Goal: Task Accomplishment & Management: Complete application form

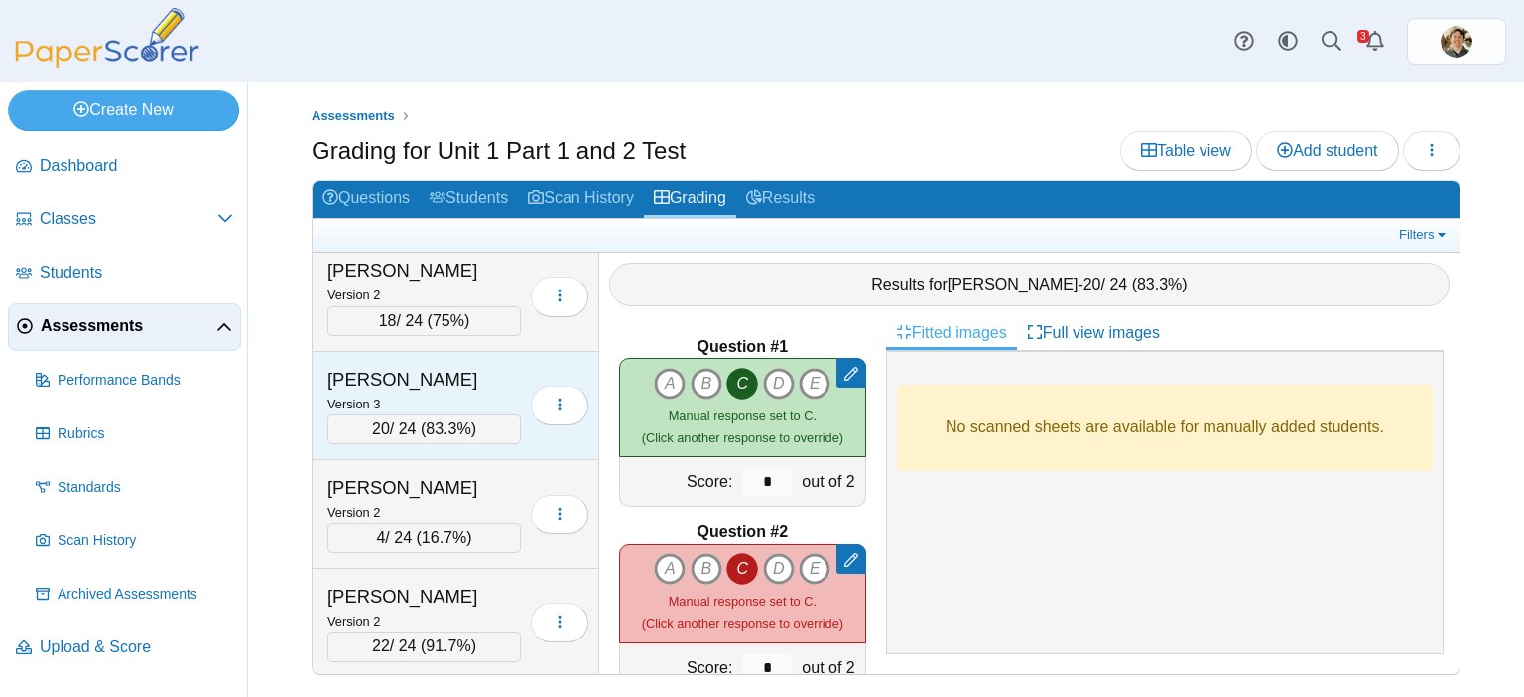
scroll to position [11007, 0]
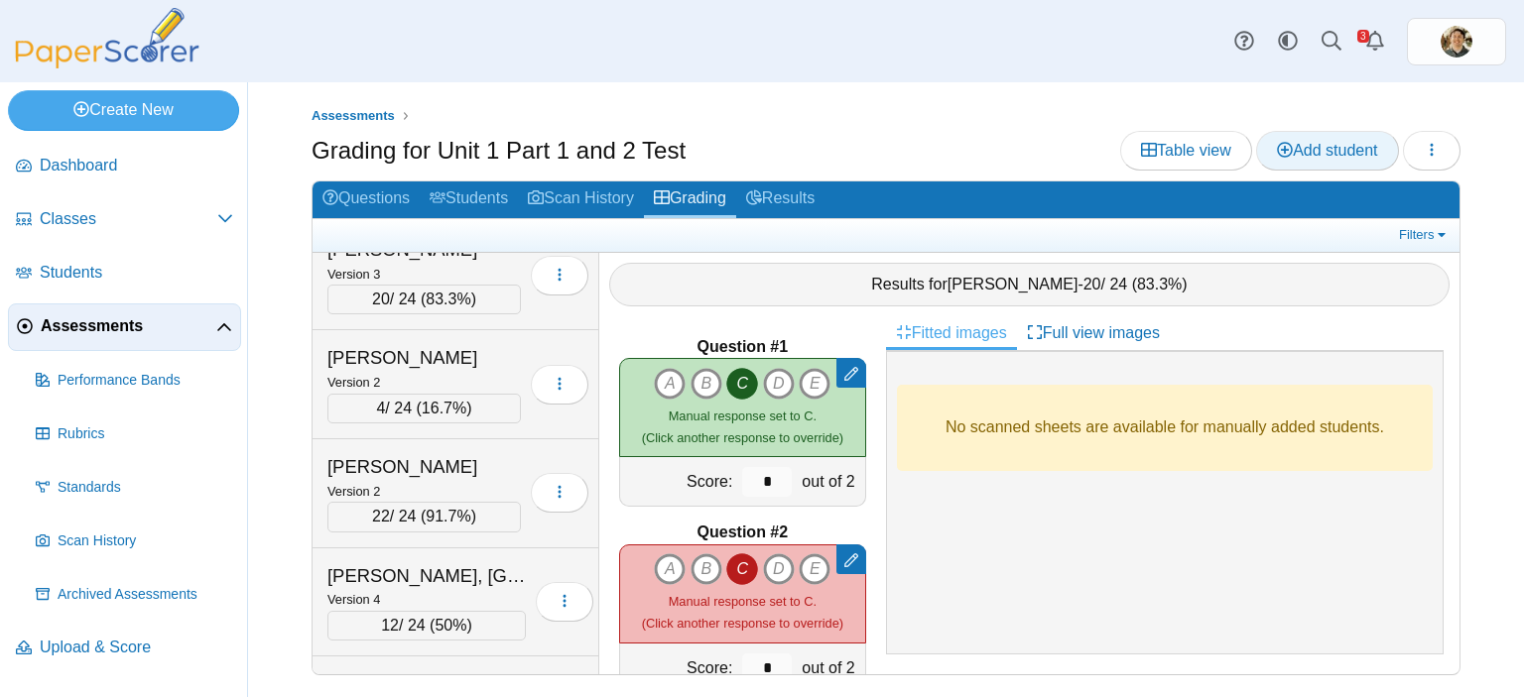
click at [1291, 147] on span "Add student" at bounding box center [1327, 150] width 100 height 17
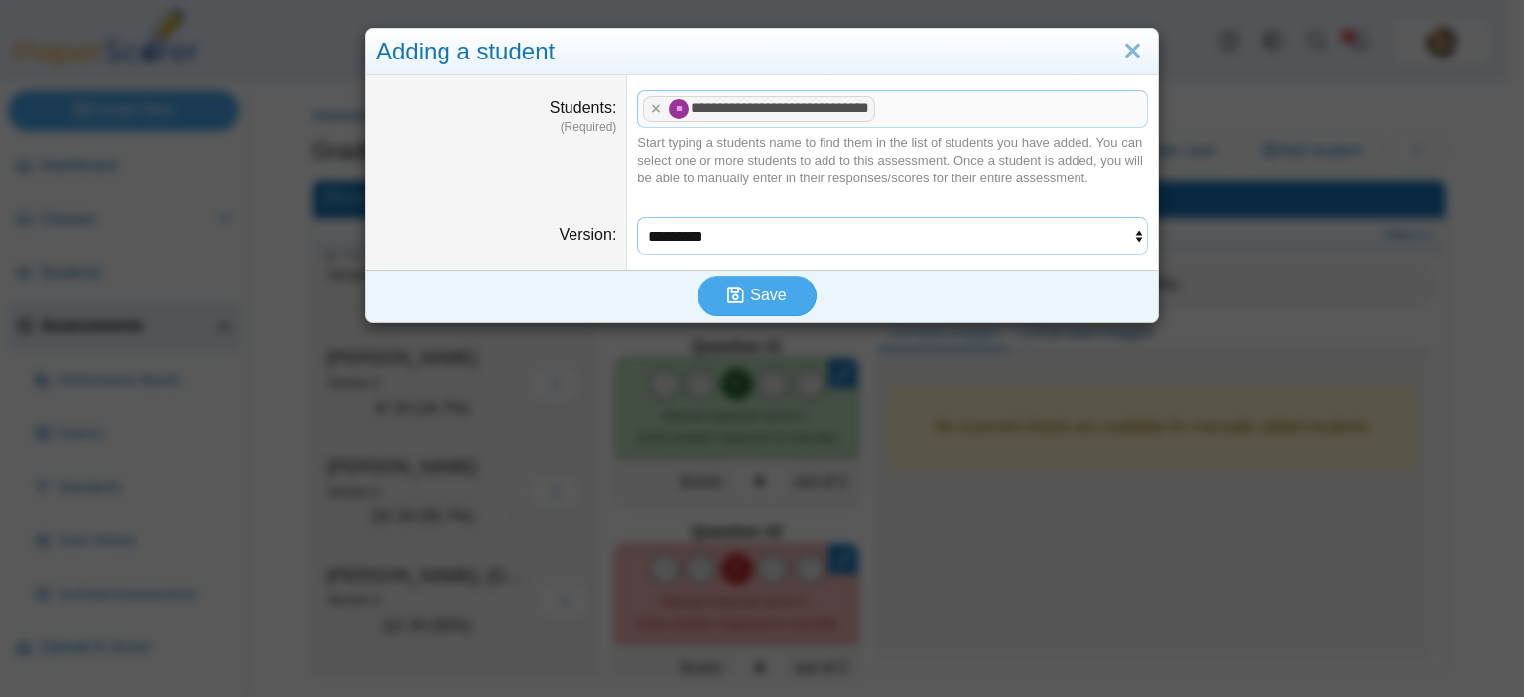
click at [961, 248] on select "********* ********* ********* *********" at bounding box center [892, 236] width 511 height 38
select select "**********"
click at [637, 217] on select "********* ********* ********* *********" at bounding box center [892, 236] width 511 height 38
click at [754, 301] on span "Save" at bounding box center [768, 295] width 36 height 17
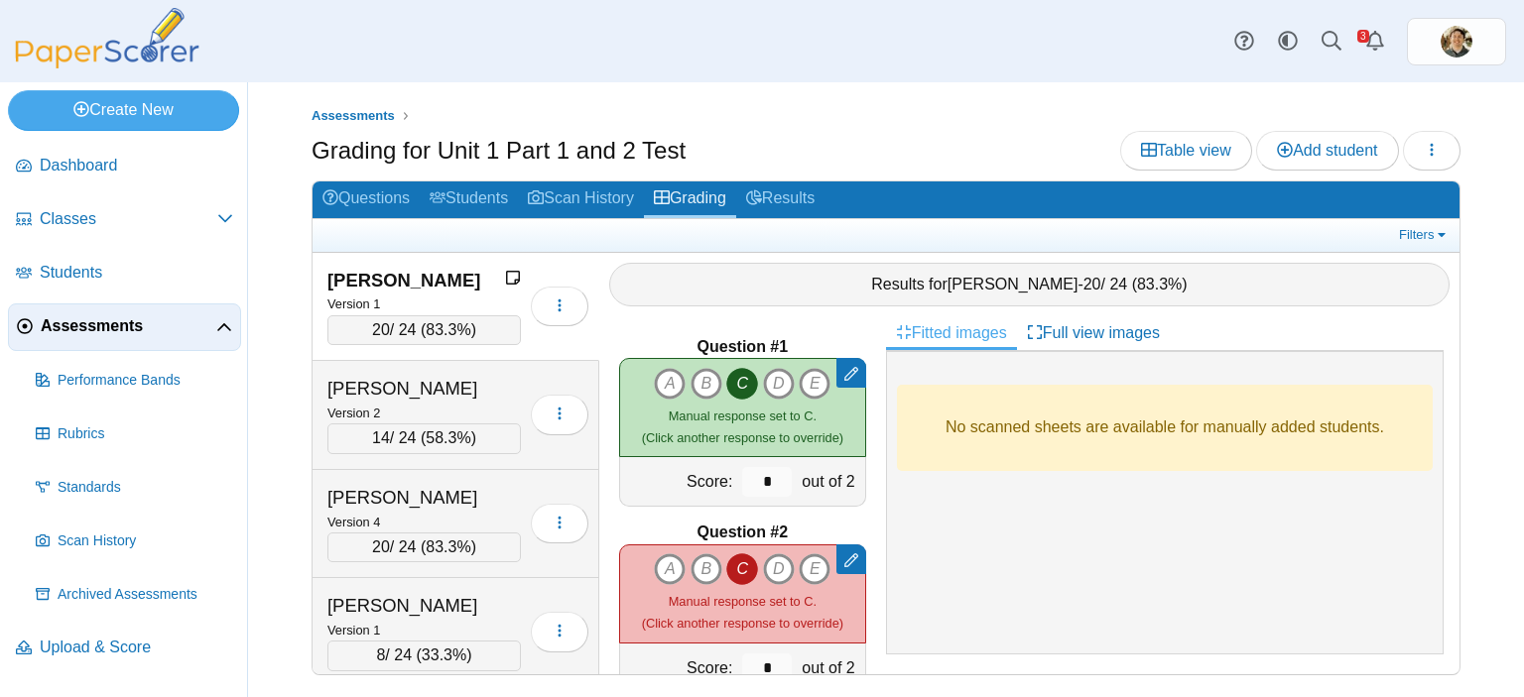
scroll to position [11813, 0]
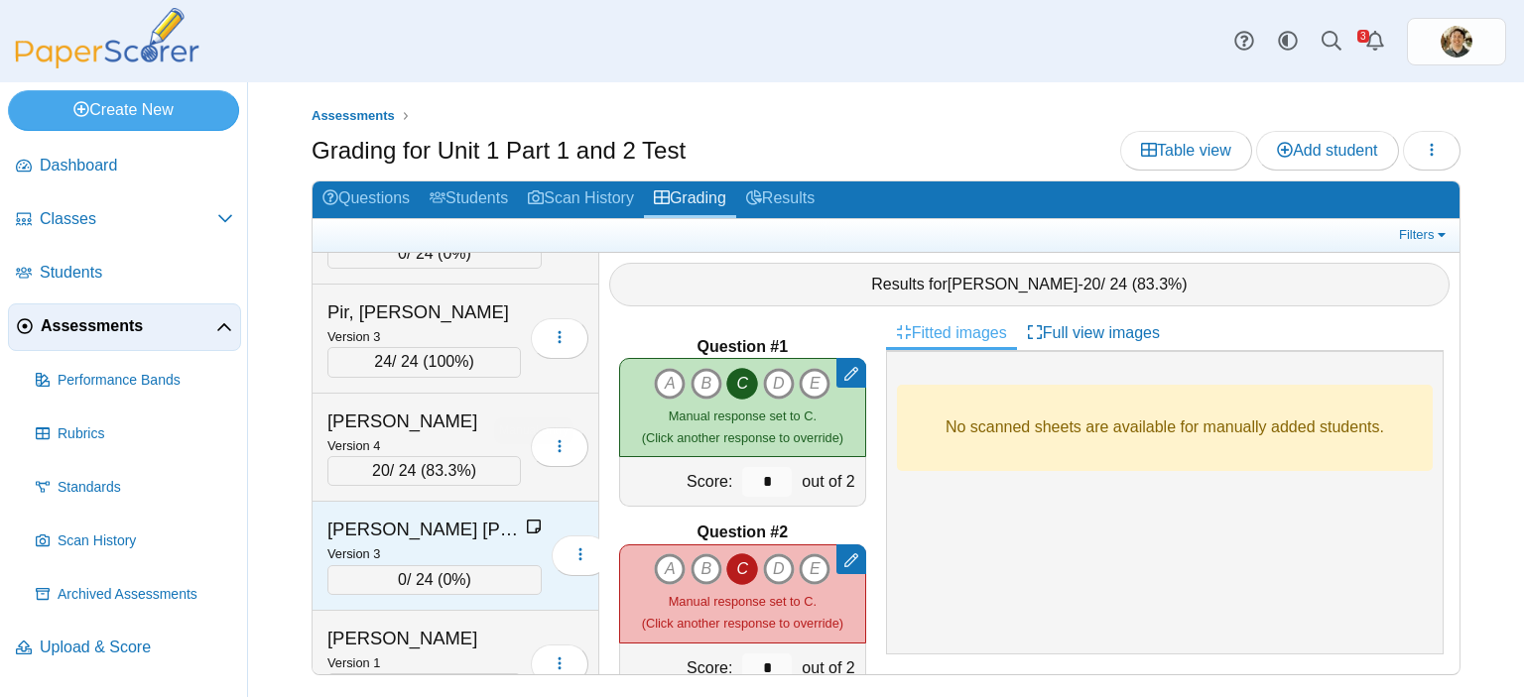
click at [536, 519] on icon at bounding box center [534, 527] width 16 height 16
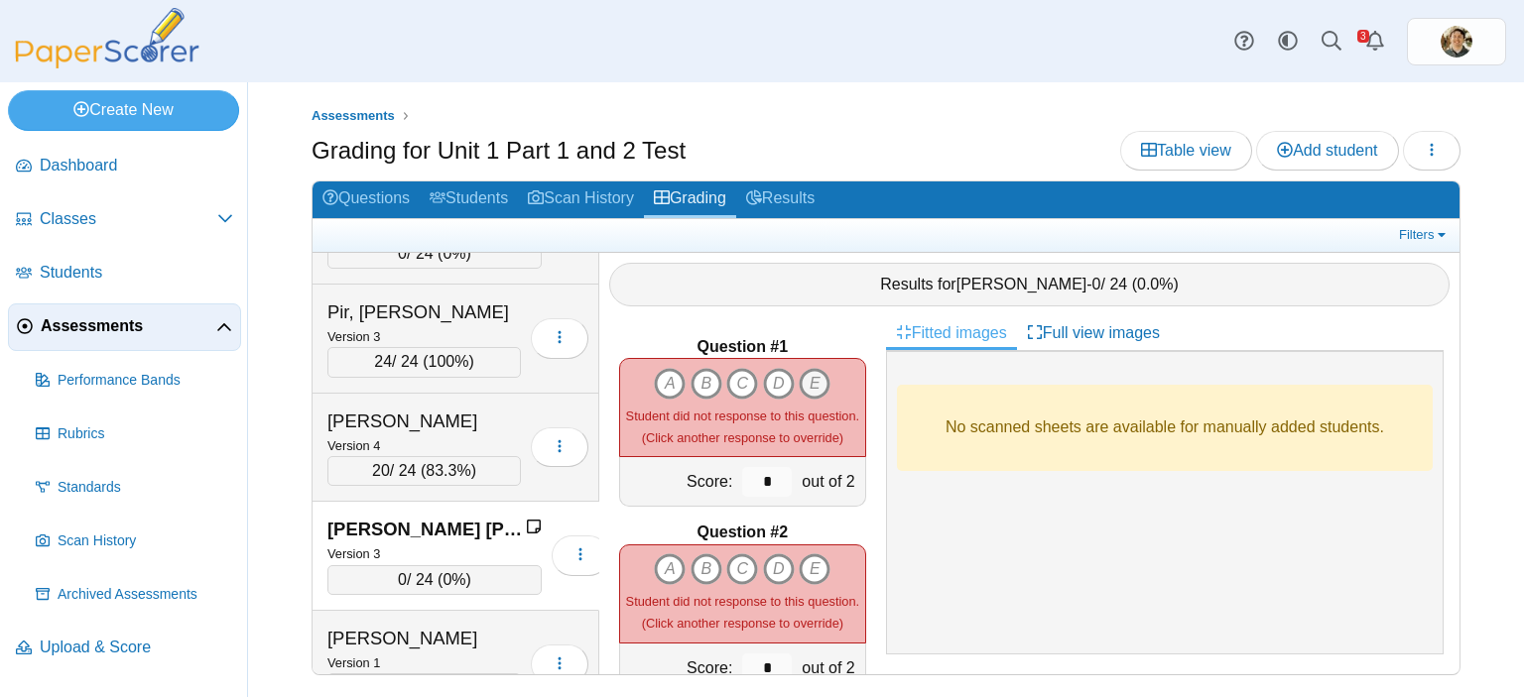
click at [810, 369] on icon "E" at bounding box center [815, 384] width 32 height 32
type input "*"
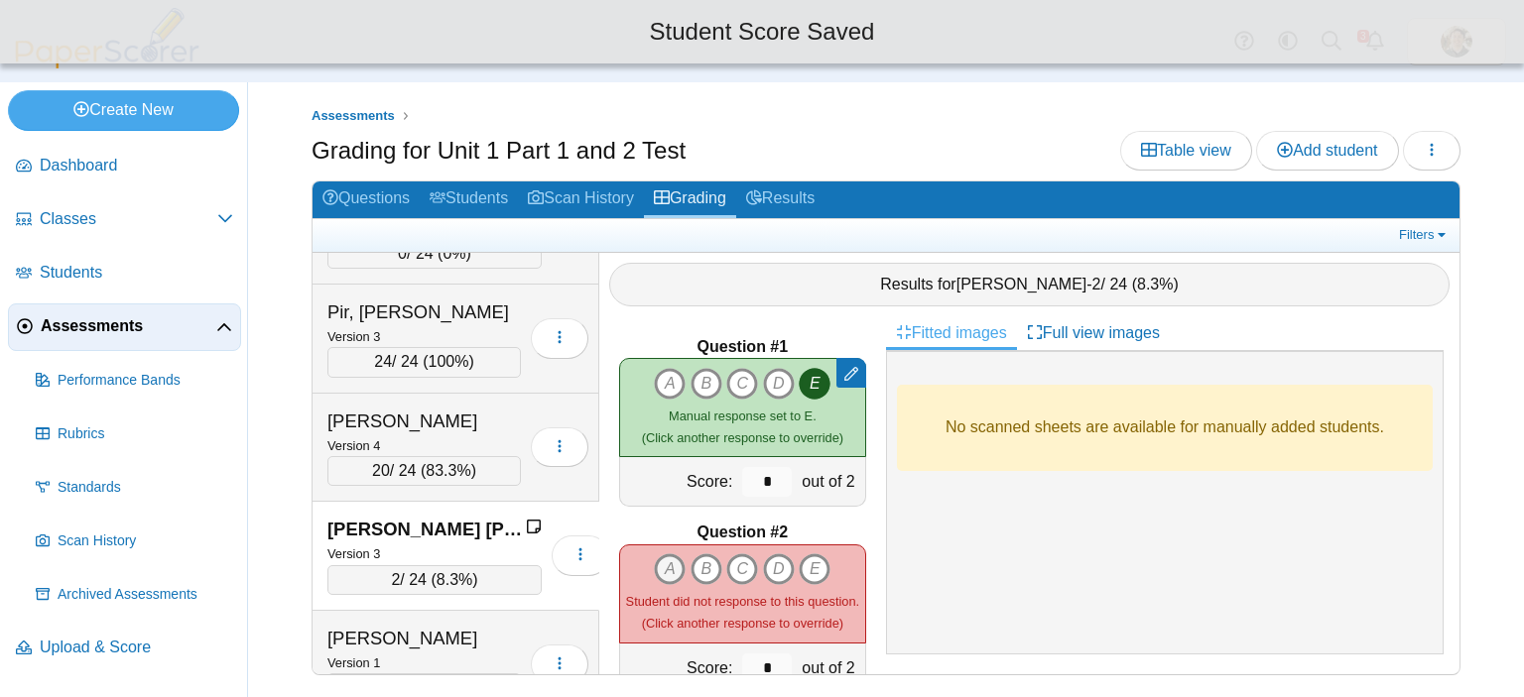
click at [660, 560] on icon "A" at bounding box center [670, 570] width 32 height 32
type input "*"
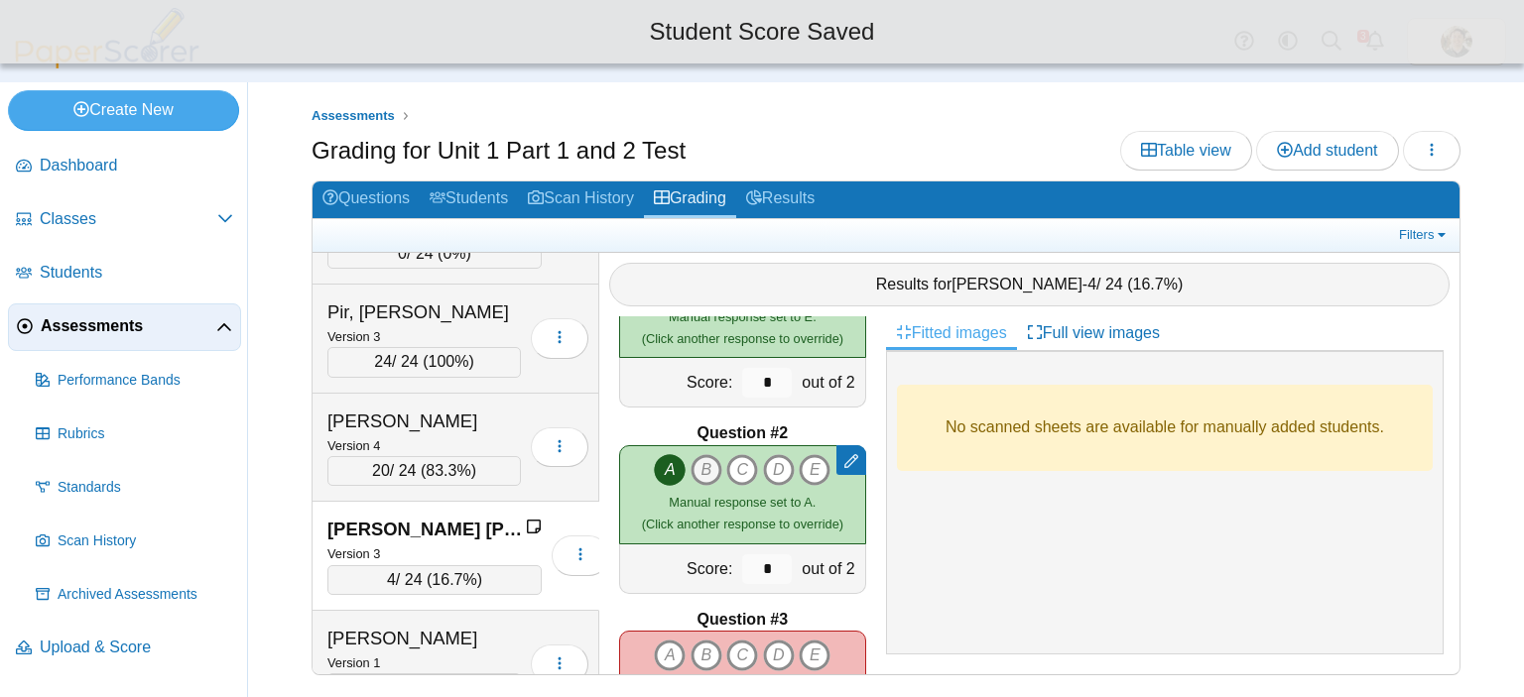
scroll to position [198, 0]
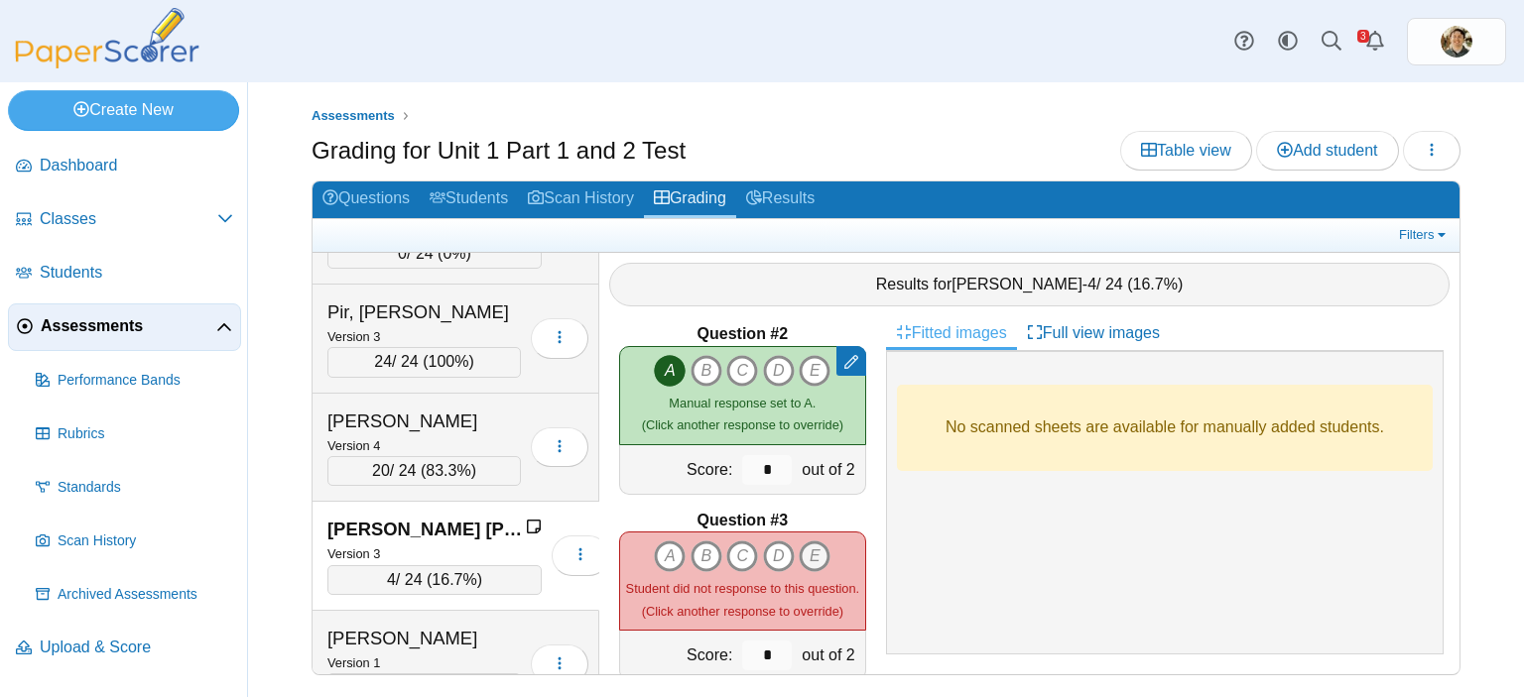
click at [804, 549] on icon "E" at bounding box center [815, 557] width 32 height 32
type input "*"
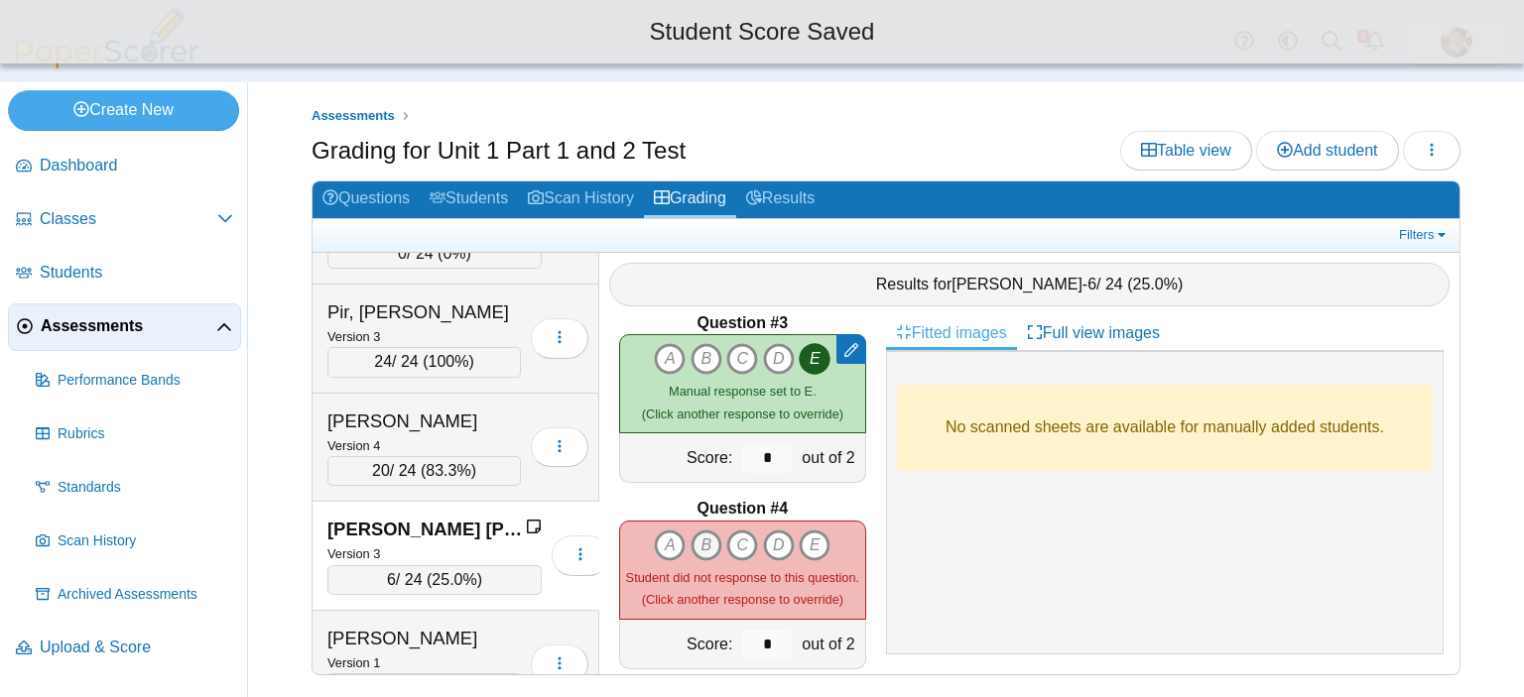
scroll to position [397, 0]
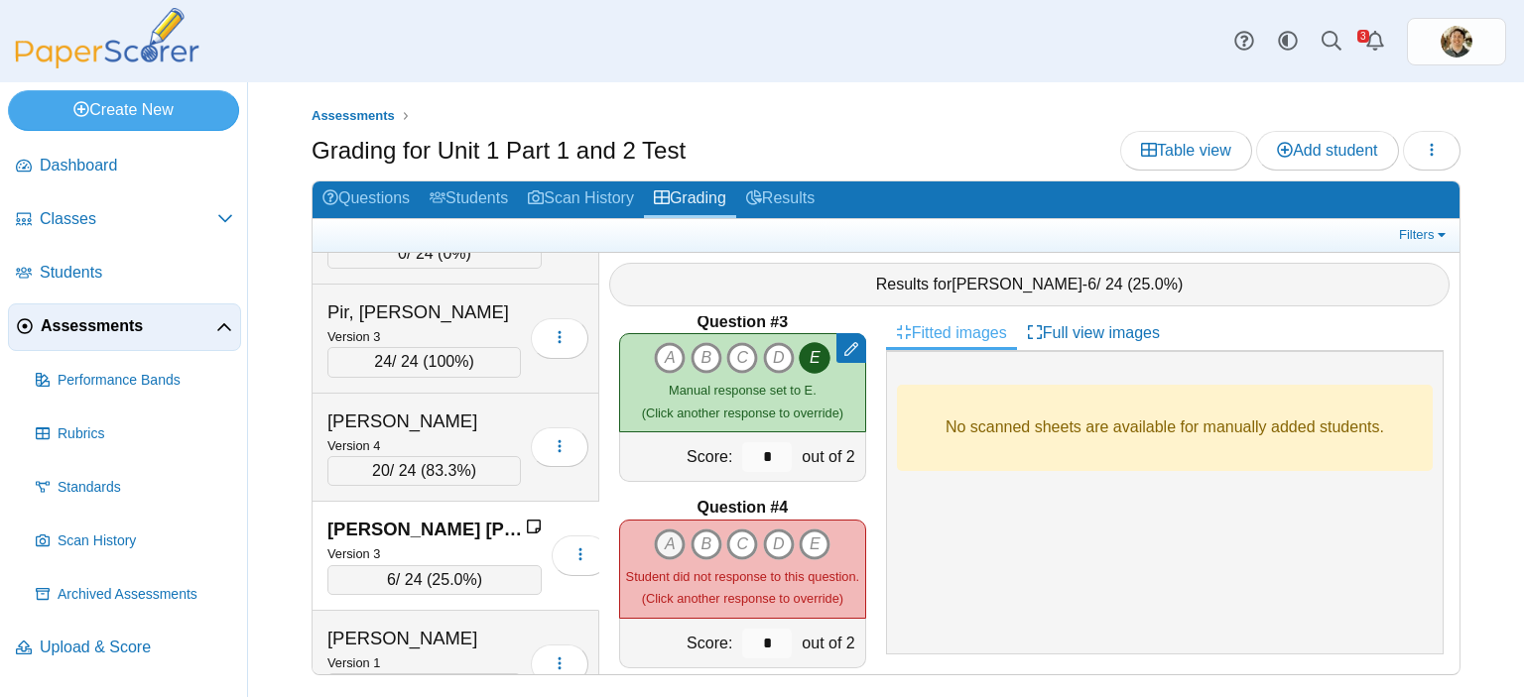
click at [654, 531] on icon "A" at bounding box center [670, 545] width 32 height 32
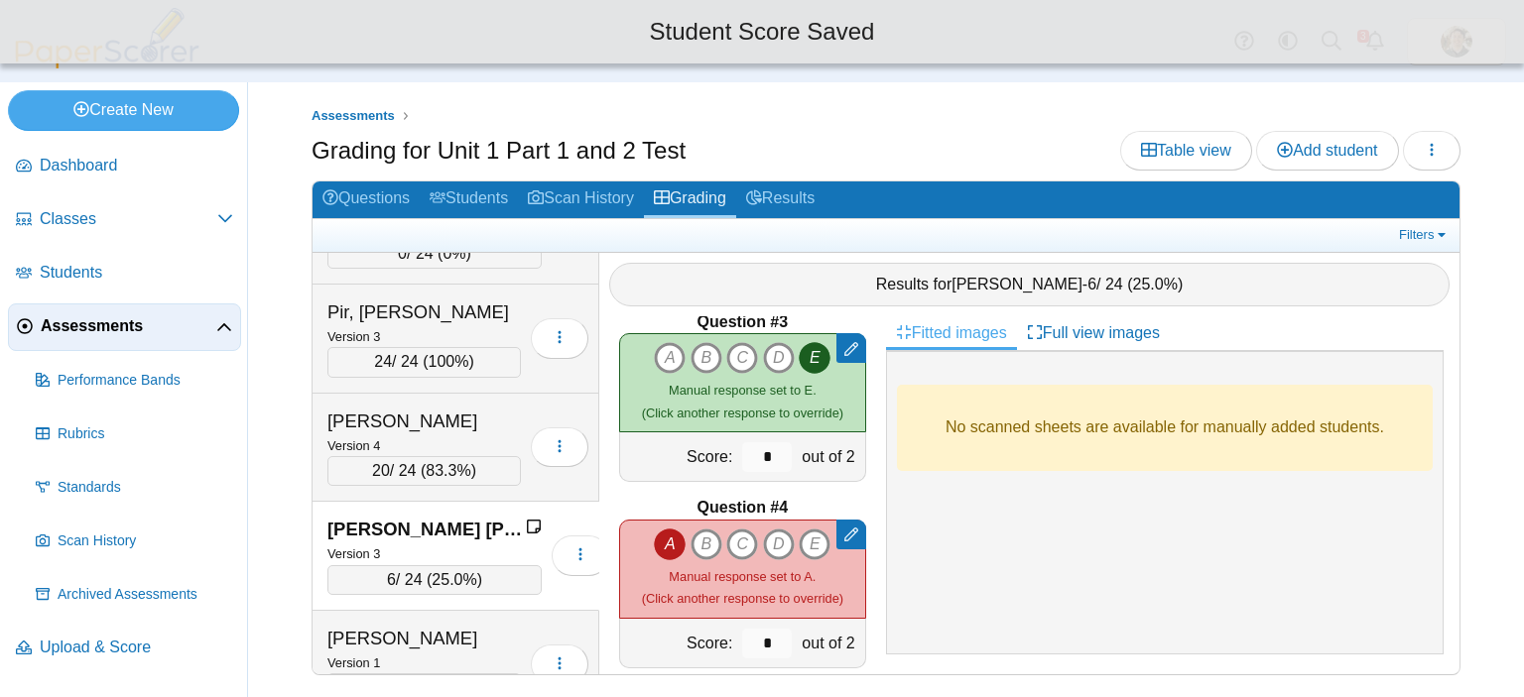
scroll to position [595, 0]
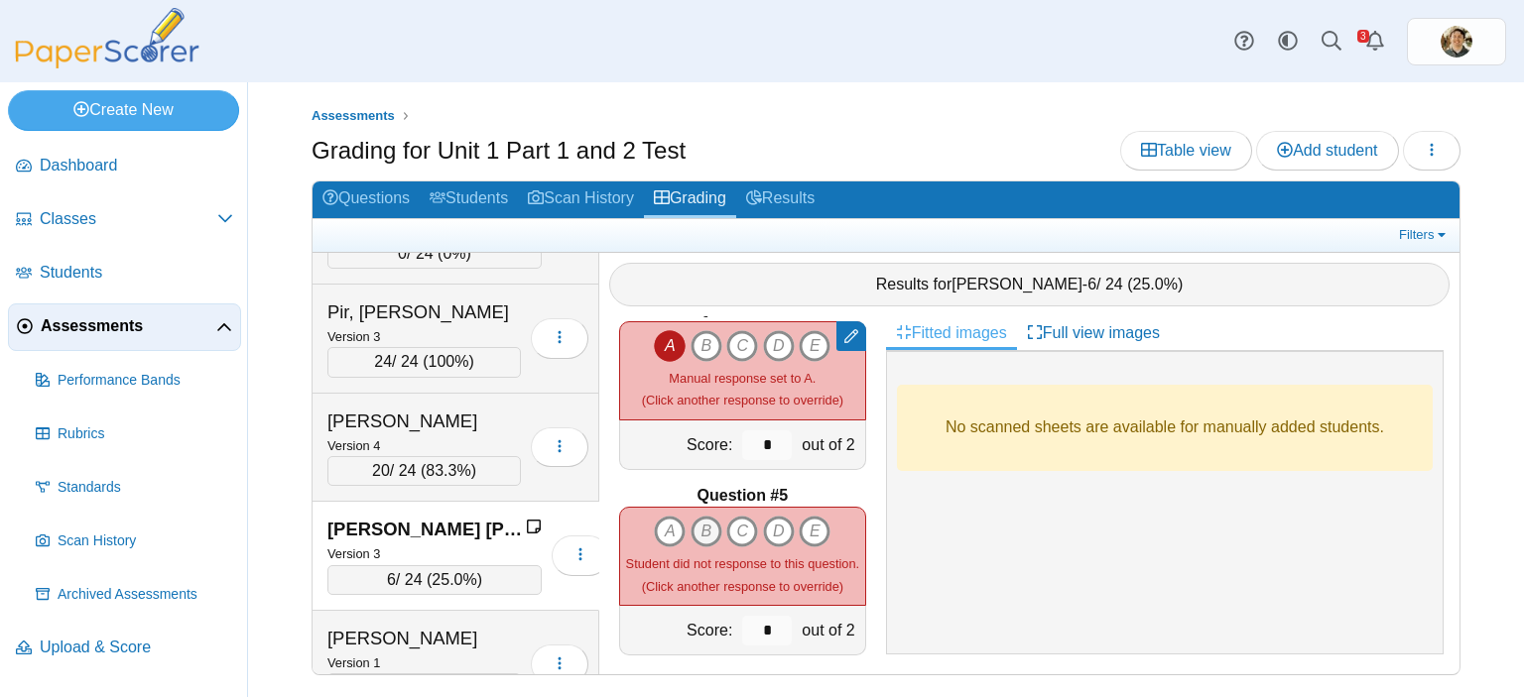
click at [703, 516] on icon "B" at bounding box center [706, 532] width 32 height 32
type input "*"
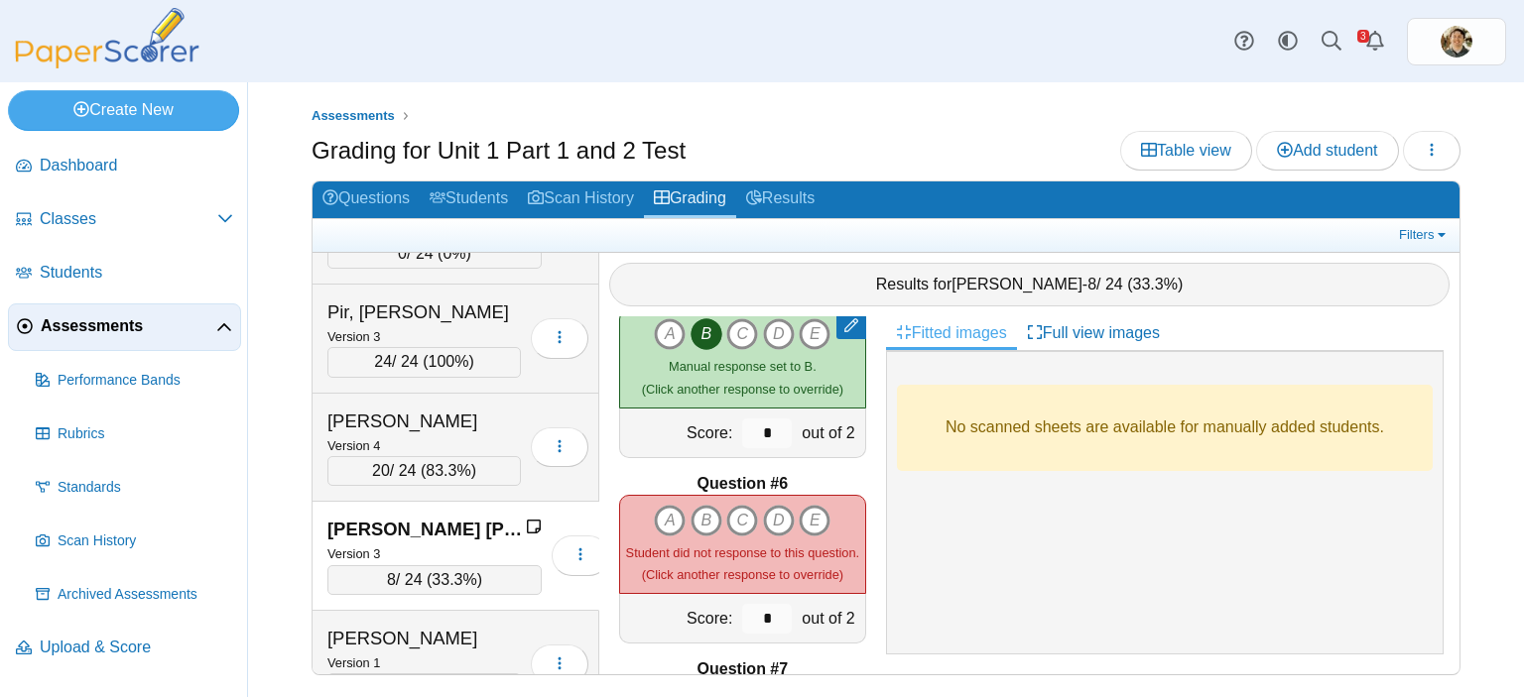
scroll to position [794, 0]
click at [813, 506] on icon "E" at bounding box center [815, 520] width 32 height 32
type input "*"
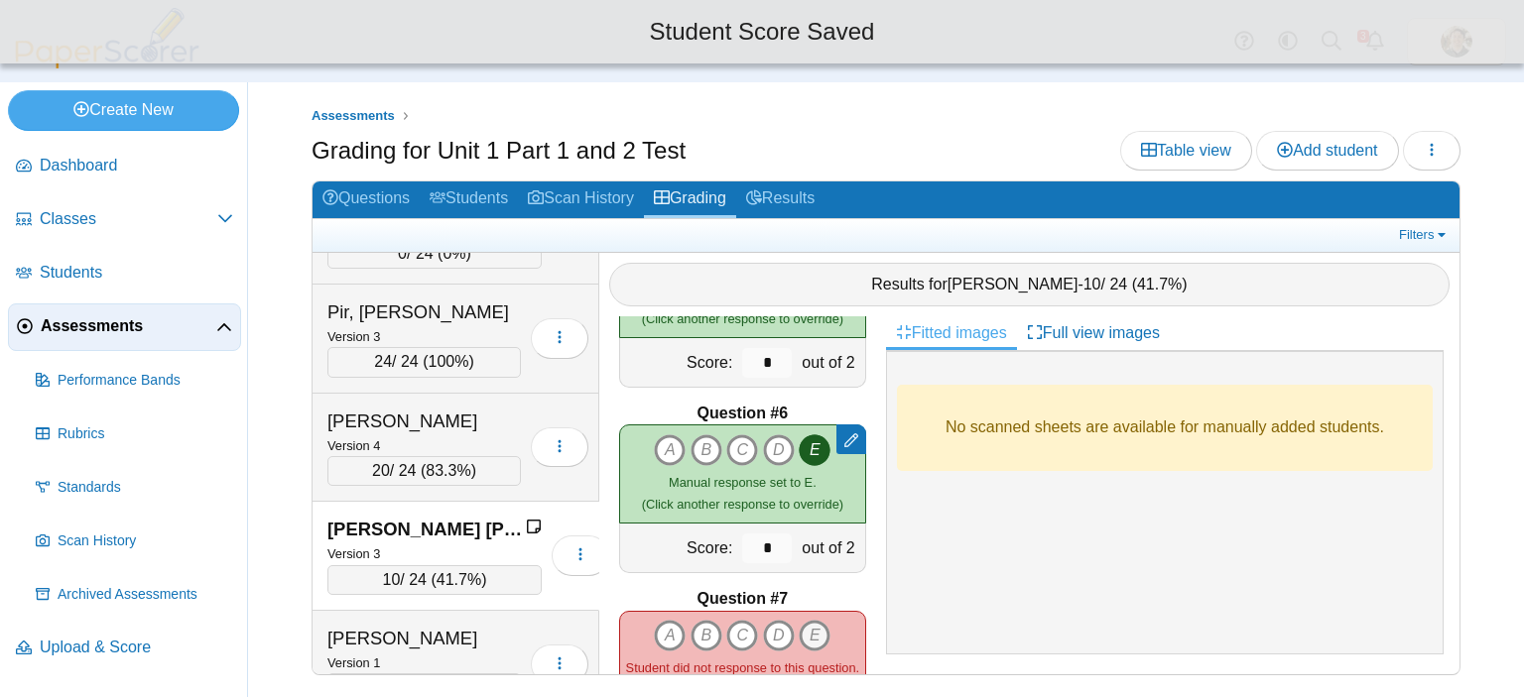
scroll to position [992, 0]
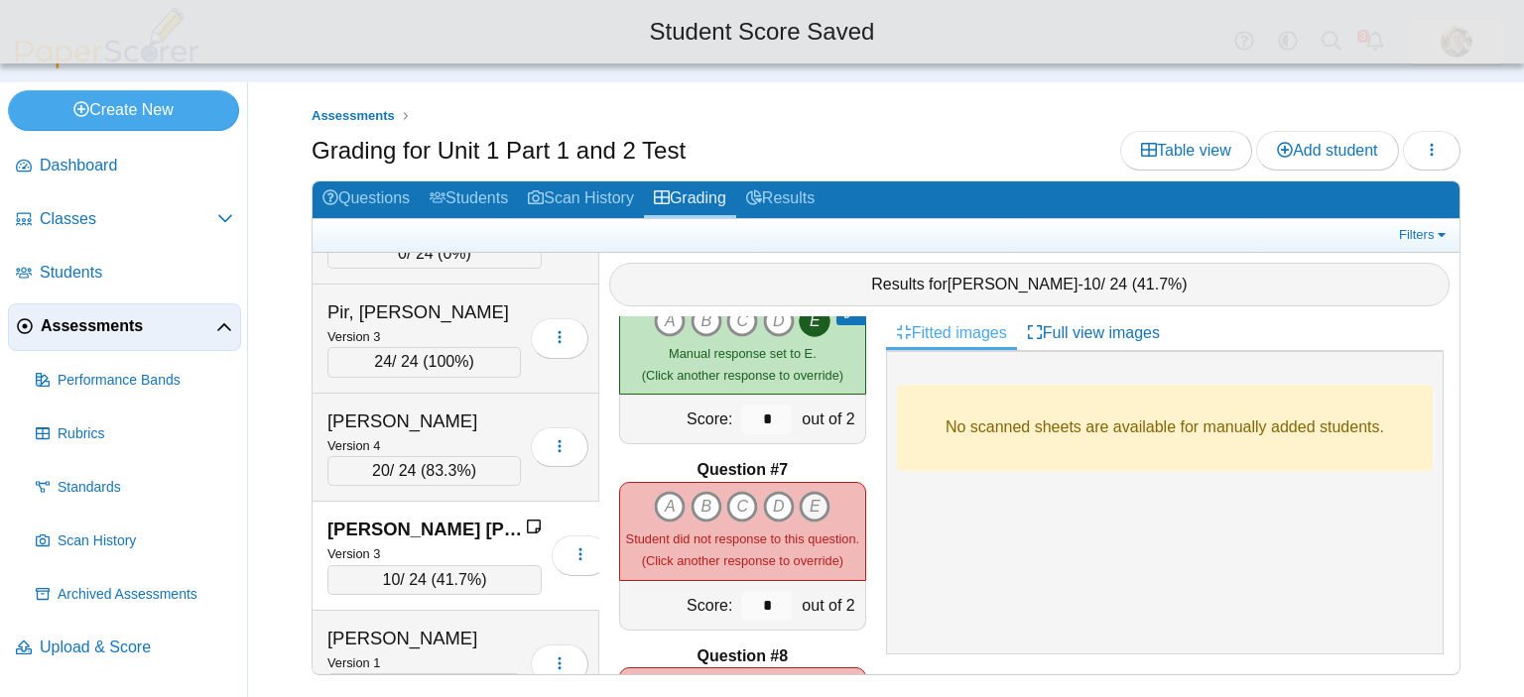
click at [806, 491] on icon "E" at bounding box center [815, 507] width 32 height 32
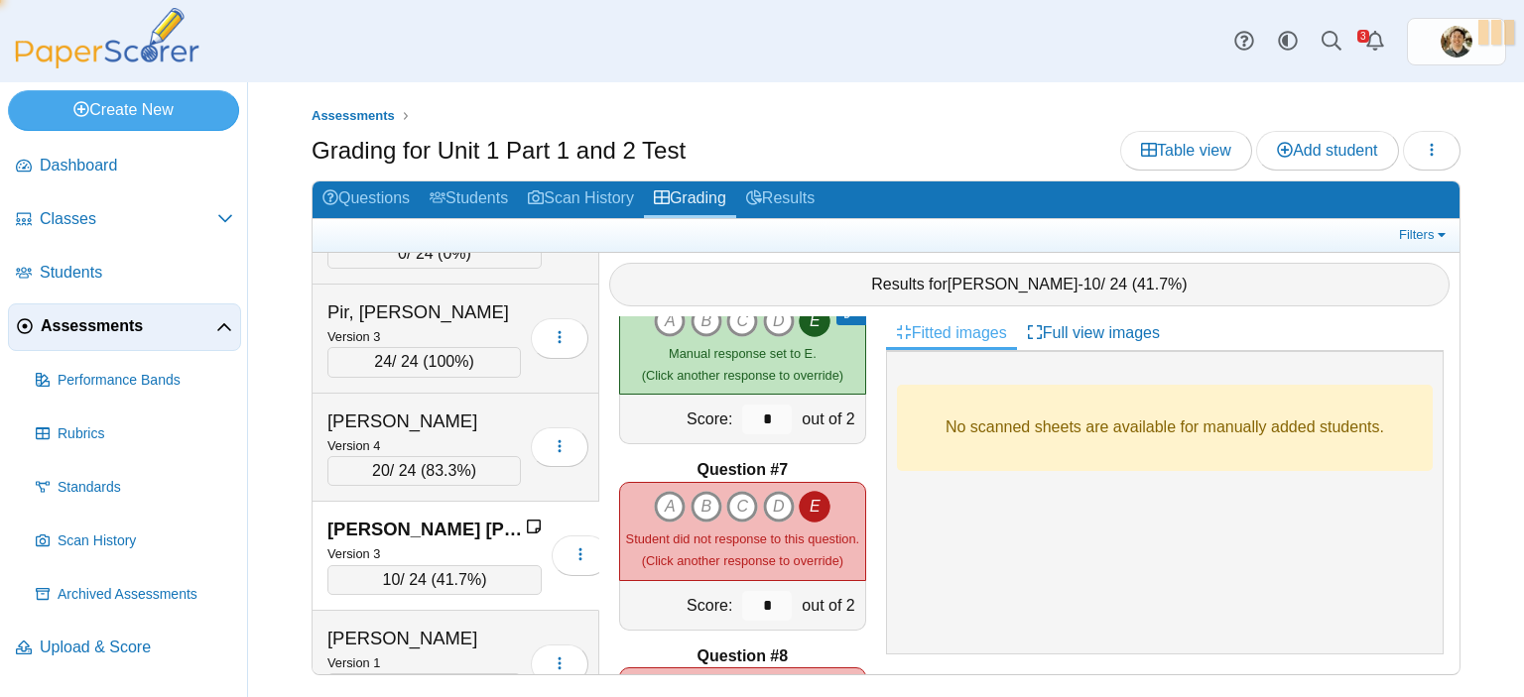
type input "*"
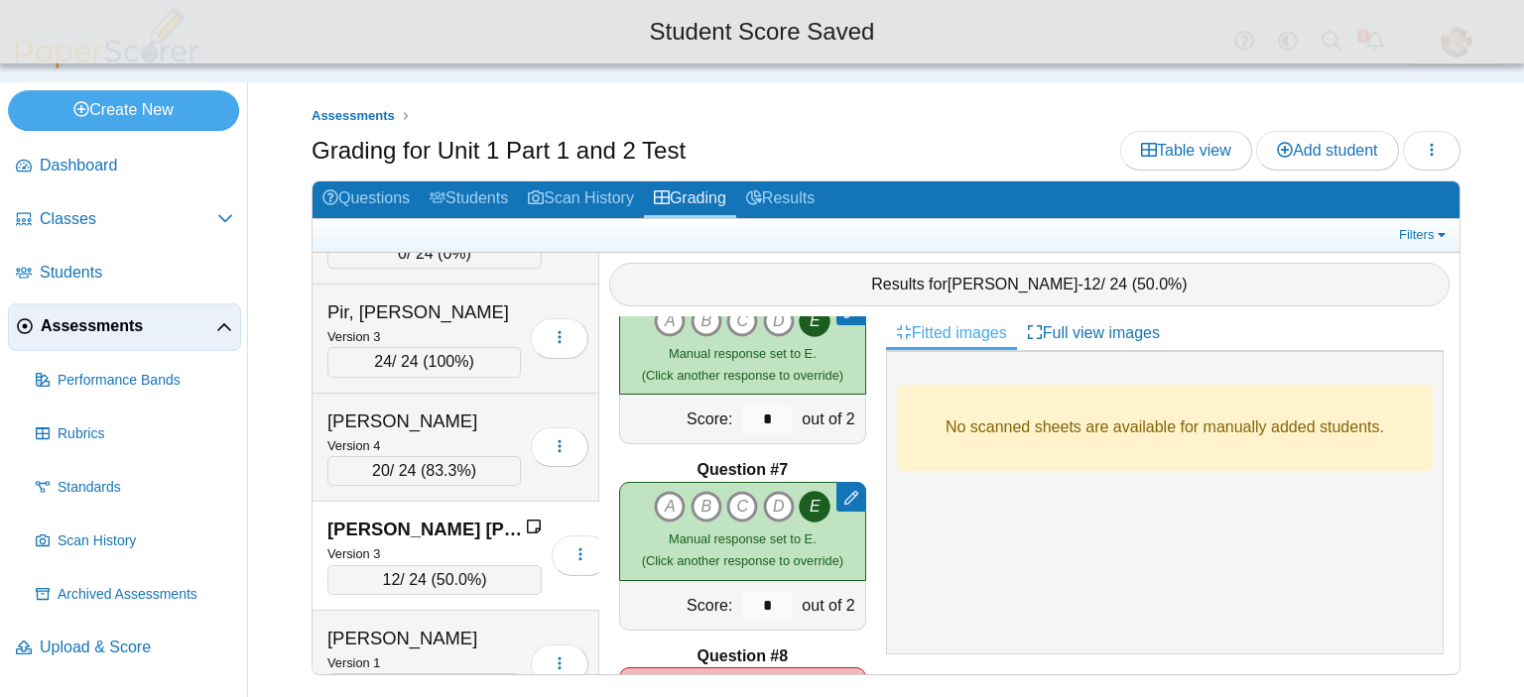
scroll to position [1091, 0]
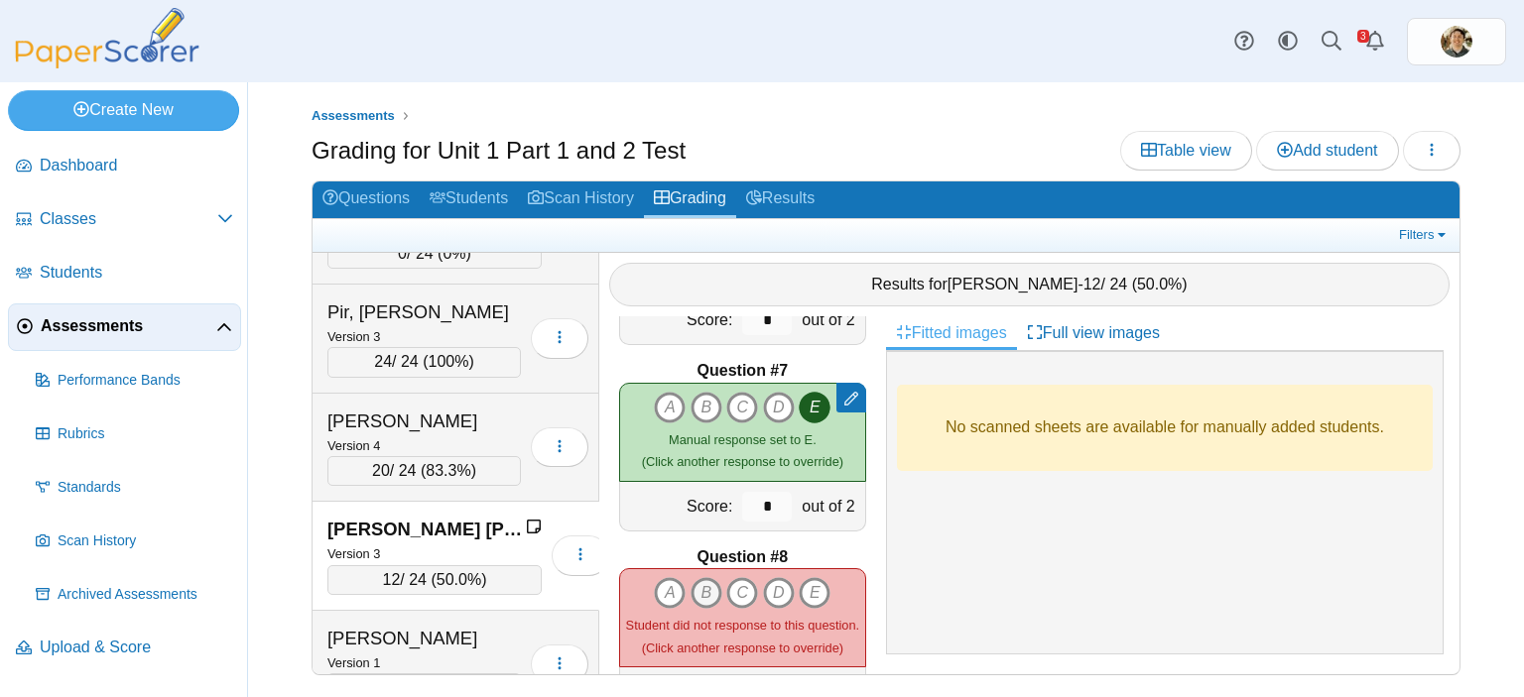
click at [702, 577] on icon "B" at bounding box center [706, 593] width 32 height 32
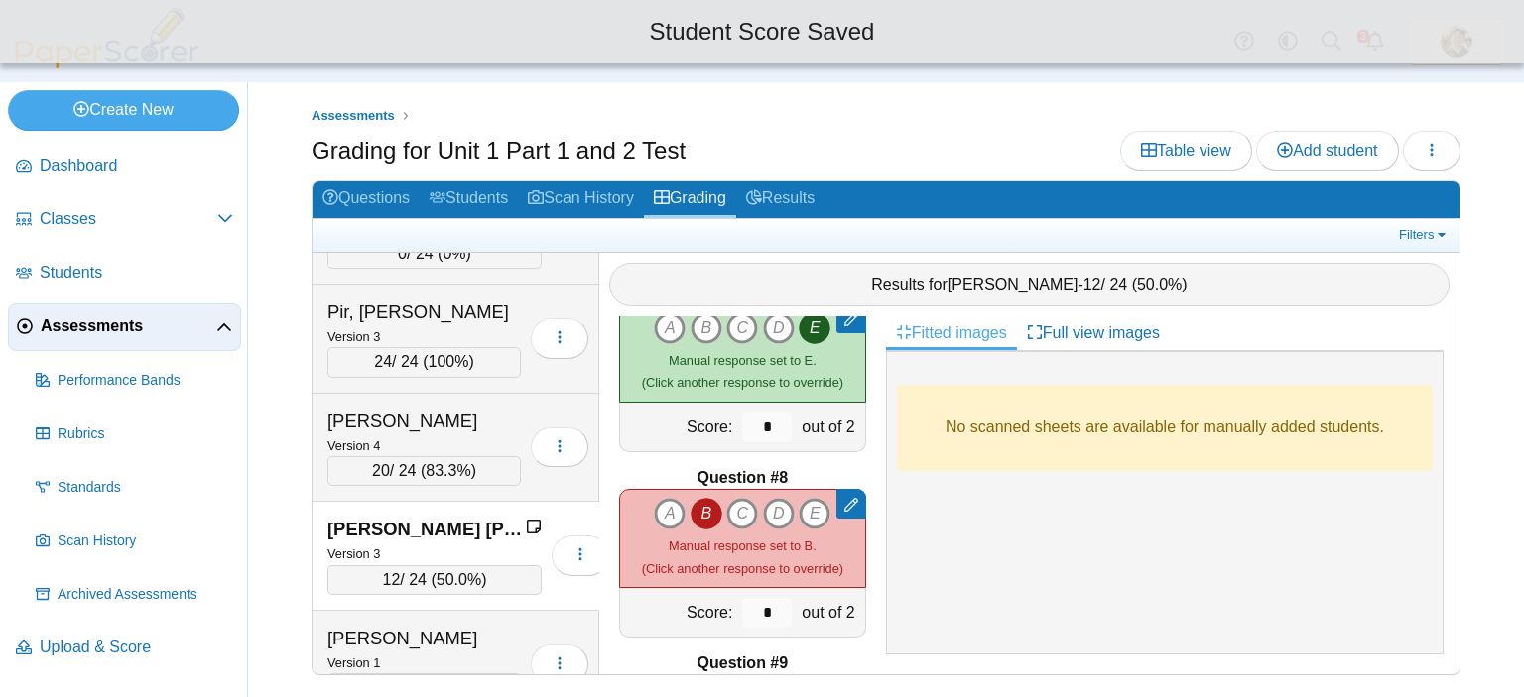
scroll to position [1290, 0]
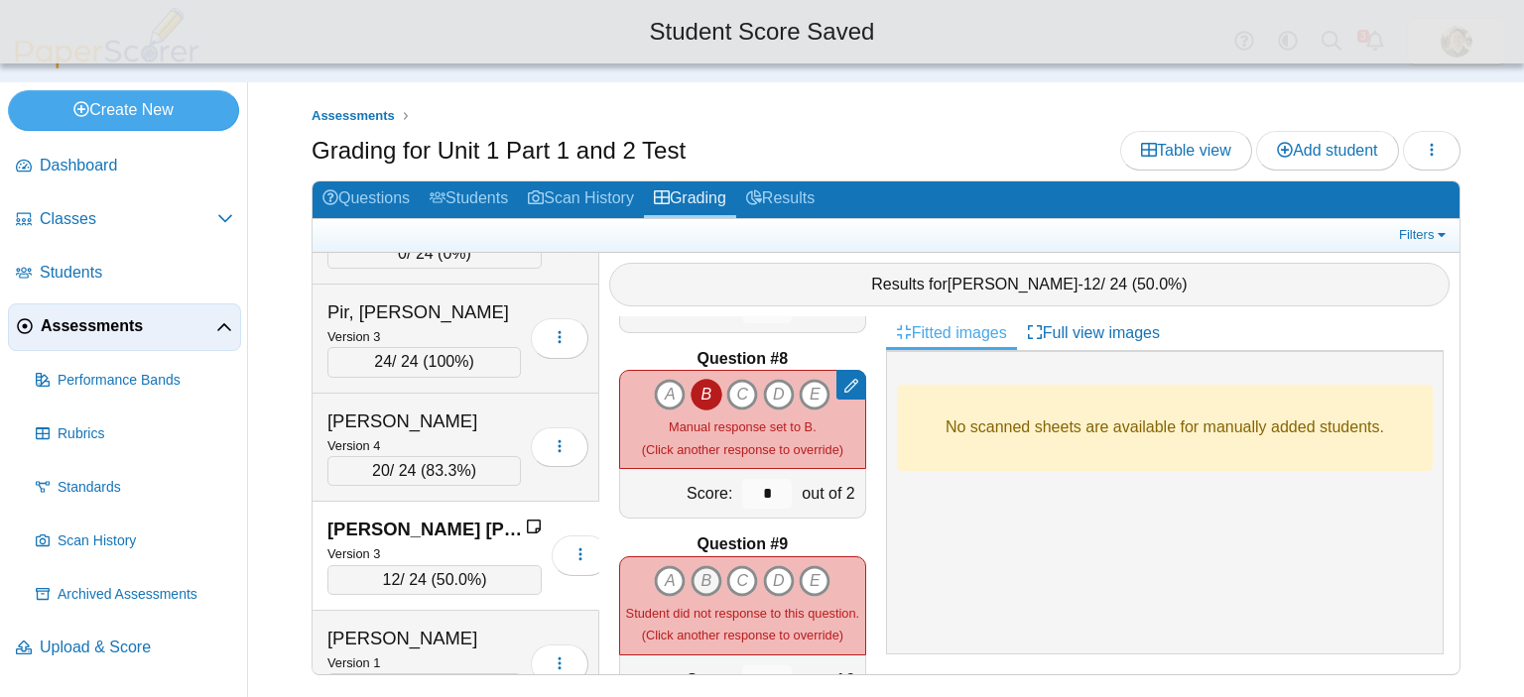
click at [700, 569] on icon "B" at bounding box center [706, 581] width 32 height 32
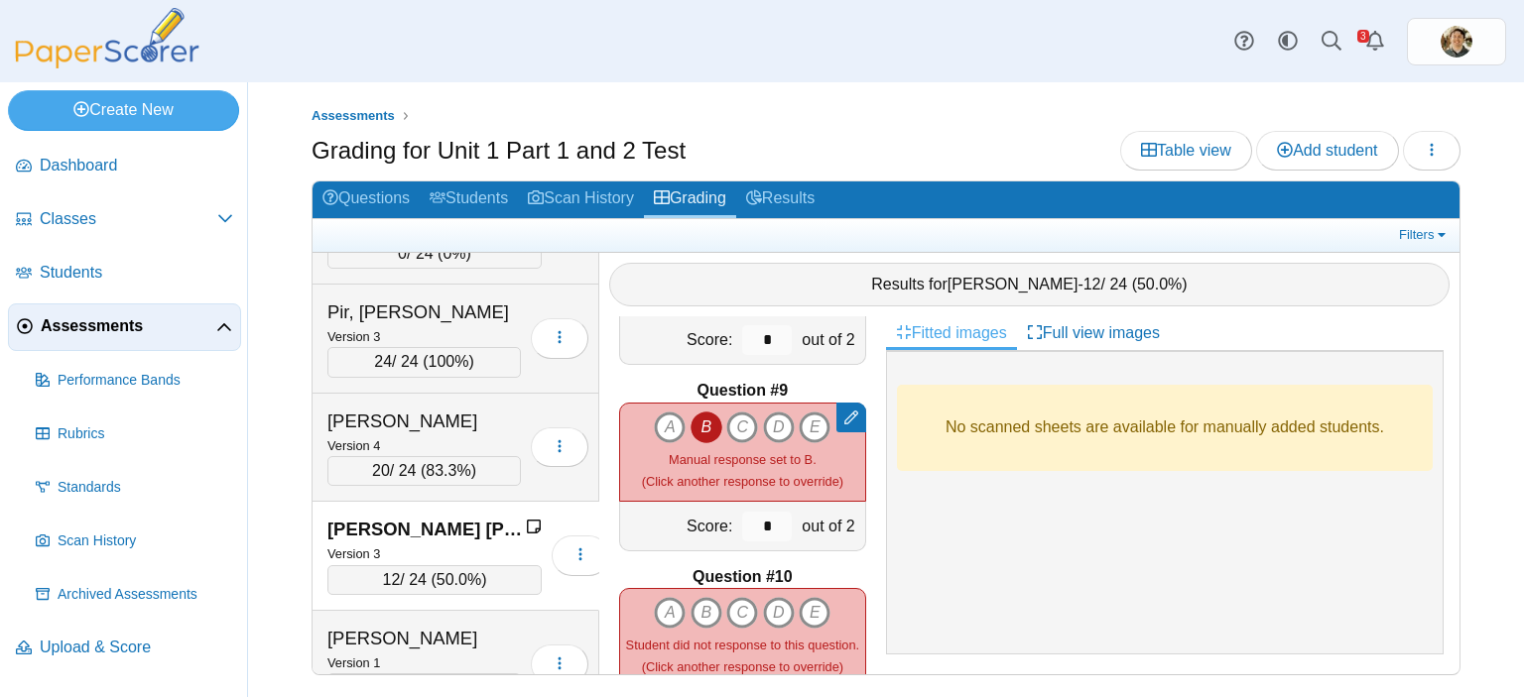
scroll to position [1488, 0]
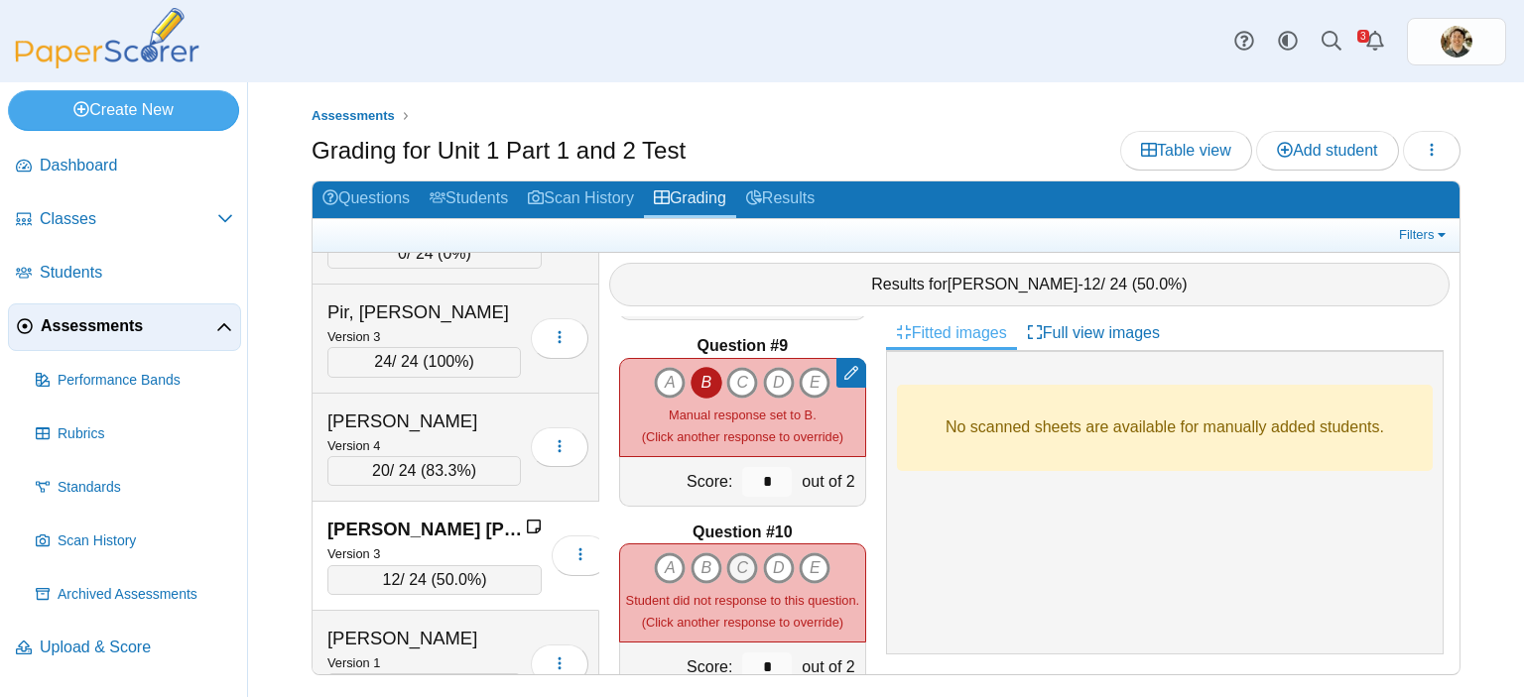
click at [737, 555] on icon "C" at bounding box center [742, 569] width 32 height 32
type input "*"
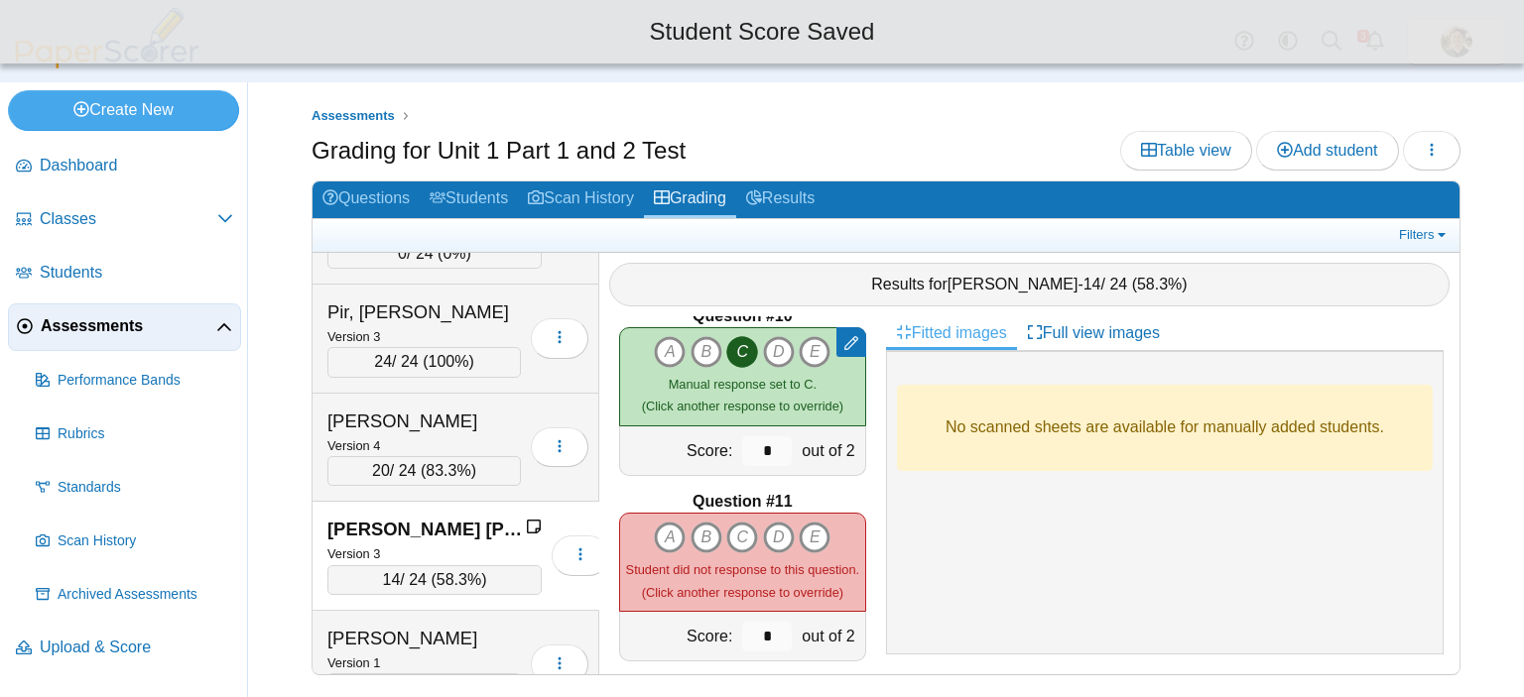
scroll to position [1786, 0]
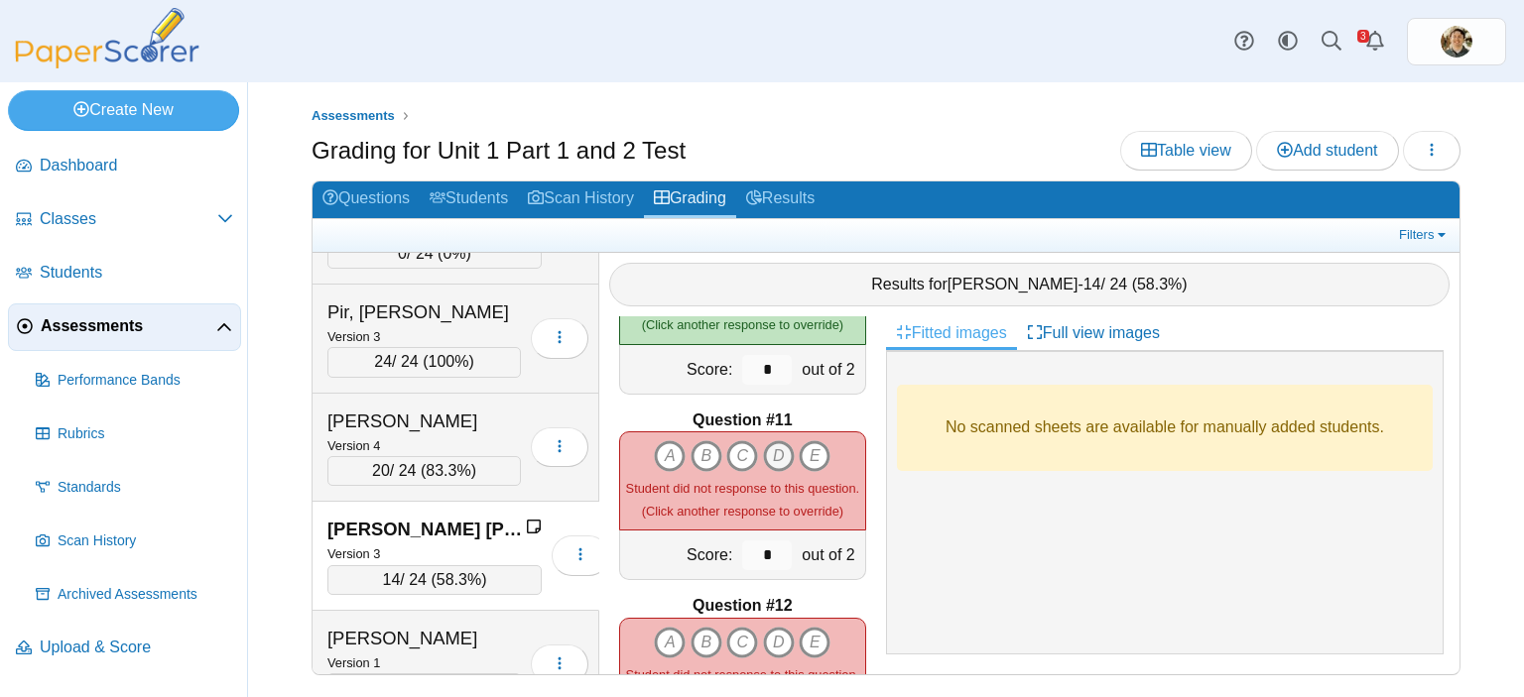
click at [770, 451] on icon "D" at bounding box center [779, 456] width 32 height 32
type input "*"
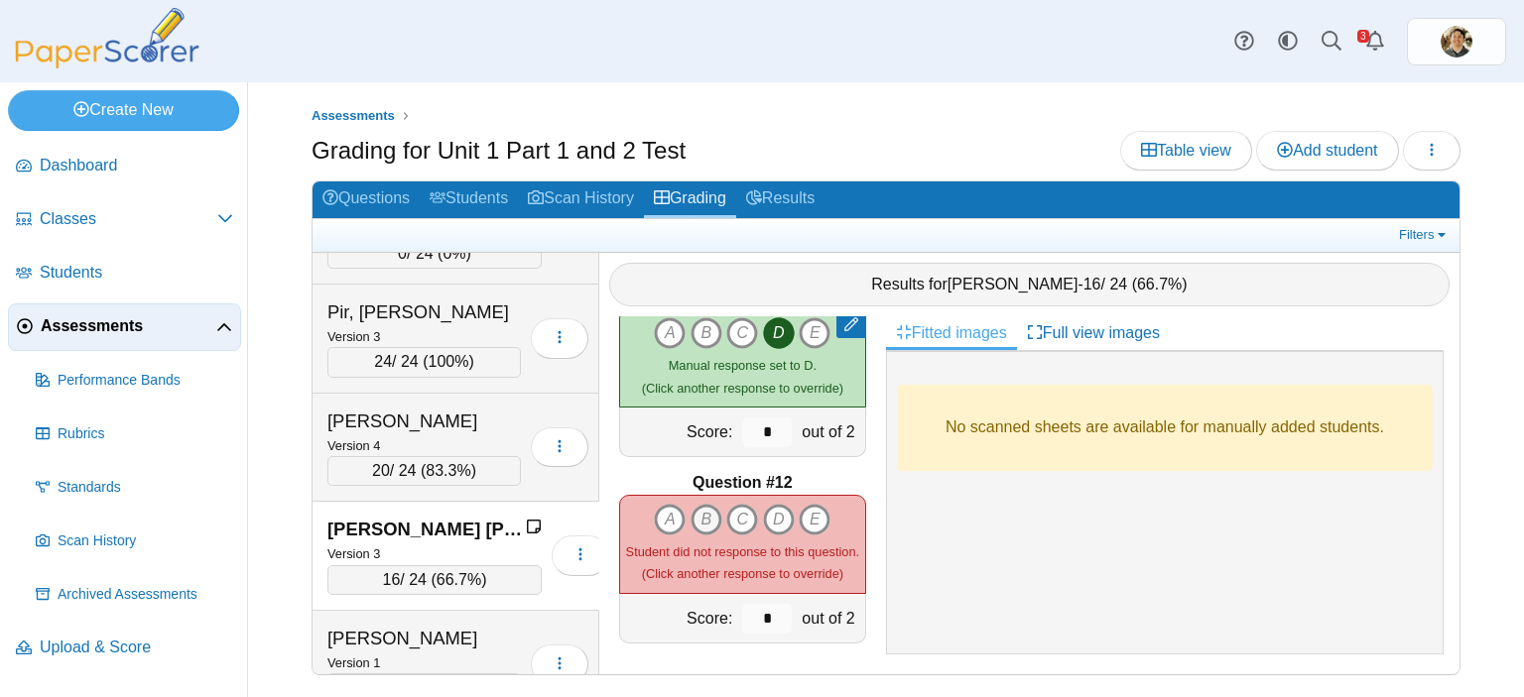
scroll to position [1911, 0]
click at [659, 502] on icon "A" at bounding box center [670, 518] width 32 height 32
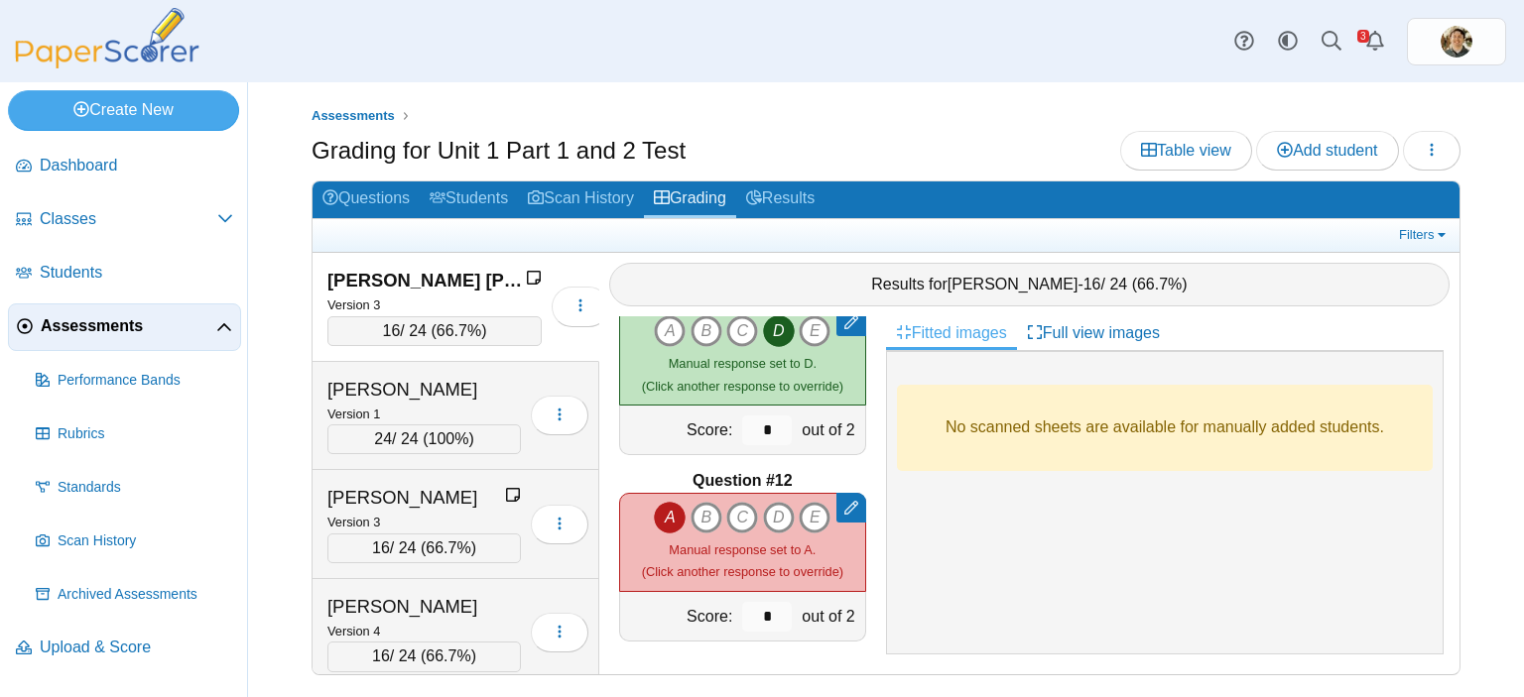
scroll to position [12111, 0]
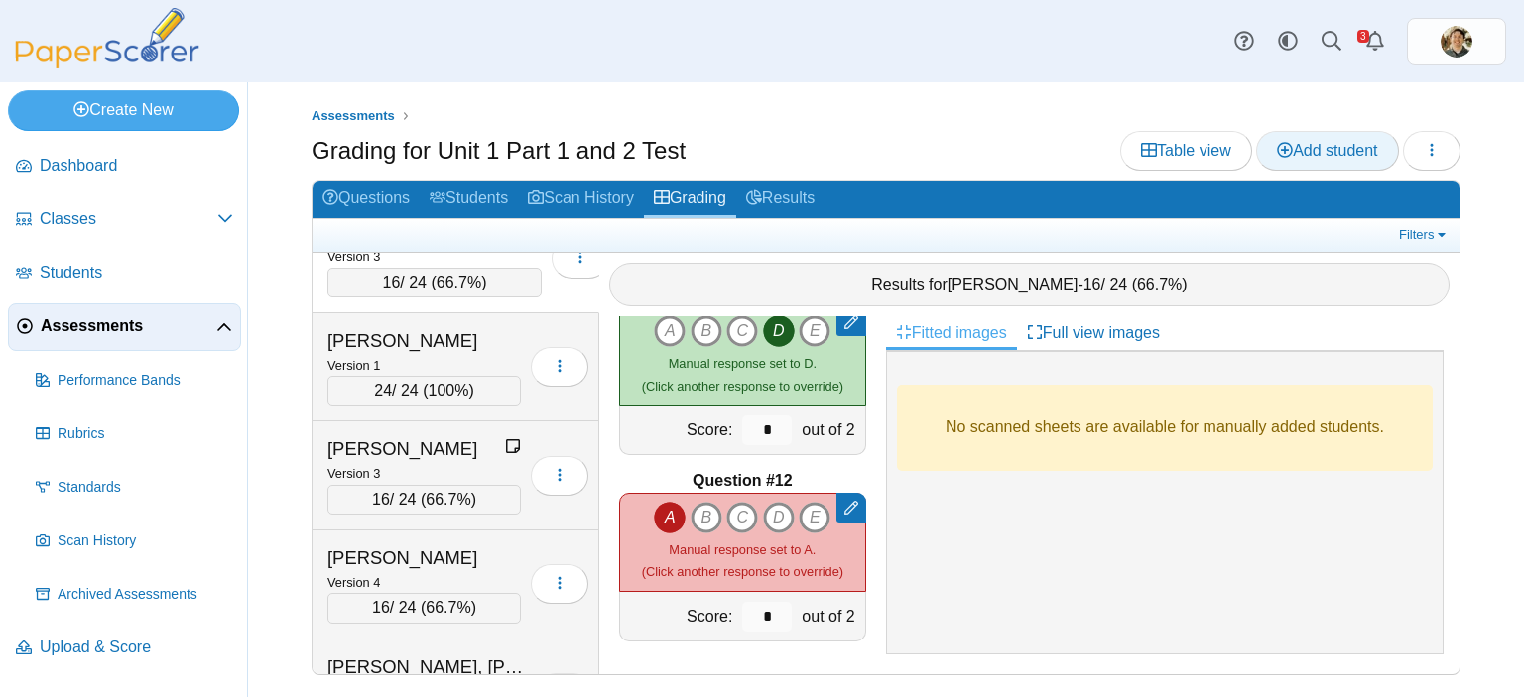
click at [1306, 146] on span "Add student" at bounding box center [1327, 150] width 100 height 17
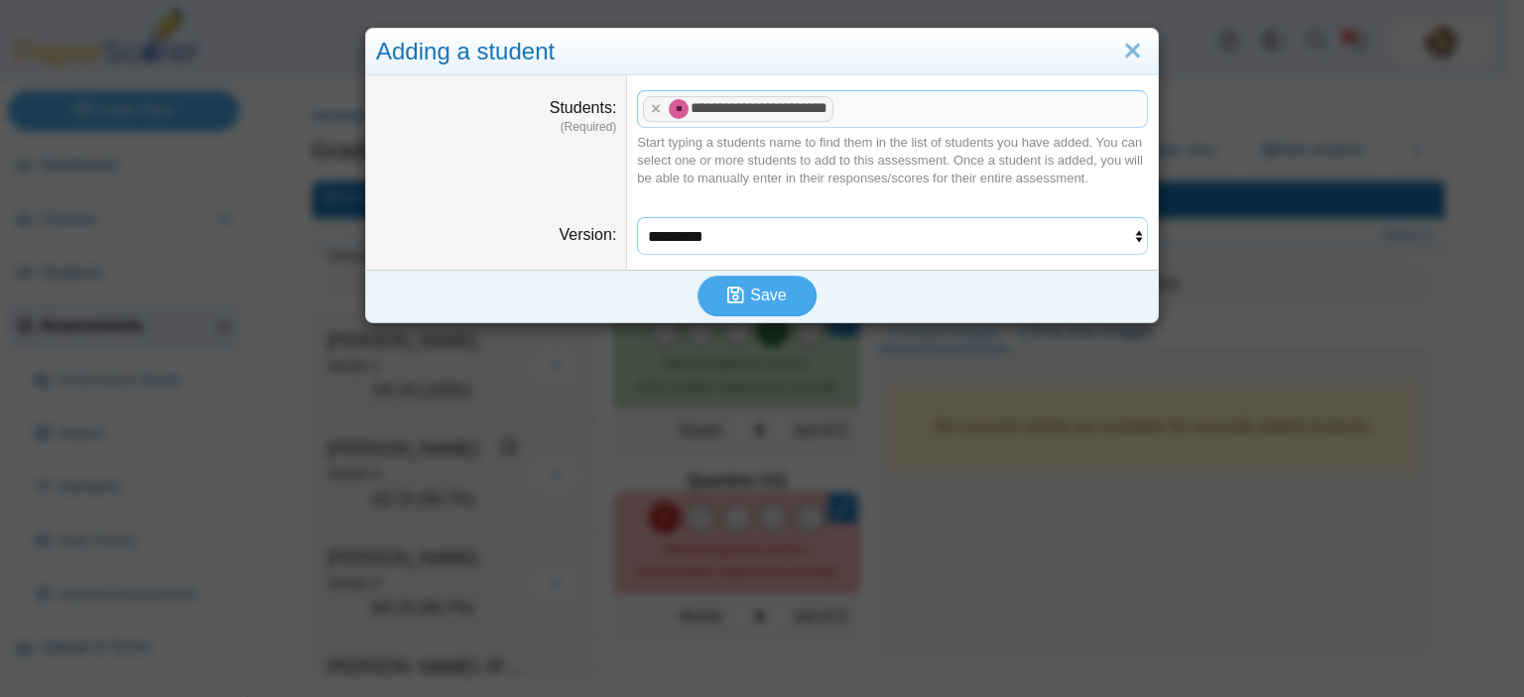
click at [853, 237] on select "********* ********* ********* *********" at bounding box center [892, 236] width 511 height 38
select select "**********"
click at [637, 217] on select "********* ********* ********* *********" at bounding box center [892, 236] width 511 height 38
click at [784, 289] on button "Save" at bounding box center [756, 296] width 119 height 40
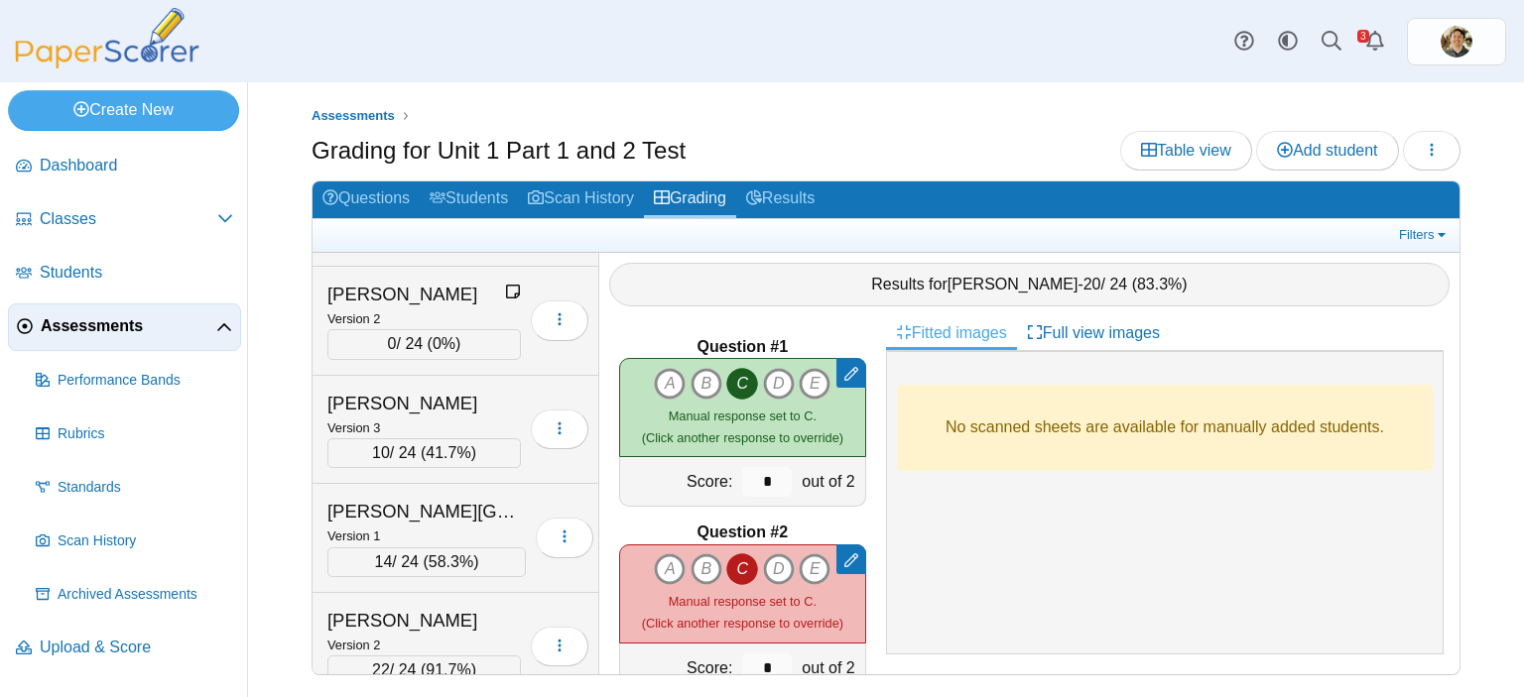
scroll to position [3571, 0]
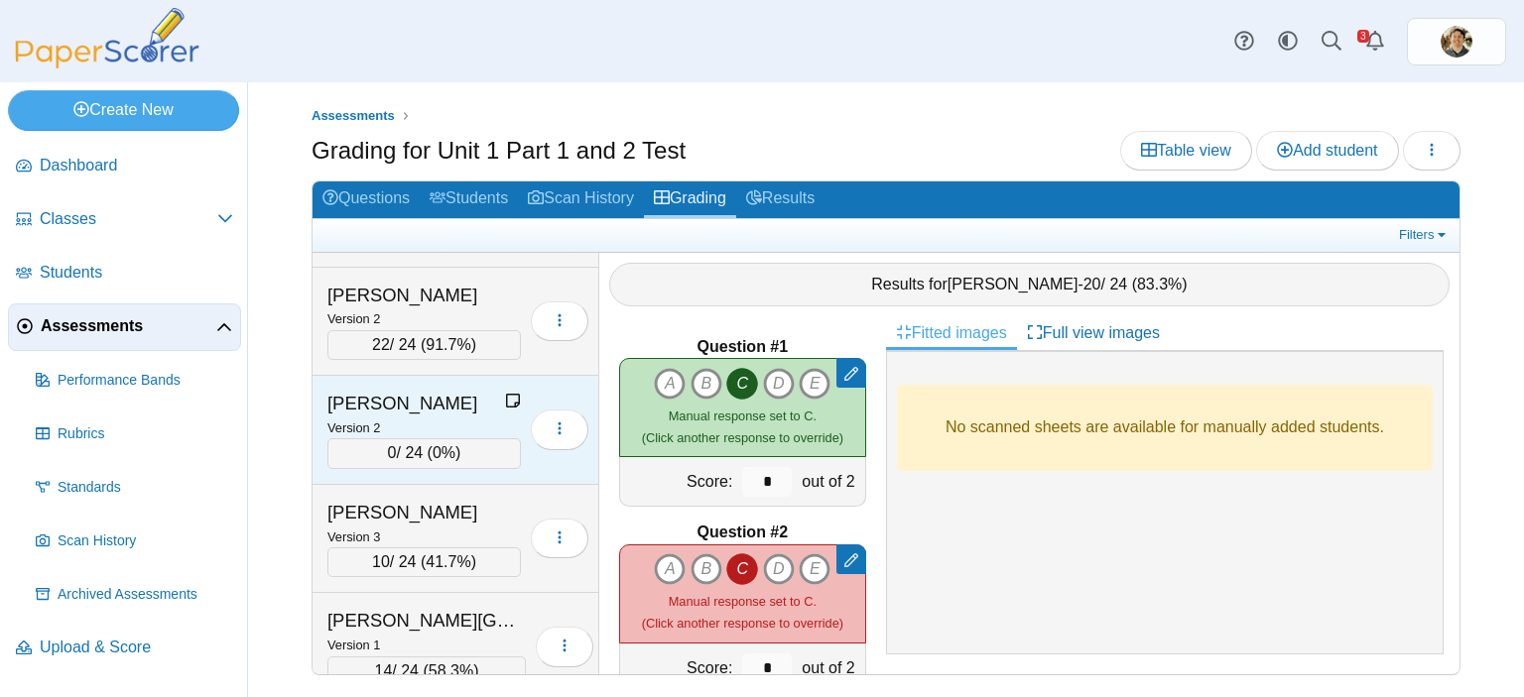
click at [506, 394] on use at bounding box center [513, 401] width 14 height 14
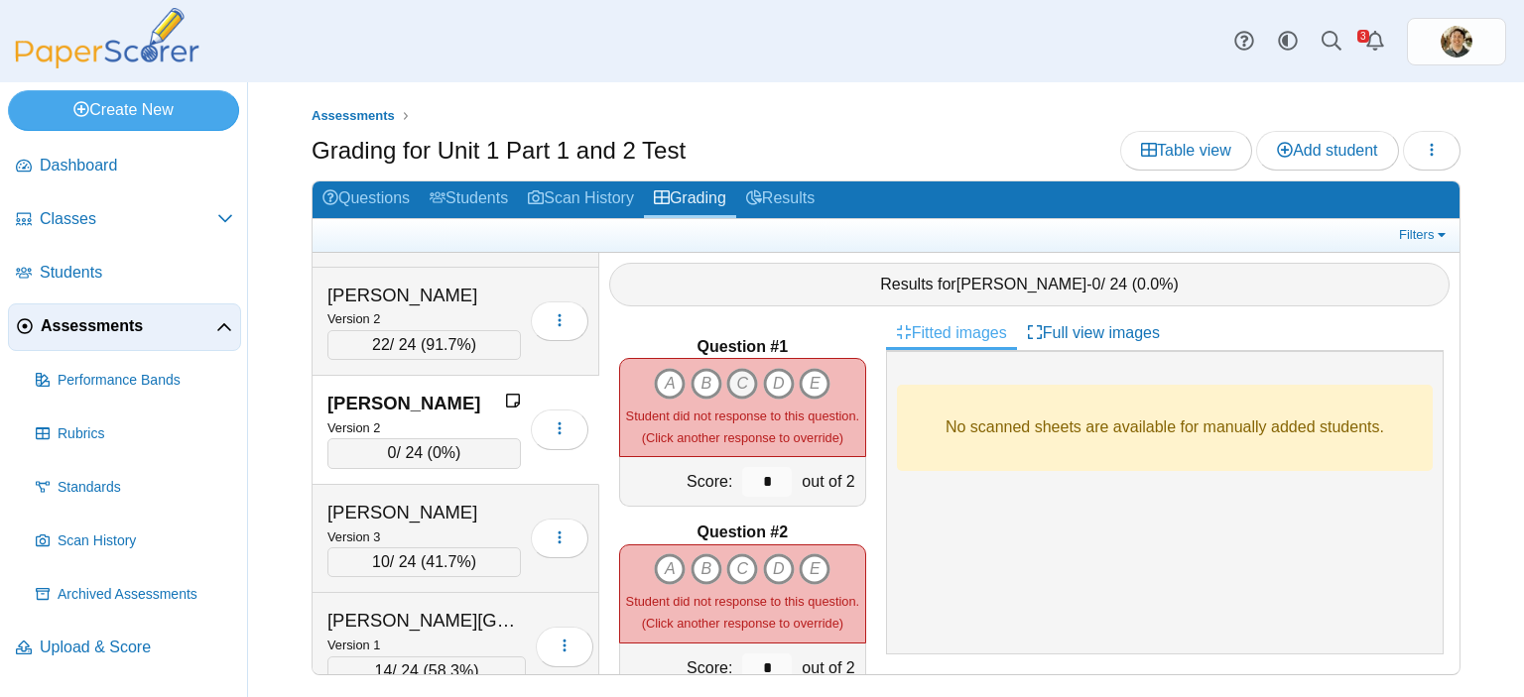
click at [739, 368] on icon "C" at bounding box center [742, 384] width 32 height 32
click at [739, 554] on icon "C" at bounding box center [742, 570] width 32 height 32
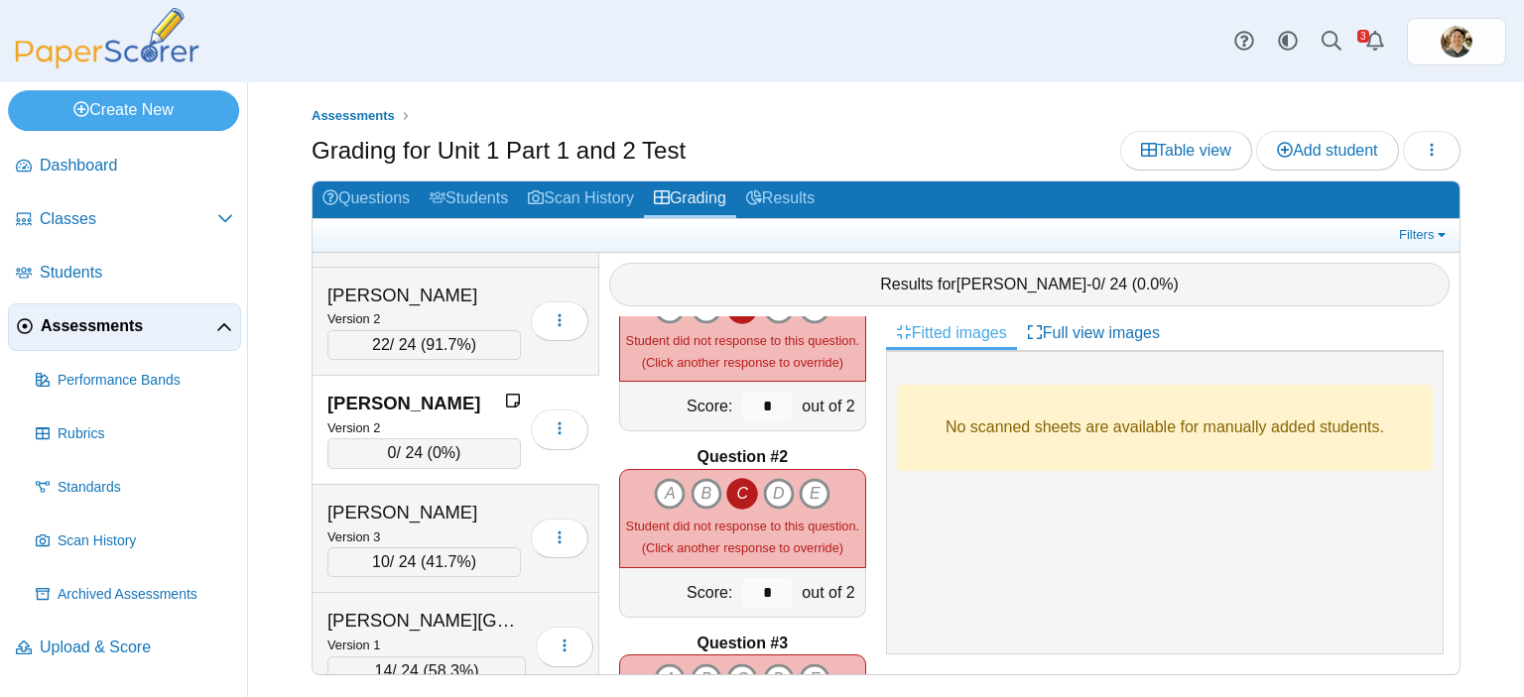
scroll to position [198, 0]
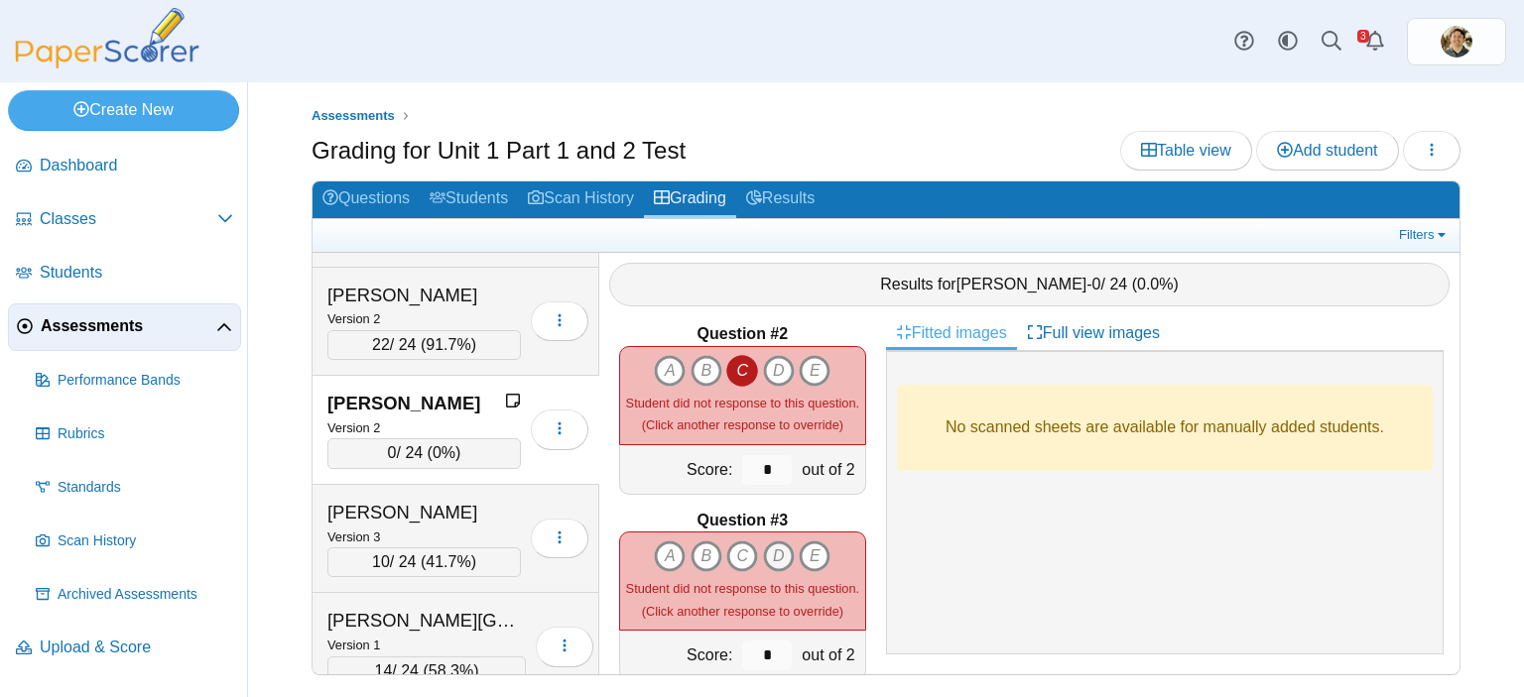
click at [772, 541] on icon "D" at bounding box center [779, 557] width 32 height 32
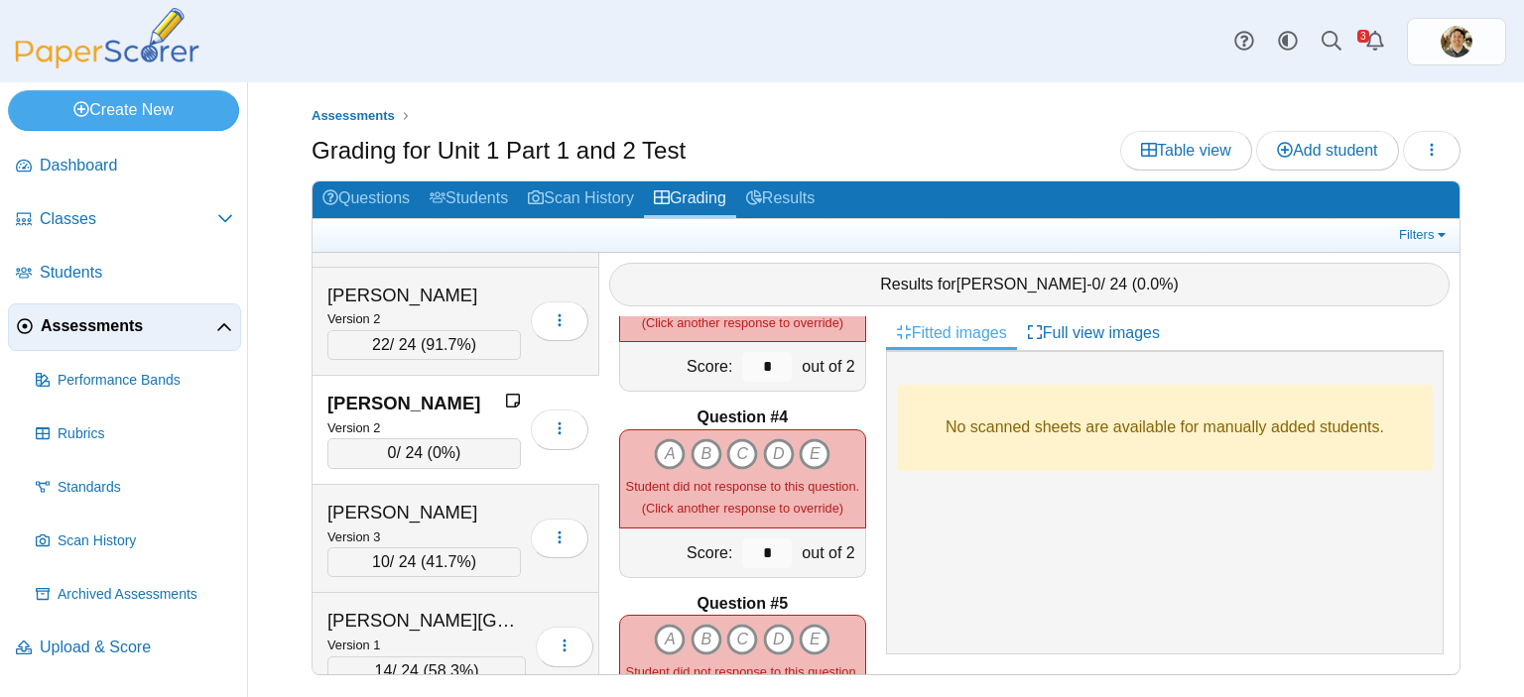
scroll to position [496, 0]
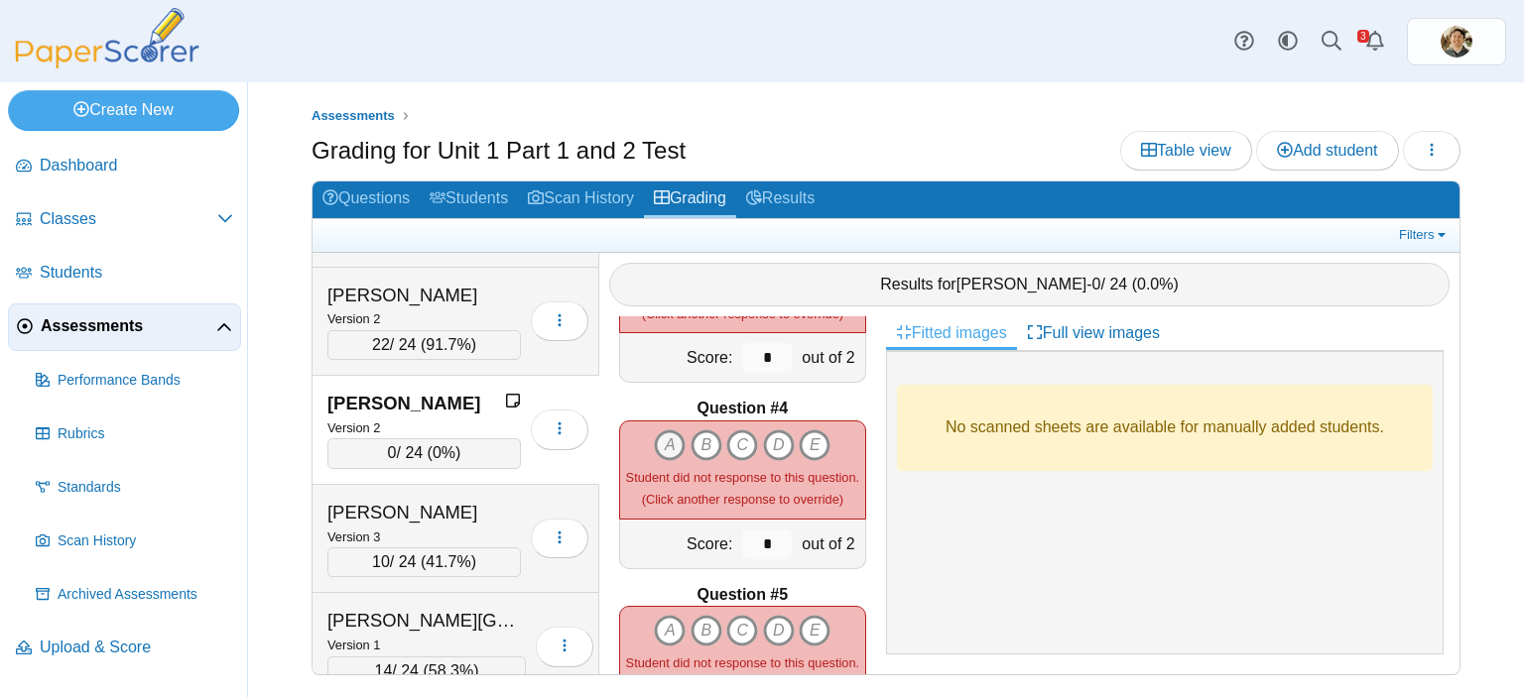
click at [670, 439] on icon "A" at bounding box center [670, 446] width 32 height 32
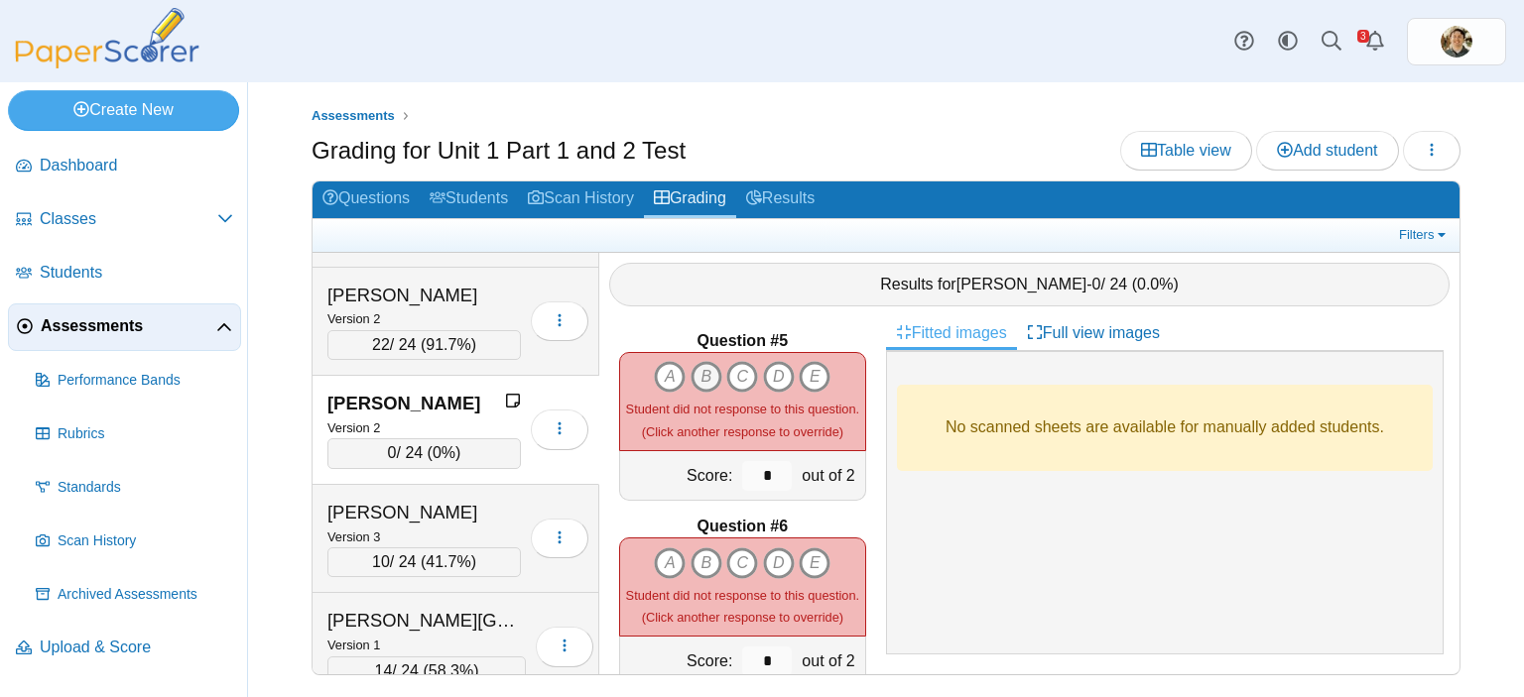
scroll to position [794, 0]
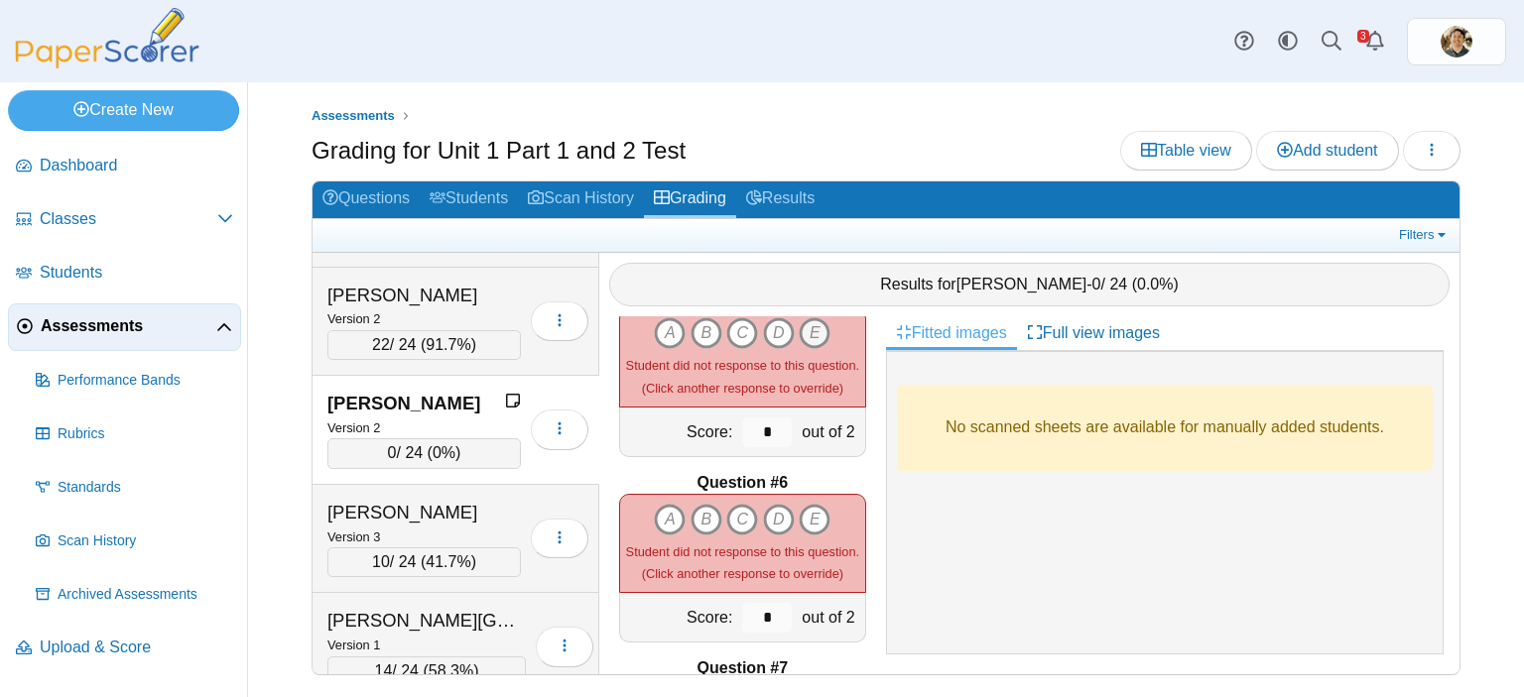
click at [811, 324] on icon "E" at bounding box center [815, 333] width 32 height 32
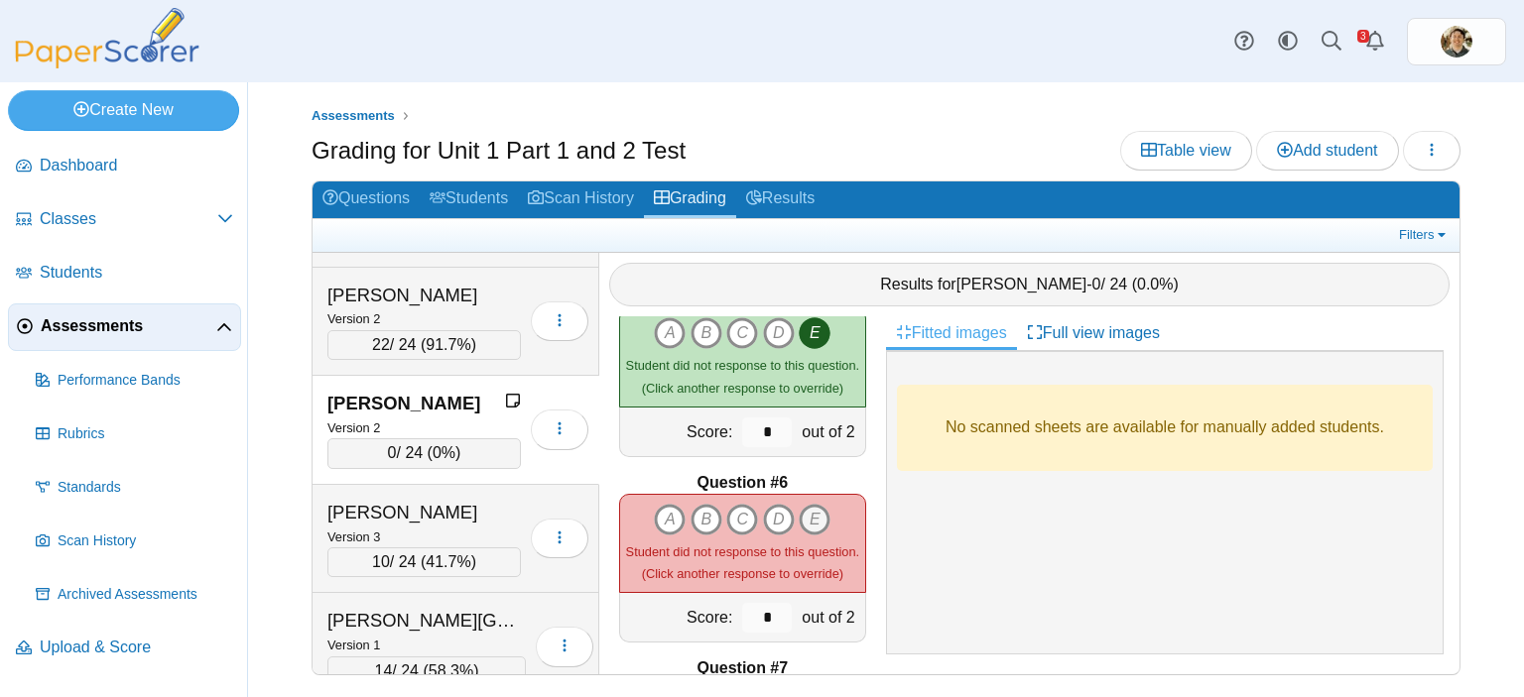
click at [814, 505] on icon "E" at bounding box center [815, 520] width 32 height 32
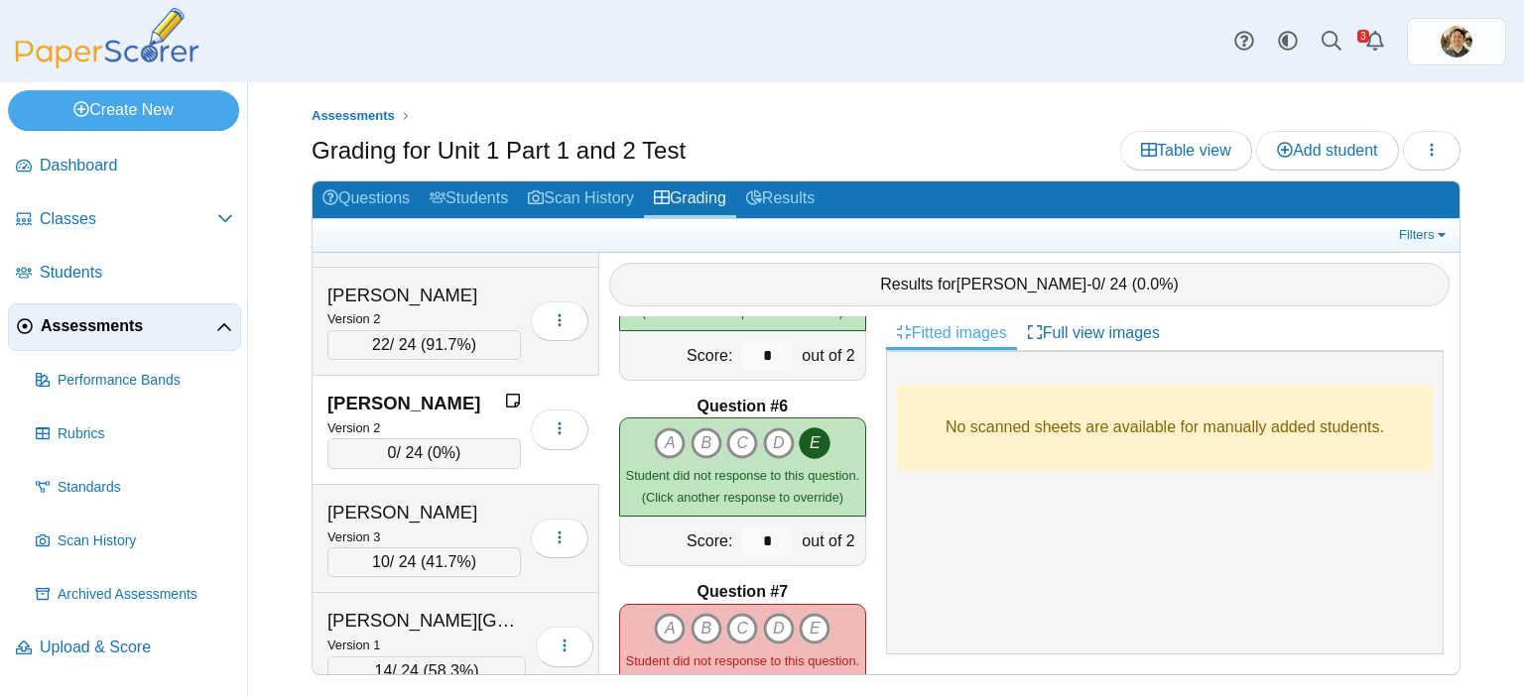
scroll to position [992, 0]
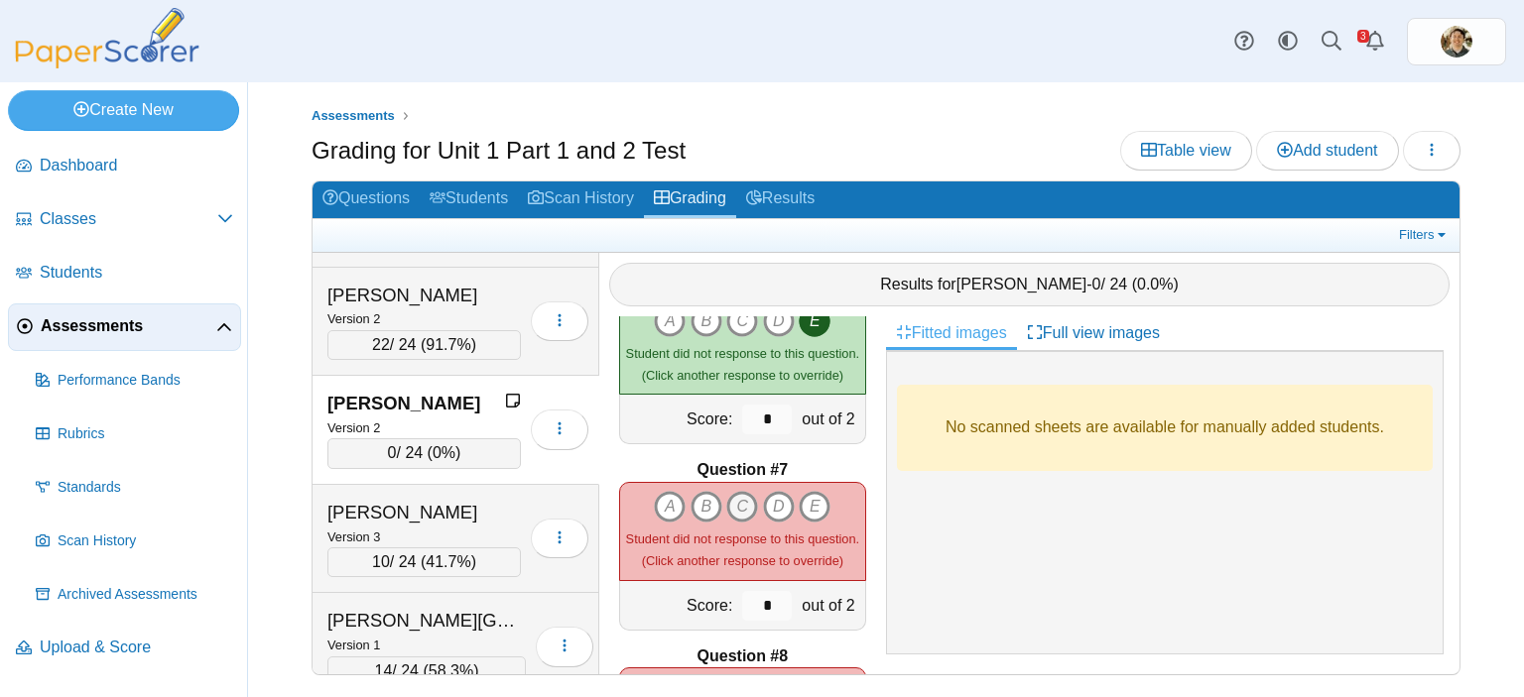
click at [730, 491] on icon "C" at bounding box center [742, 507] width 32 height 32
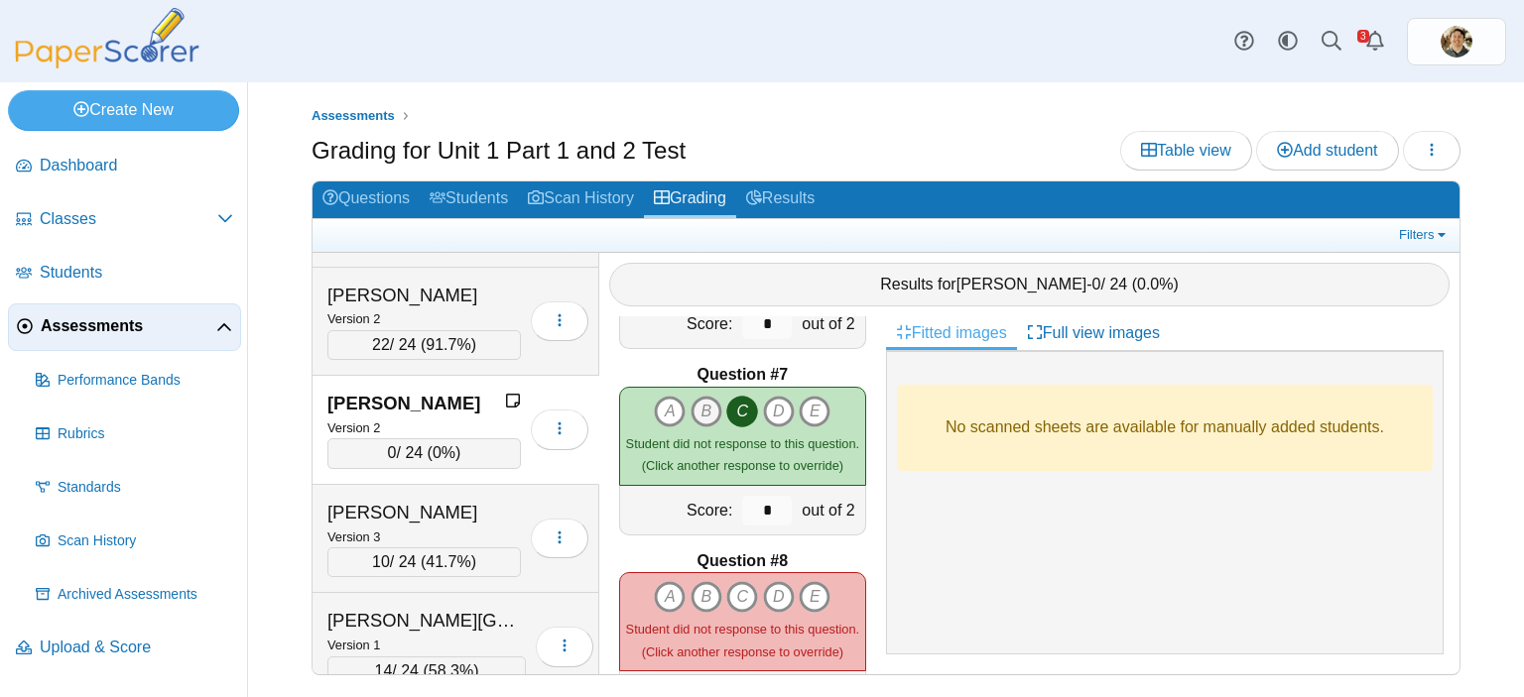
scroll to position [1190, 0]
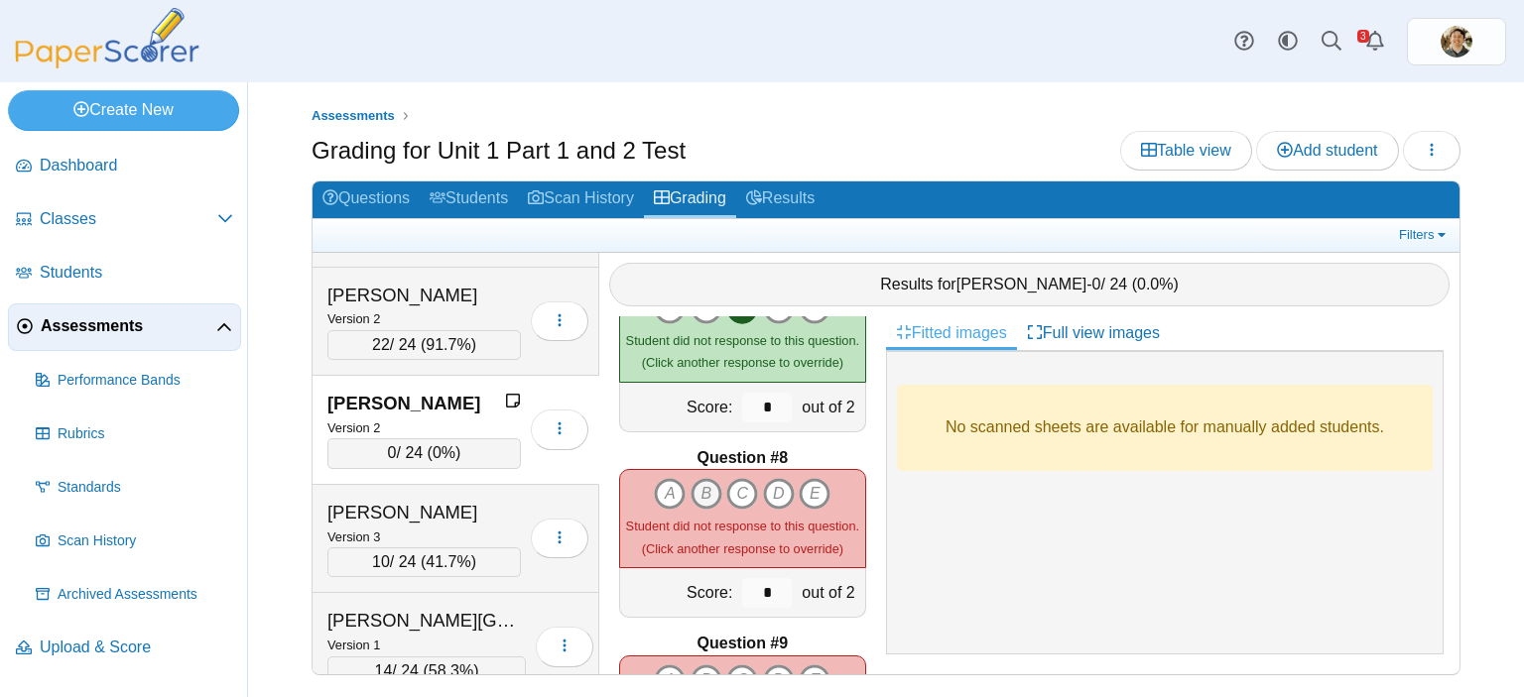
click at [700, 478] on icon "B" at bounding box center [706, 494] width 32 height 32
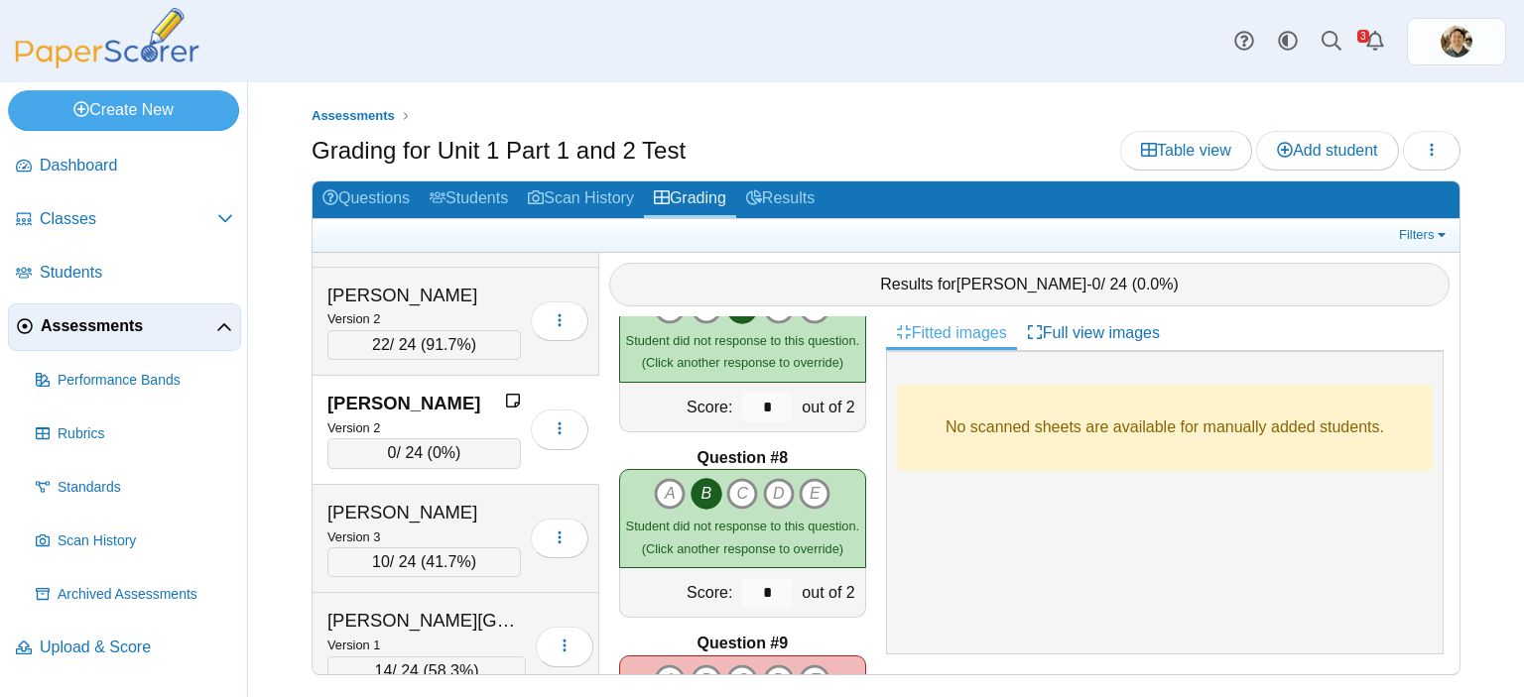
scroll to position [1389, 0]
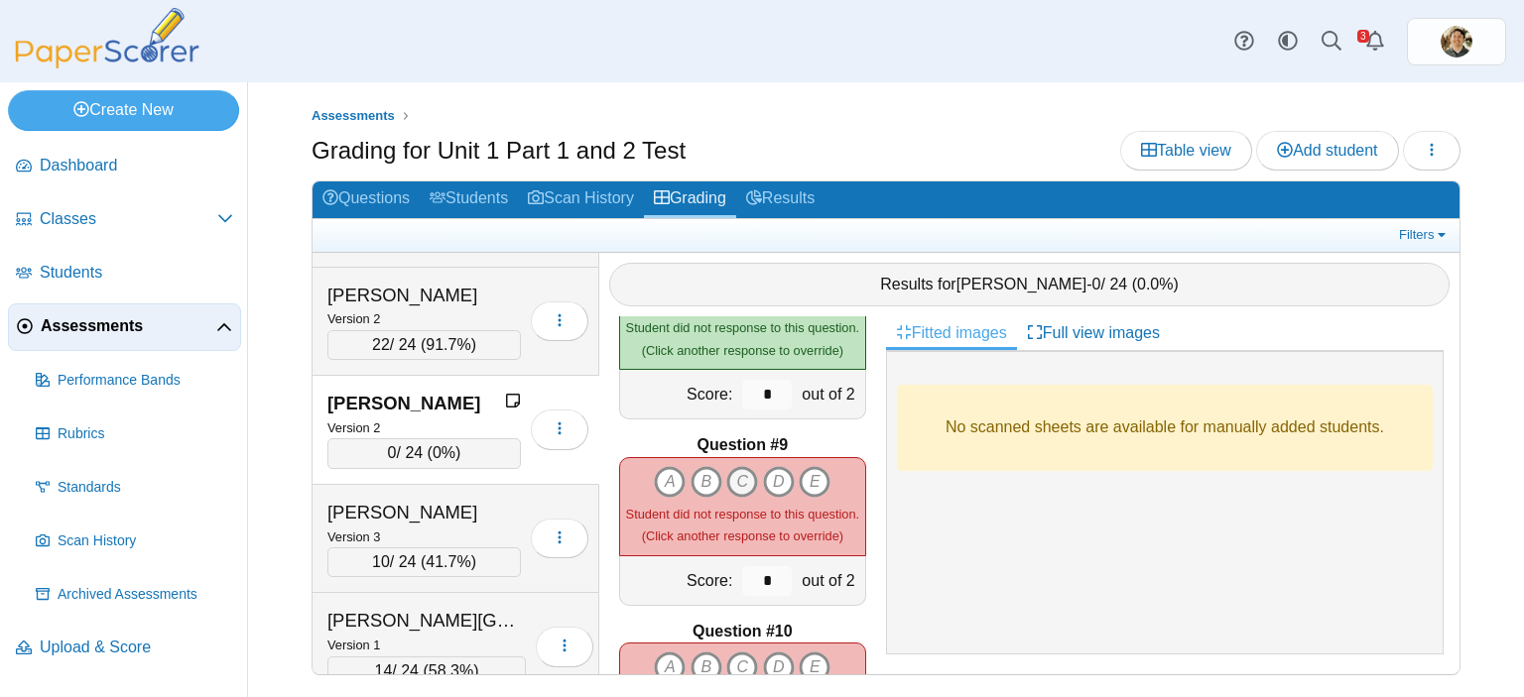
click at [735, 468] on icon "C" at bounding box center [742, 482] width 32 height 32
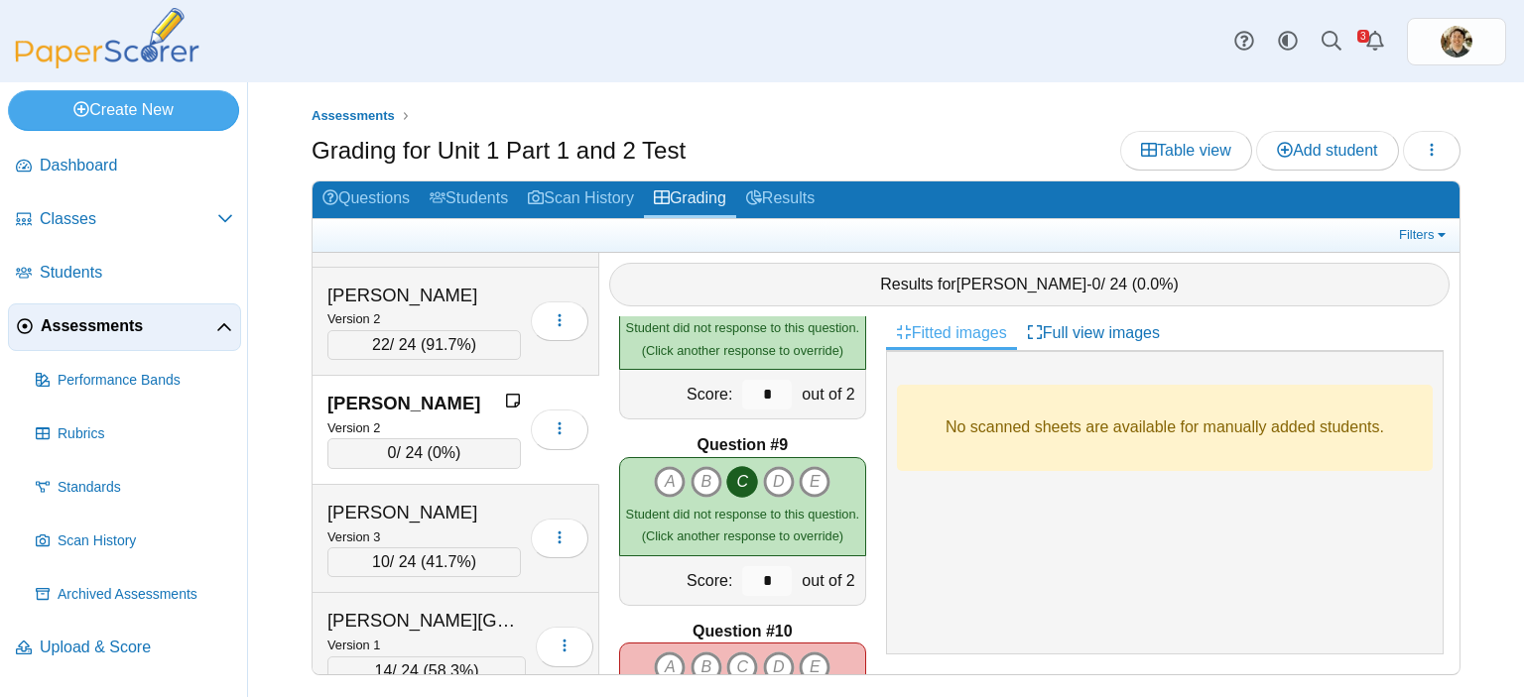
scroll to position [1587, 0]
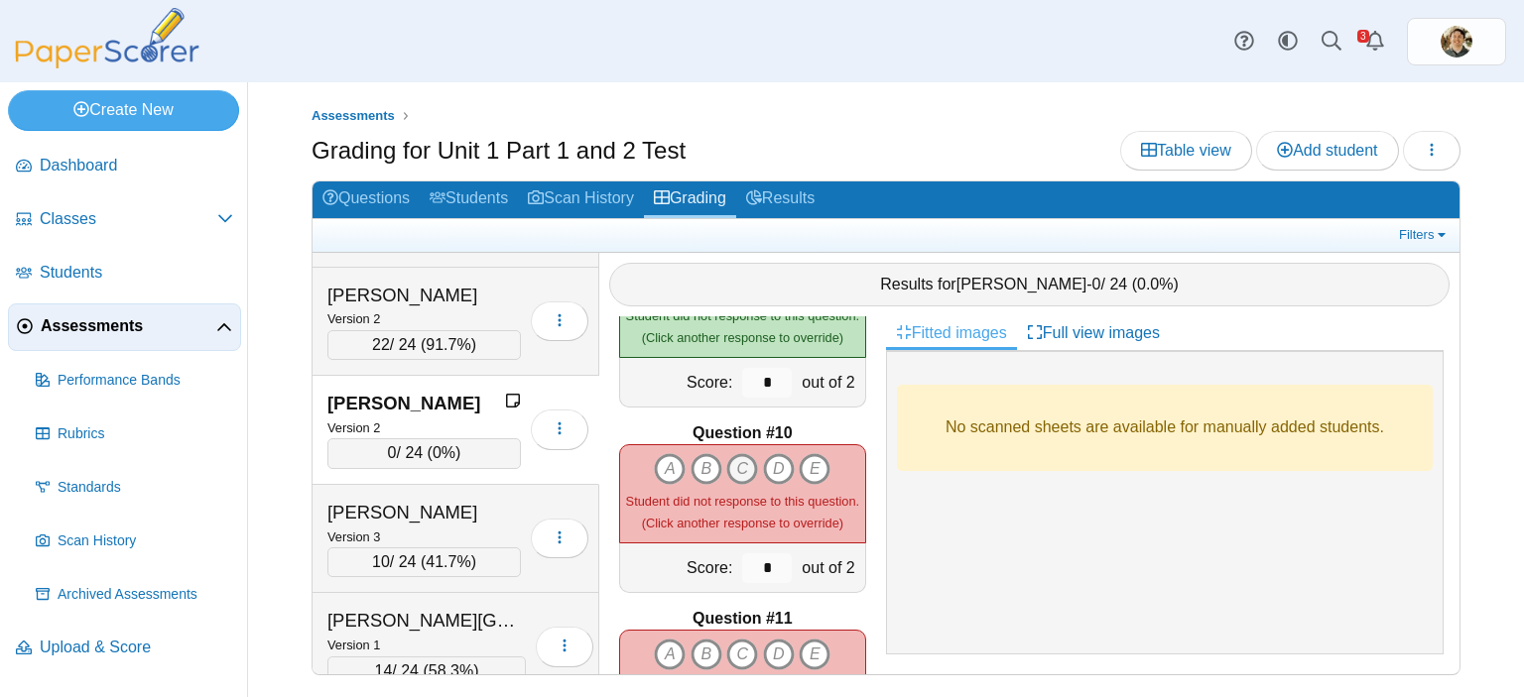
click at [736, 454] on icon "C" at bounding box center [742, 469] width 32 height 32
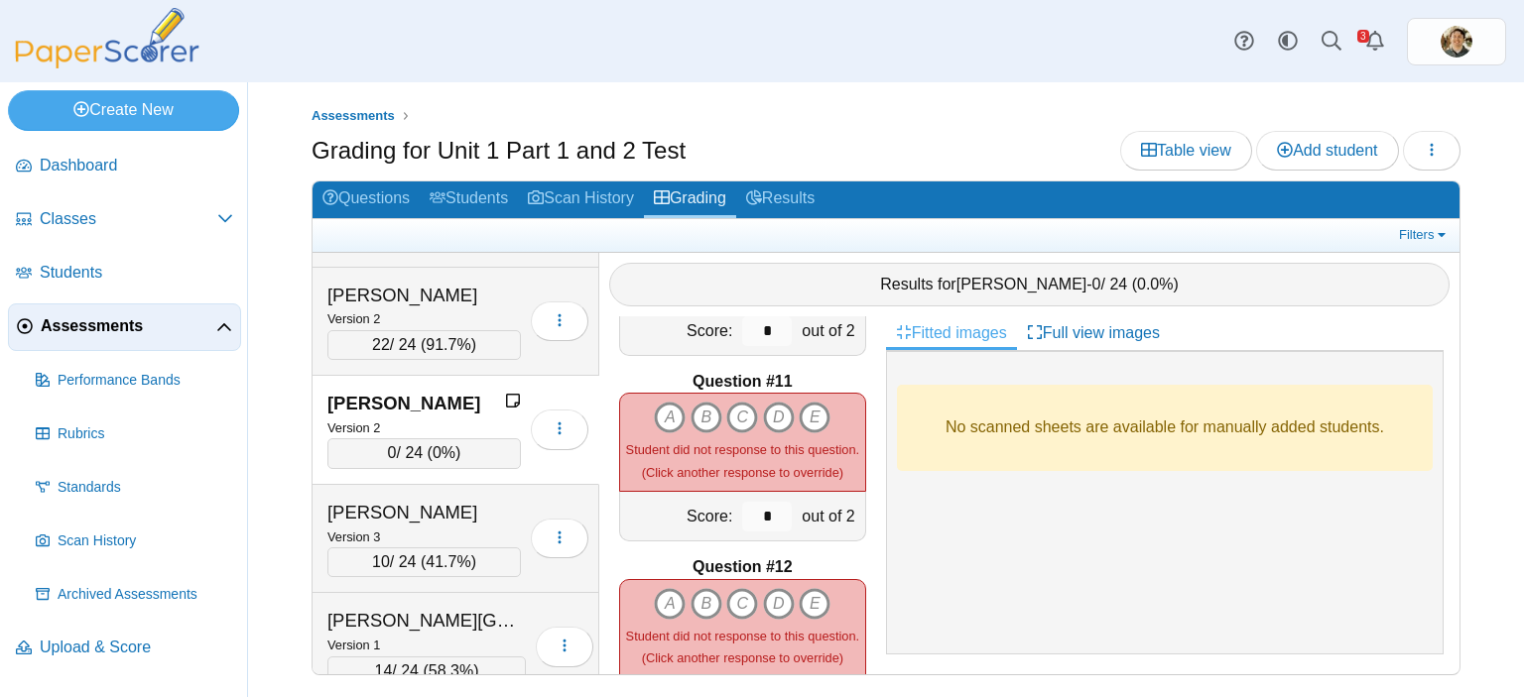
scroll to position [1885, 0]
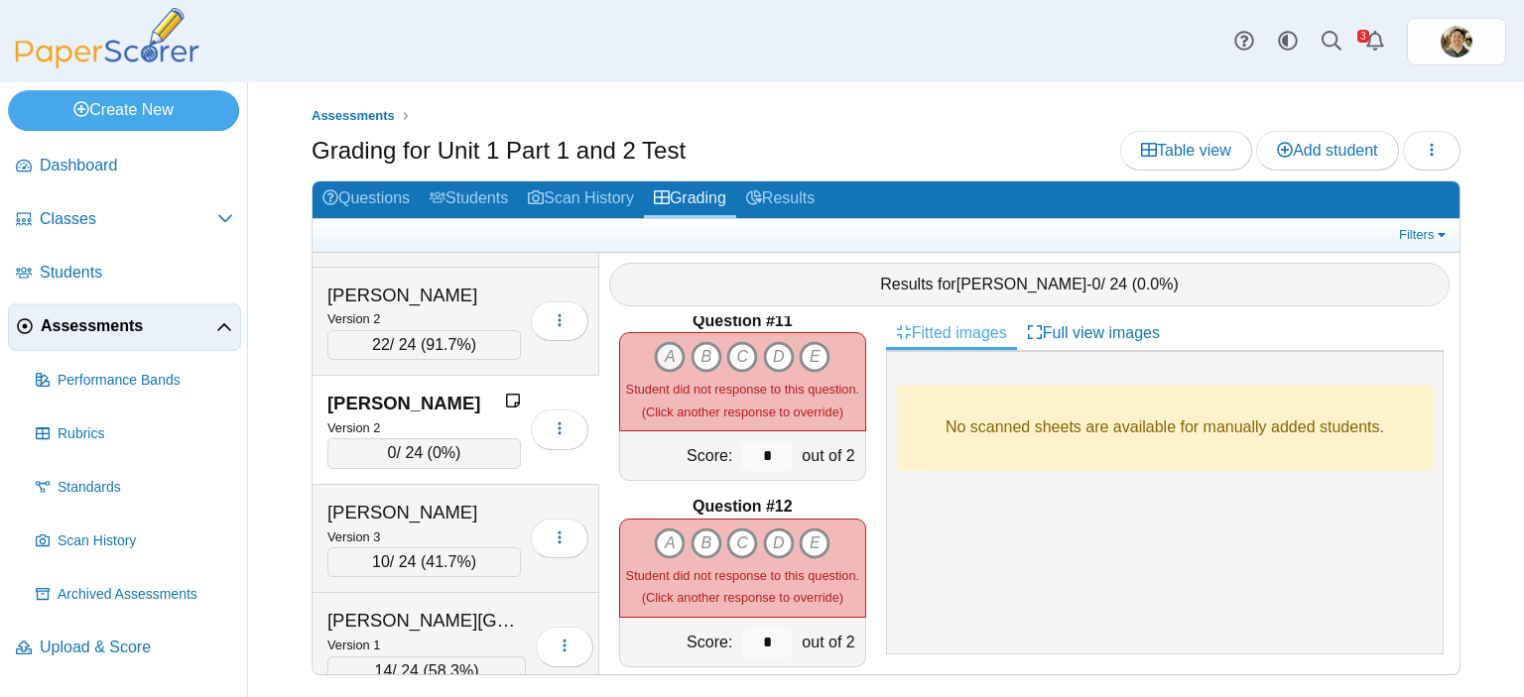
click at [664, 341] on icon "A" at bounding box center [670, 357] width 32 height 32
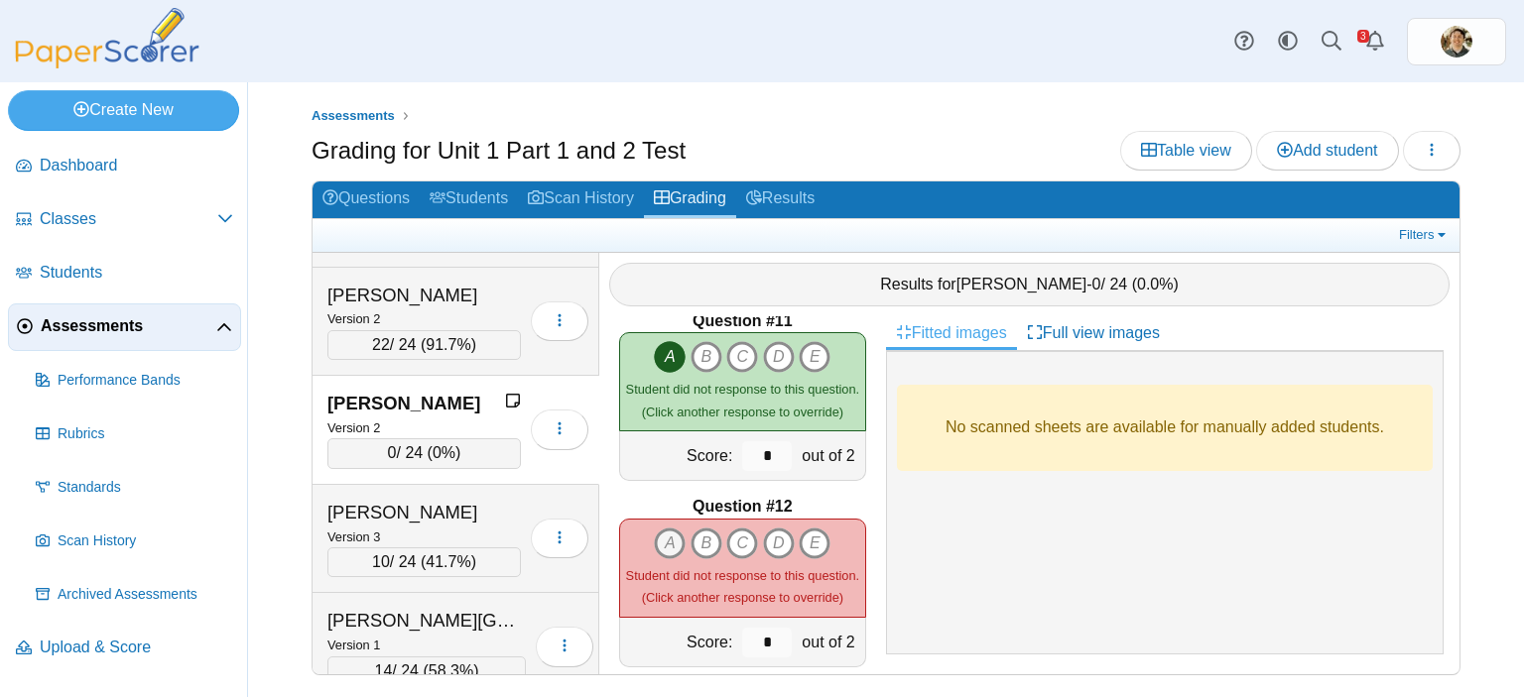
click at [672, 528] on icon "A" at bounding box center [670, 544] width 32 height 32
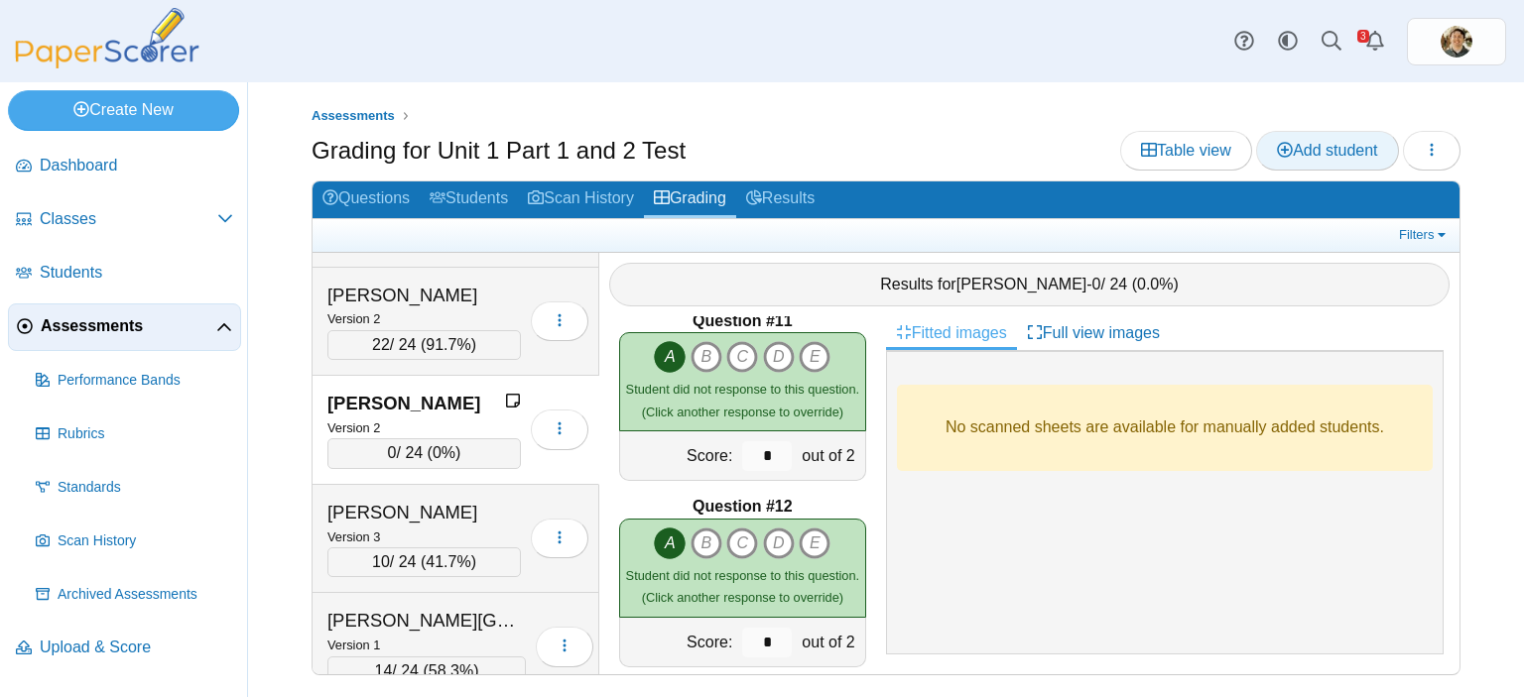
click at [1333, 146] on span "Add student" at bounding box center [1327, 150] width 100 height 17
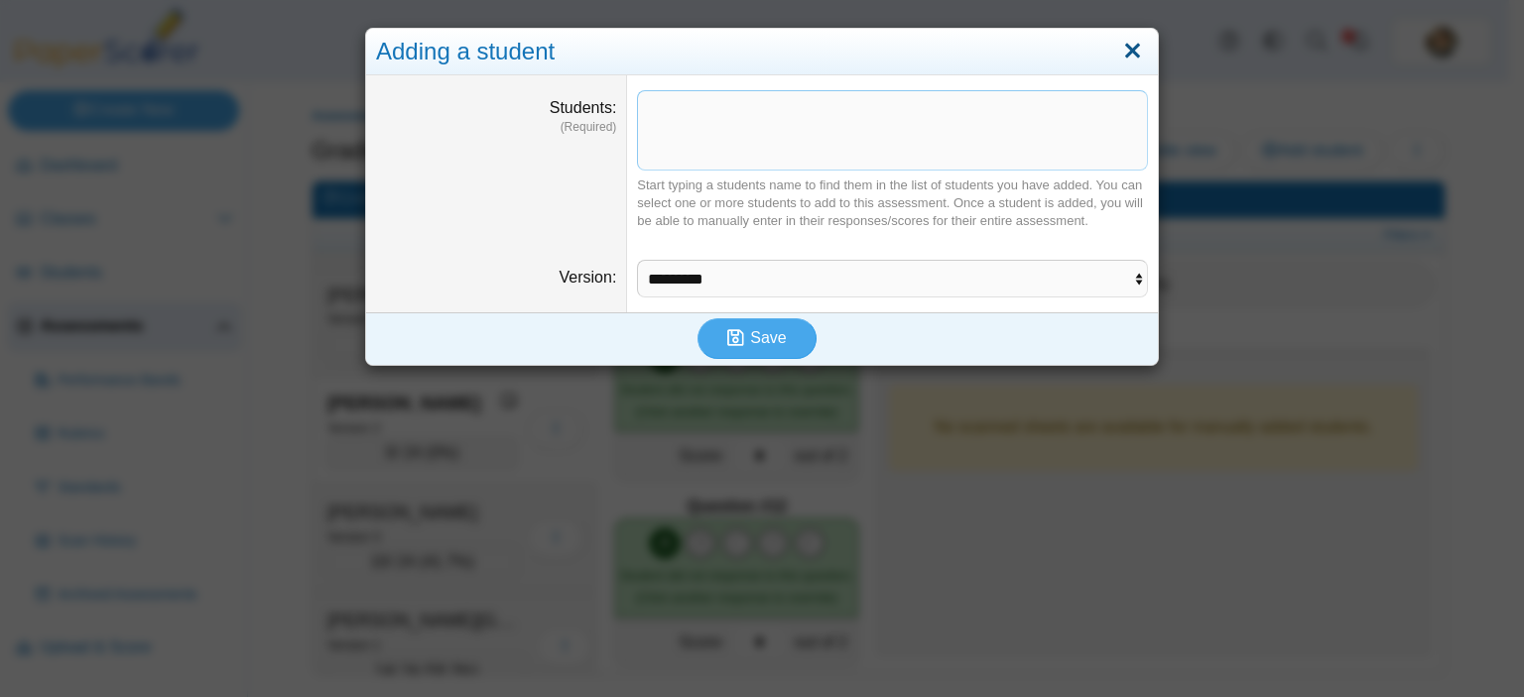
click at [1130, 41] on link "Close" at bounding box center [1132, 52] width 31 height 34
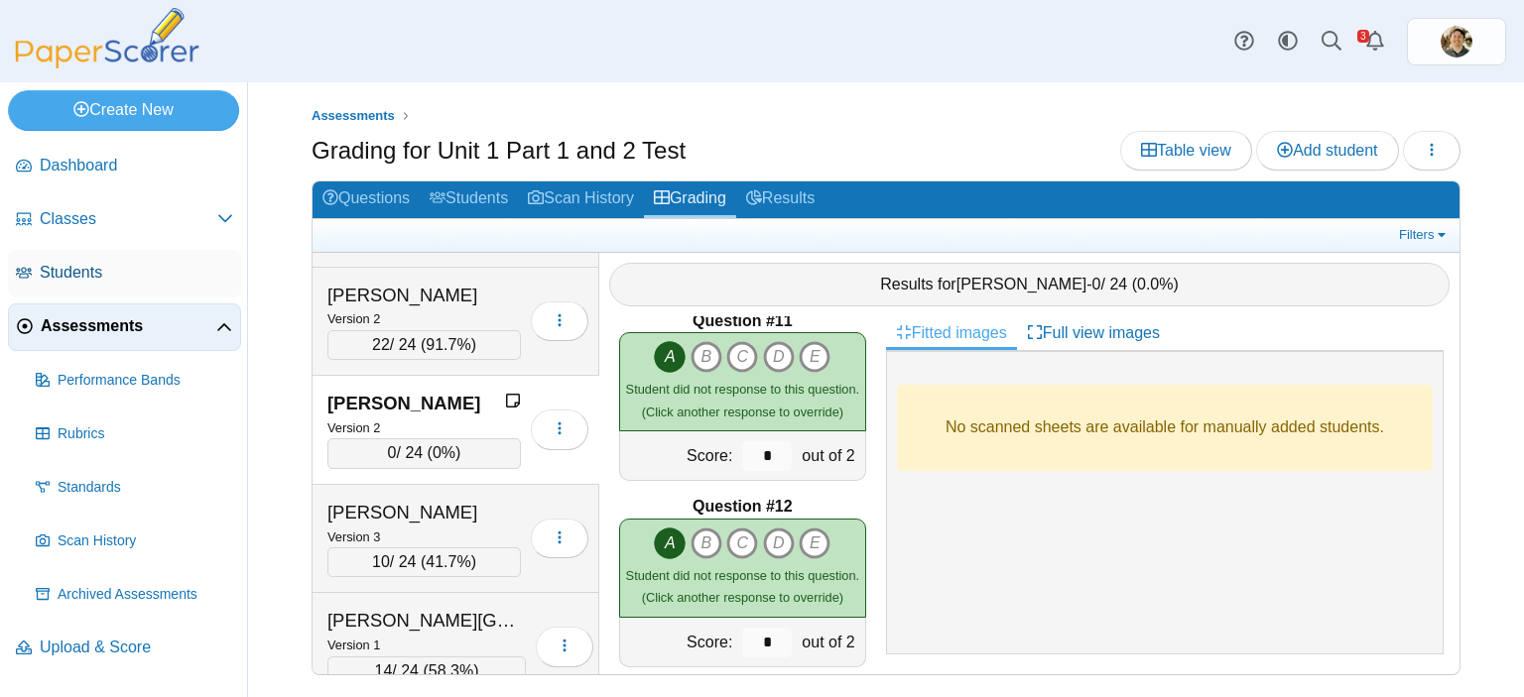
click at [102, 264] on span "Students" at bounding box center [136, 273] width 193 height 22
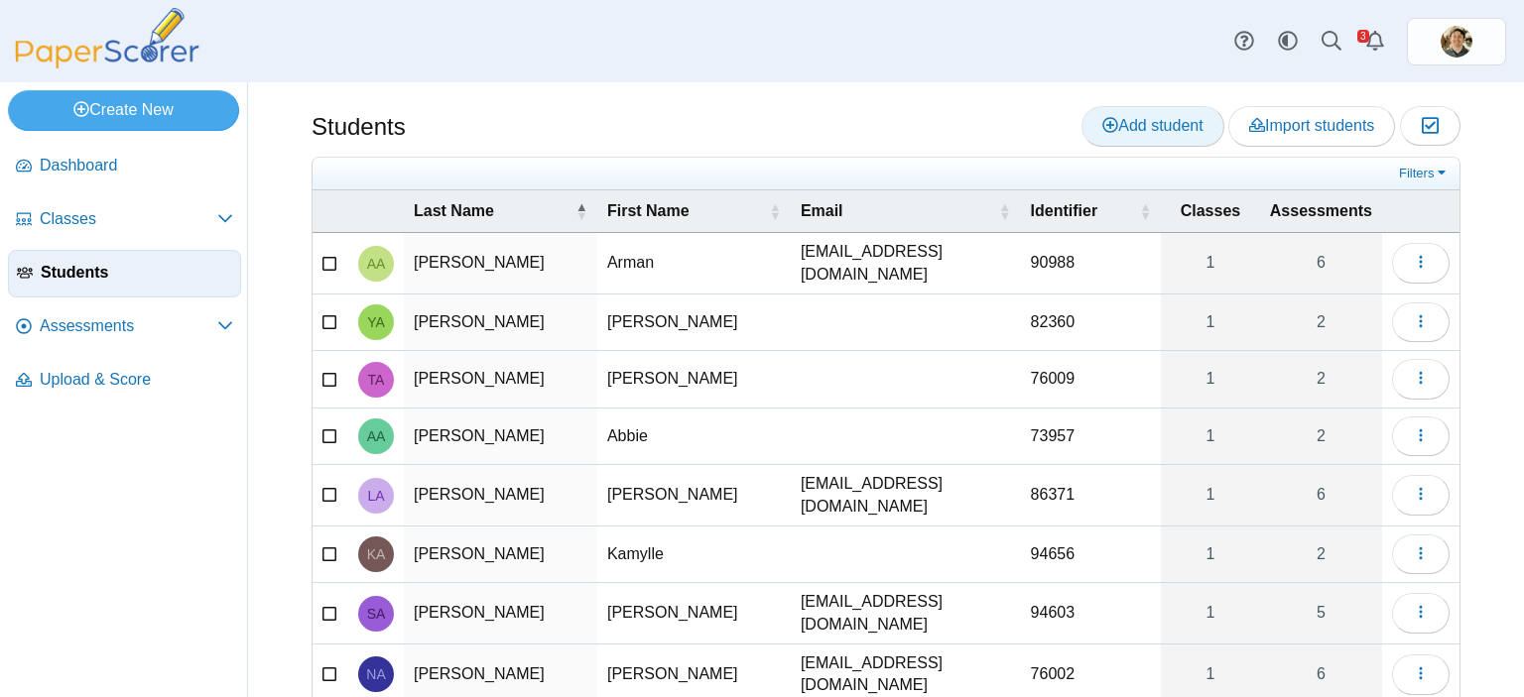
click at [1102, 134] on span "Add student" at bounding box center [1152, 125] width 100 height 17
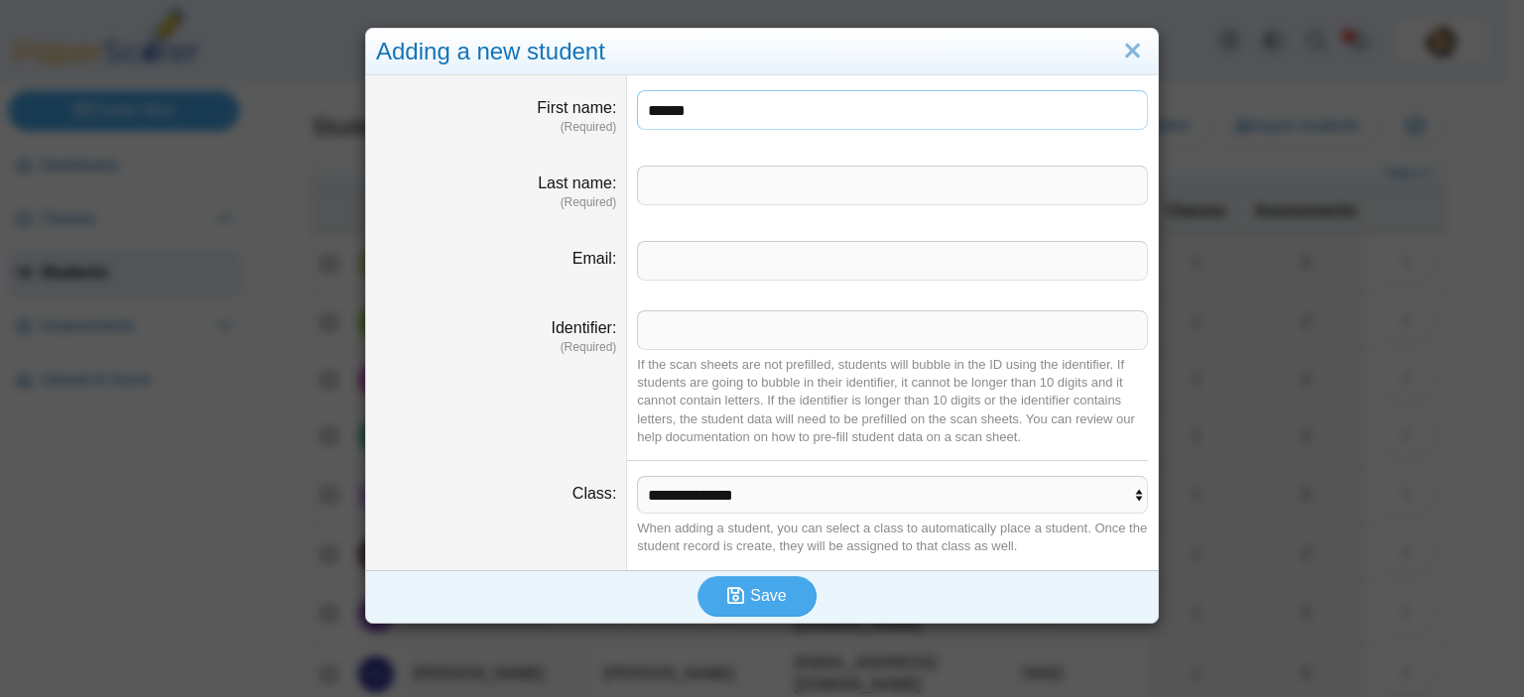
type input "******"
click at [824, 340] on input "Identifier" at bounding box center [892, 331] width 511 height 40
type input "*****"
click at [856, 488] on select "**********" at bounding box center [892, 495] width 511 height 38
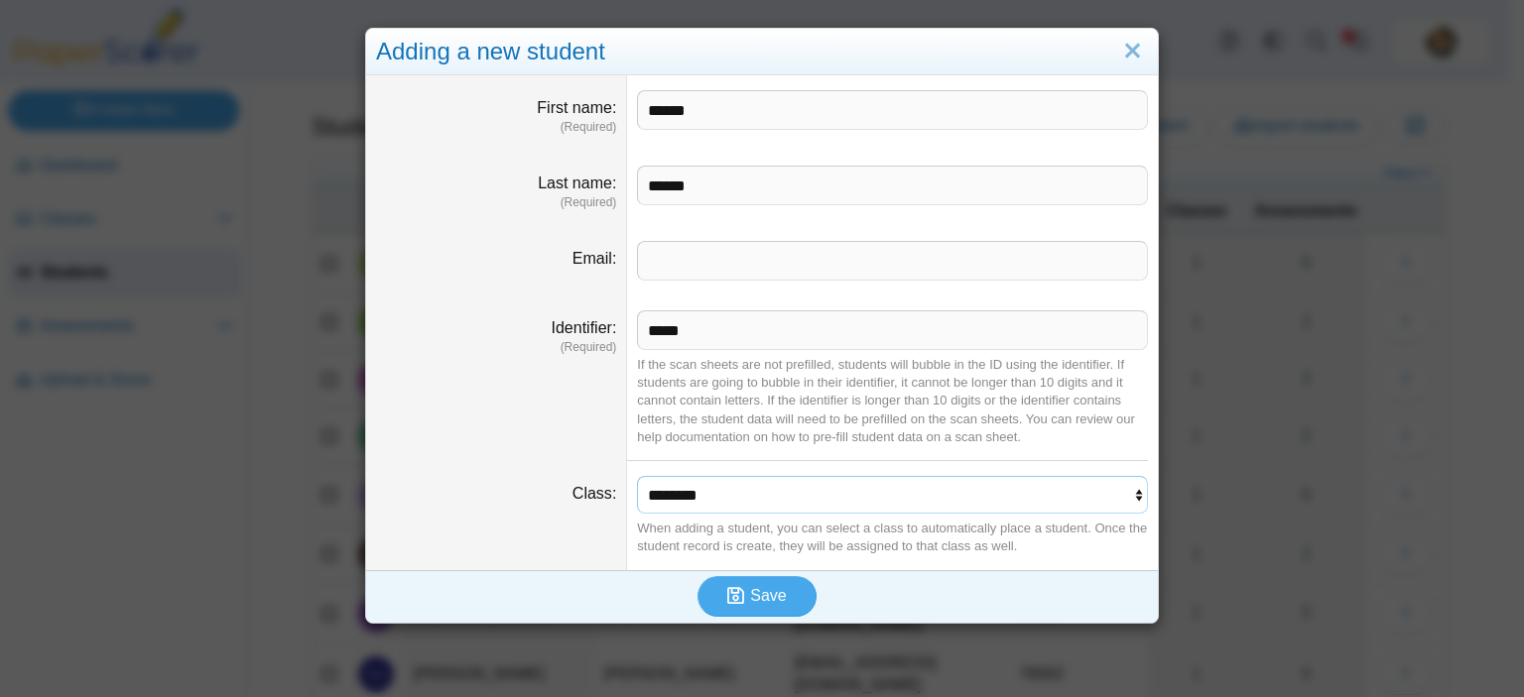
click at [637, 476] on select "**********" at bounding box center [892, 495] width 511 height 38
drag, startPoint x: 830, startPoint y: 494, endPoint x: 824, endPoint y: 504, distance: 11.6
click at [830, 494] on select "**********" at bounding box center [892, 495] width 511 height 38
select select "**********"
click at [637, 476] on select "**********" at bounding box center [892, 495] width 511 height 38
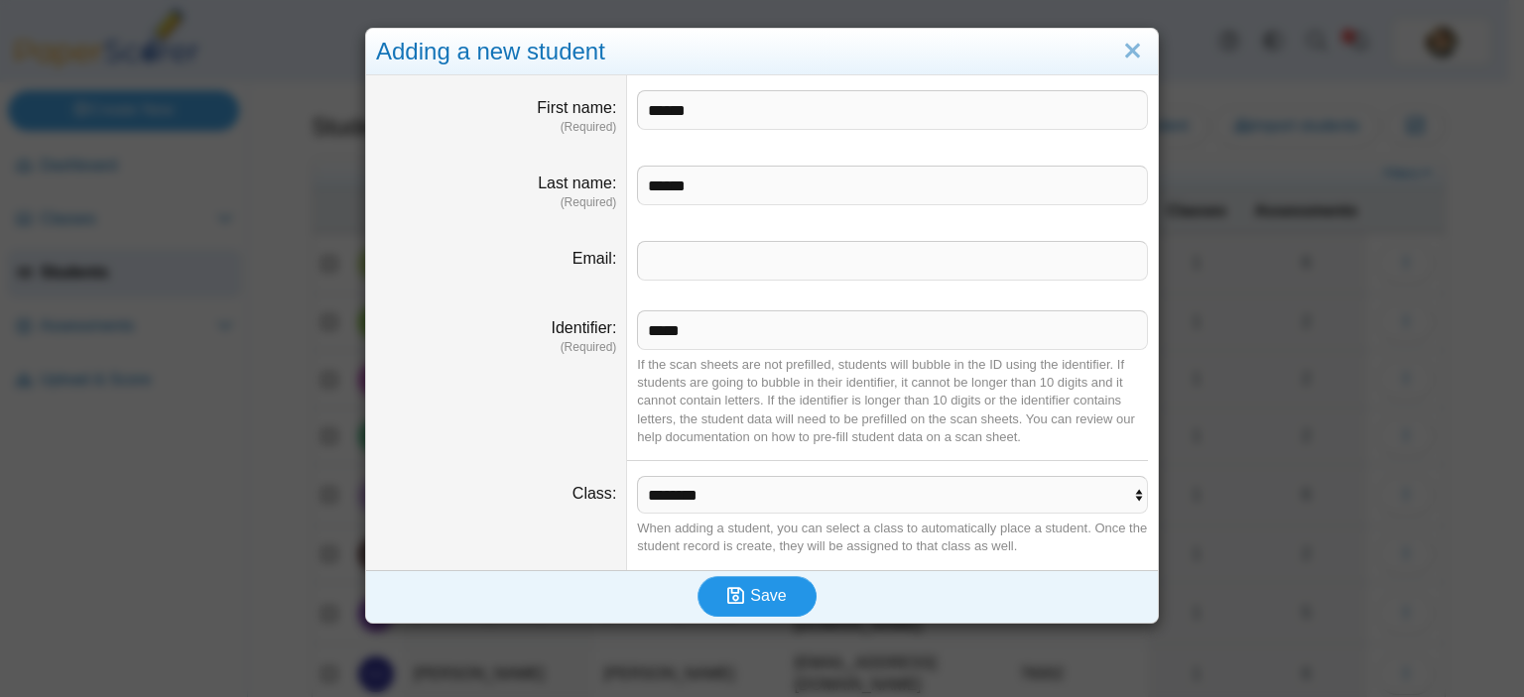
click at [752, 591] on span "Save" at bounding box center [768, 595] width 36 height 17
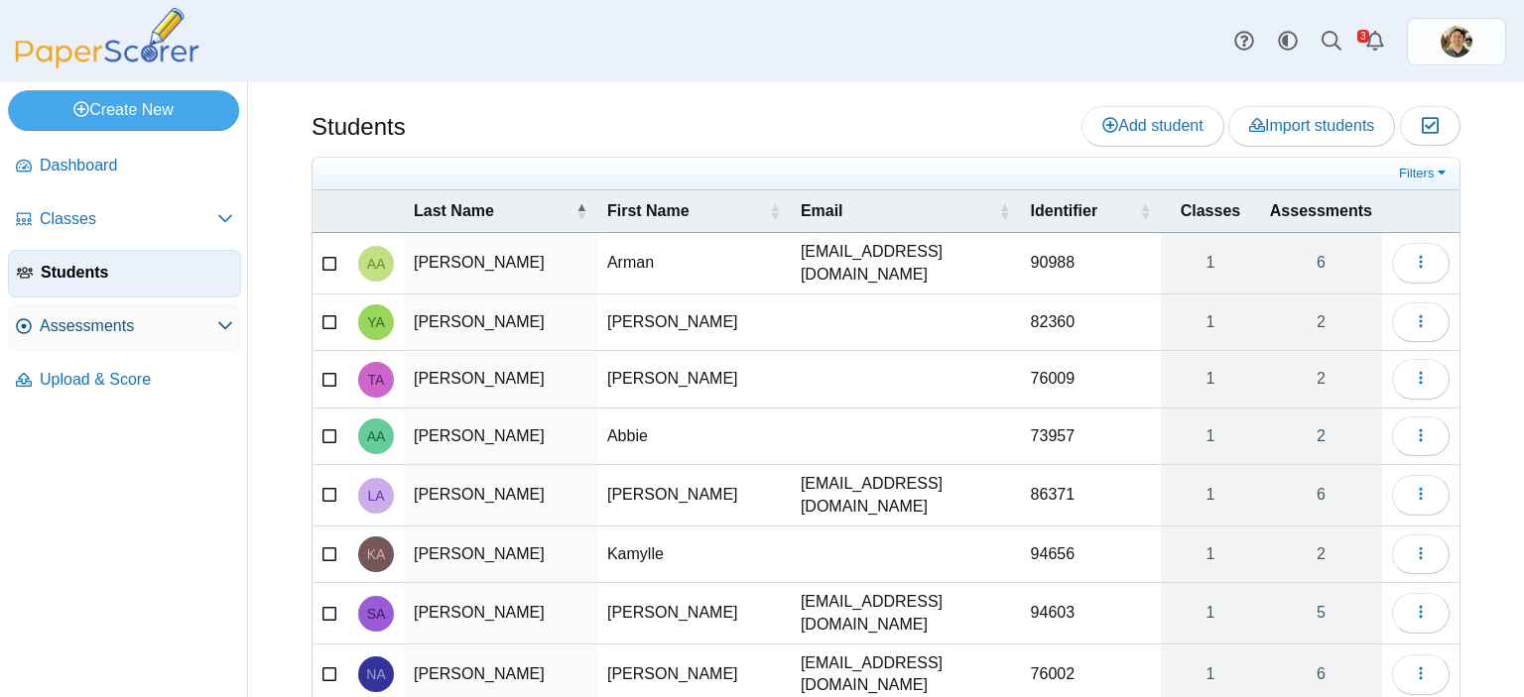
click at [133, 328] on span "Assessments" at bounding box center [129, 326] width 178 height 22
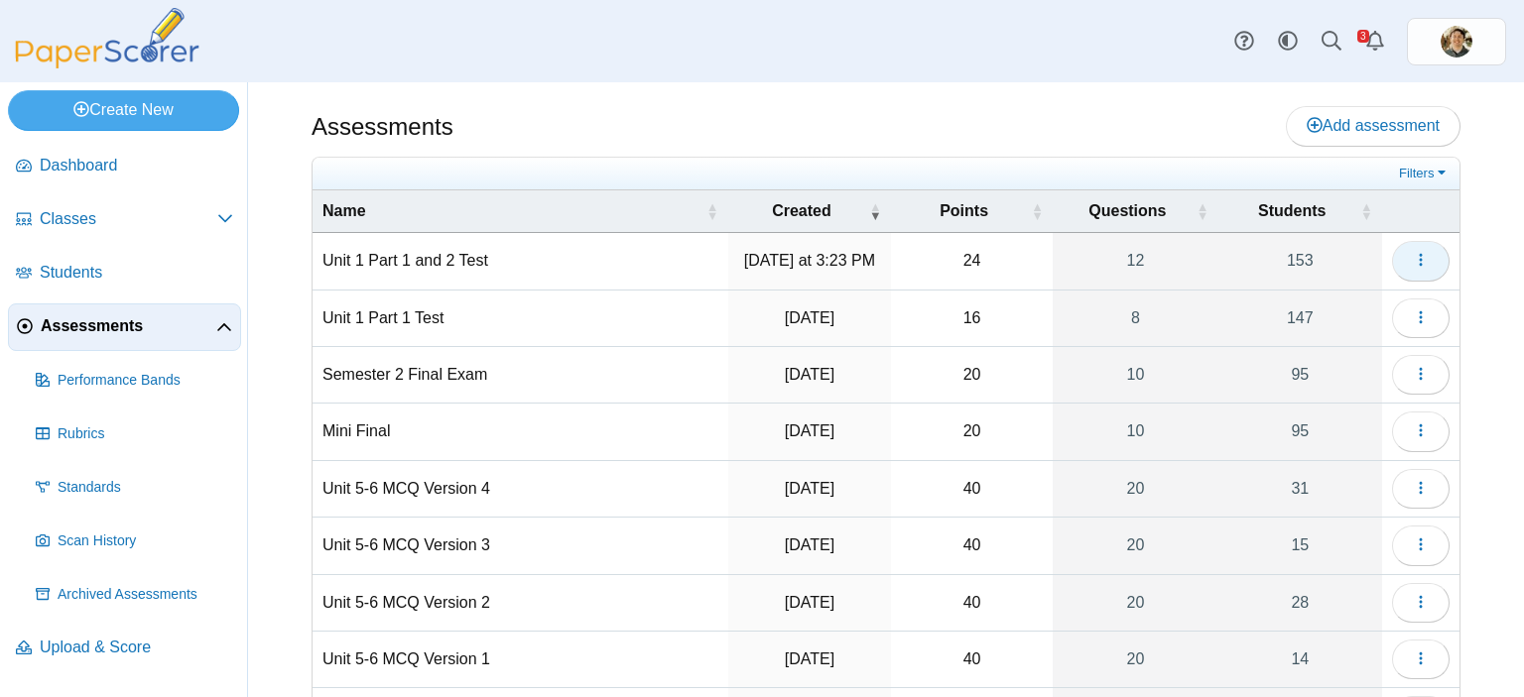
click at [1414, 265] on button "button" at bounding box center [1421, 261] width 58 height 40
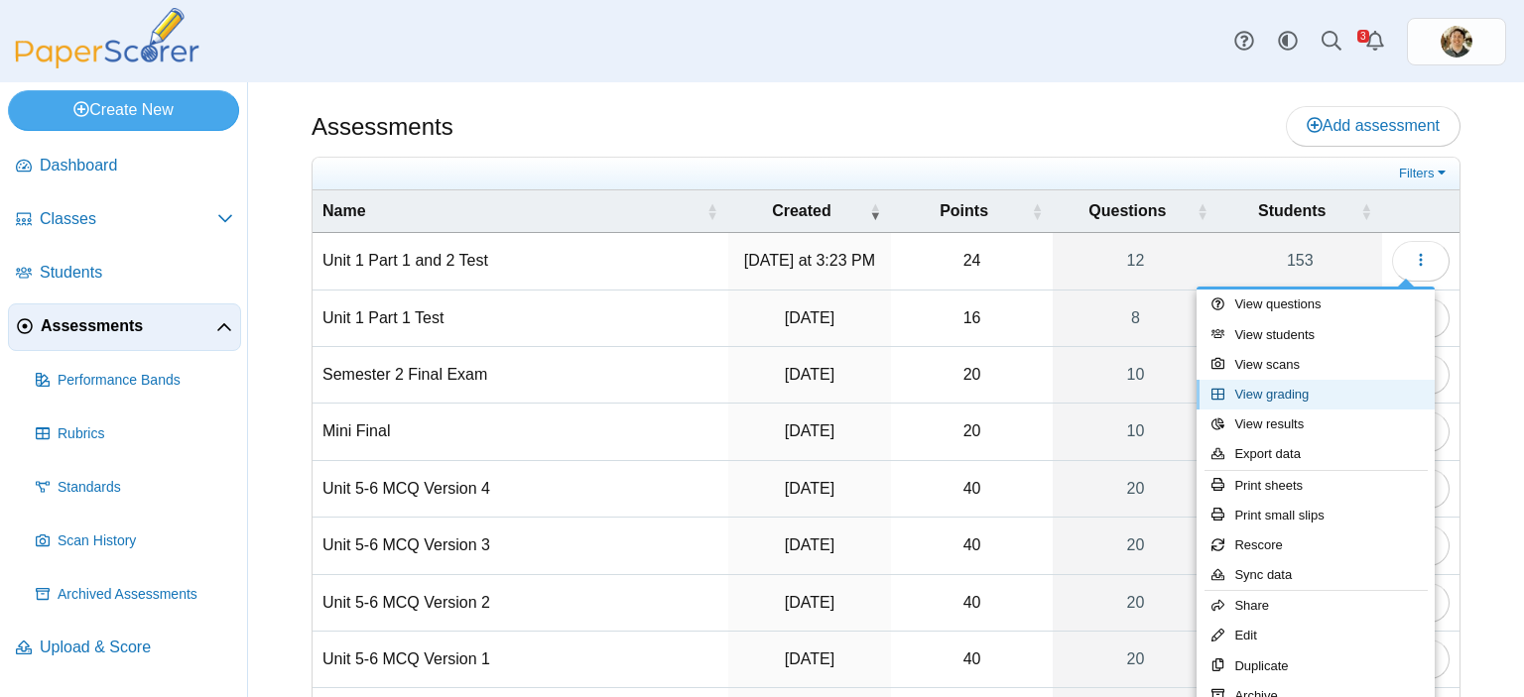
click at [1306, 390] on link "View grading" at bounding box center [1315, 395] width 238 height 30
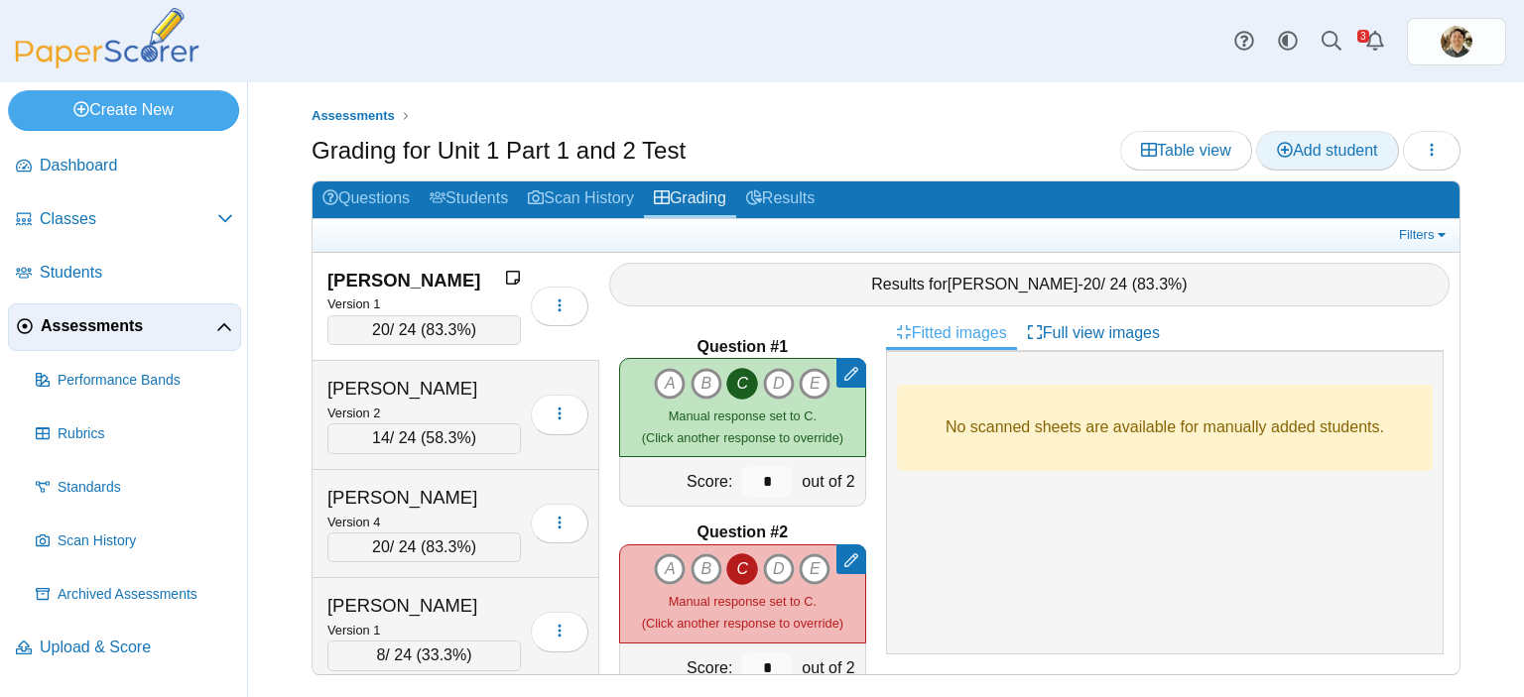
click at [1311, 157] on span "Add student" at bounding box center [1327, 150] width 100 height 17
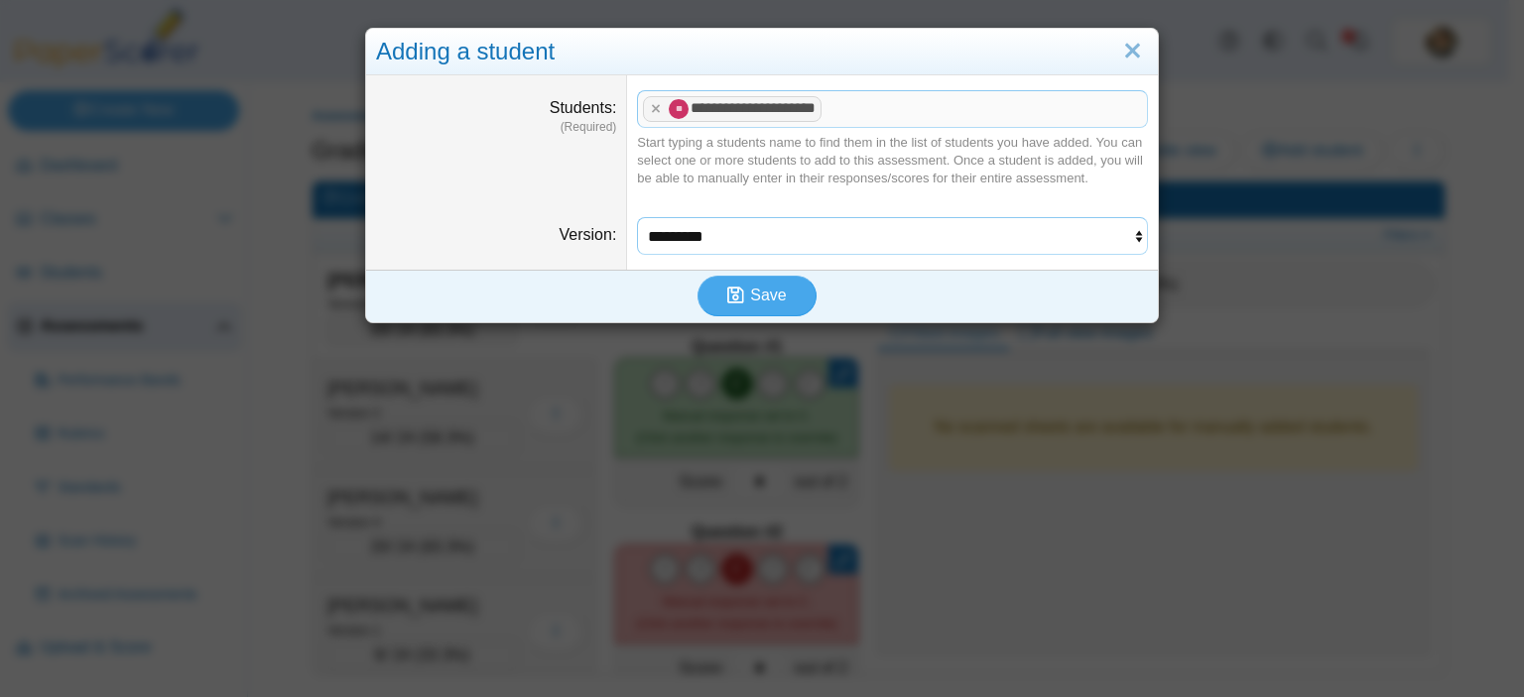
drag, startPoint x: 1030, startPoint y: 235, endPoint x: 1032, endPoint y: 253, distance: 18.0
click at [1030, 235] on select "********* ********* ********* *********" at bounding box center [892, 236] width 511 height 38
select select "**********"
click at [637, 217] on select "********* ********* ********* *********" at bounding box center [892, 236] width 511 height 38
click at [729, 291] on icon "submit" at bounding box center [735, 295] width 17 height 19
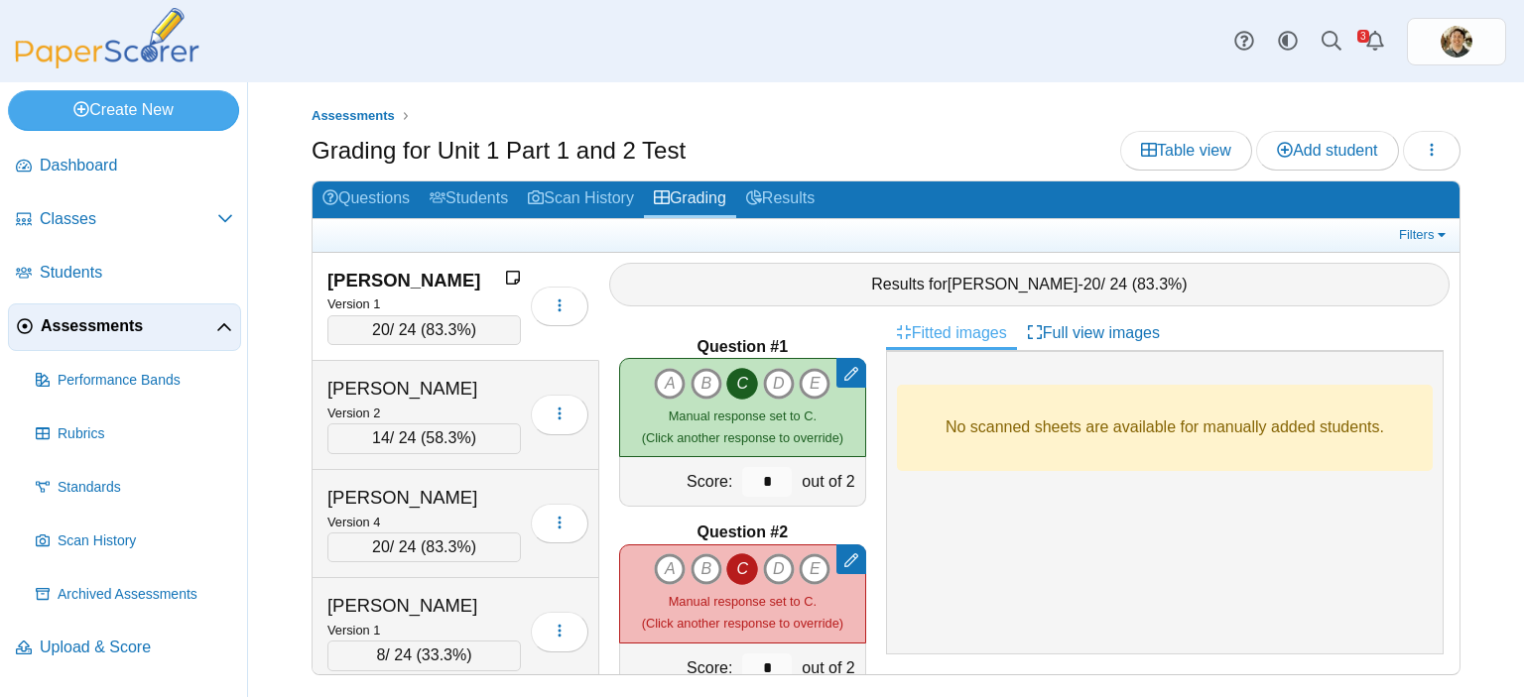
scroll to position [14840, 0]
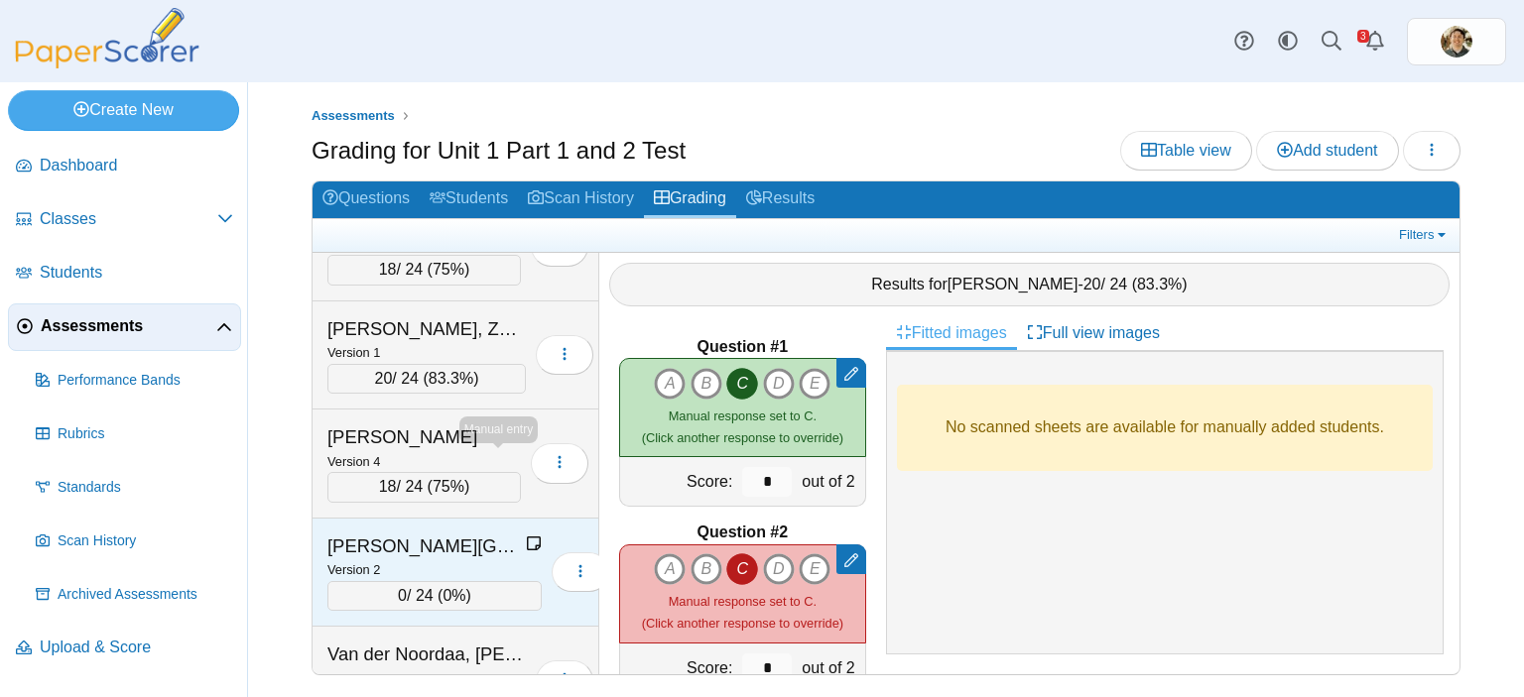
click at [526, 536] on icon at bounding box center [534, 544] width 16 height 16
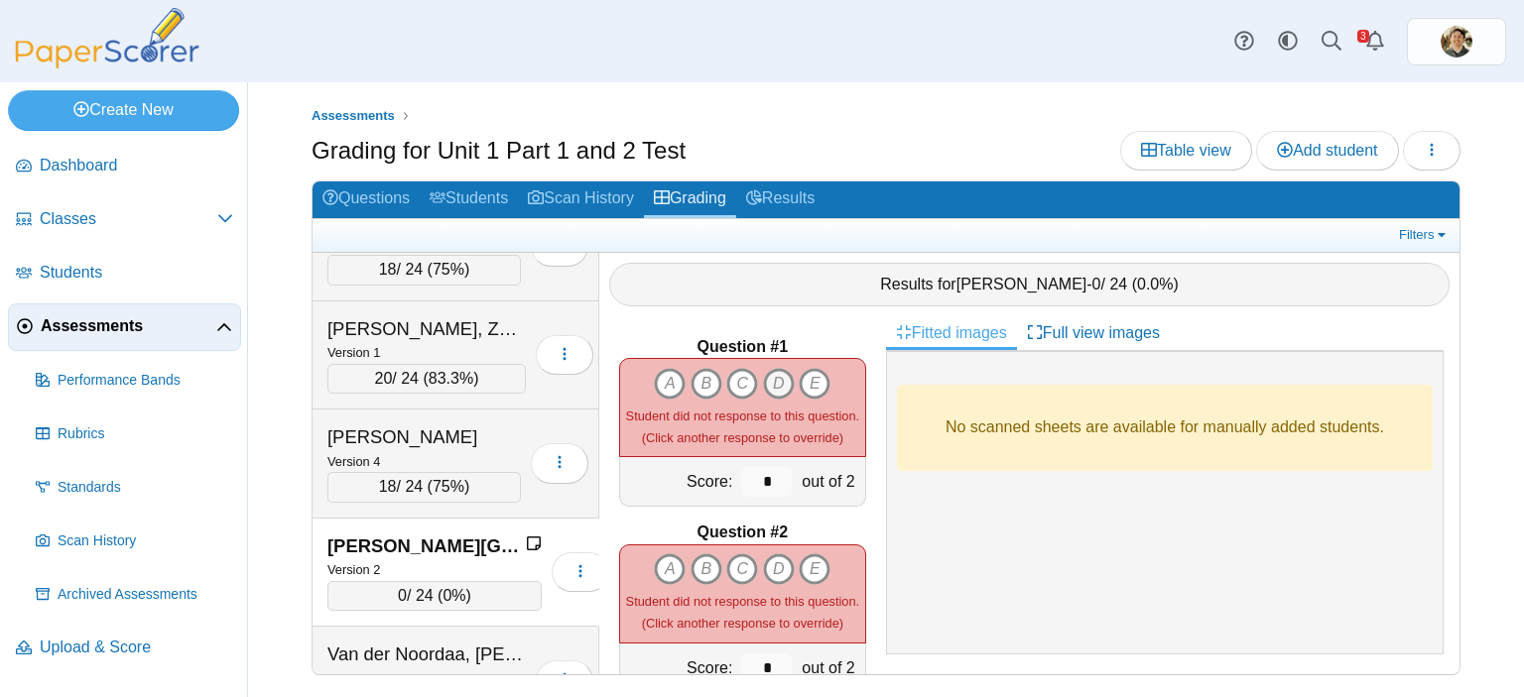
click at [776, 368] on icon "D" at bounding box center [779, 384] width 32 height 32
type input "*"
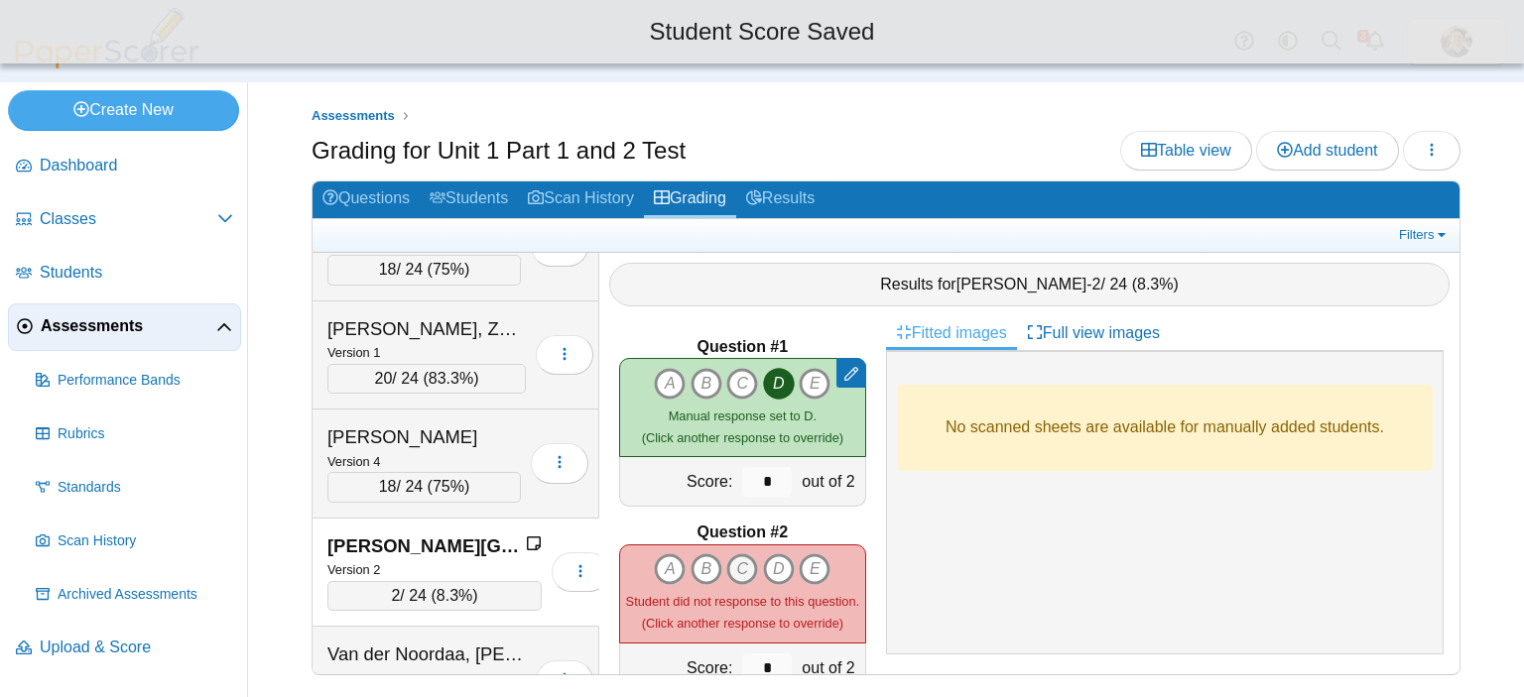
click at [726, 554] on icon "C" at bounding box center [742, 570] width 32 height 32
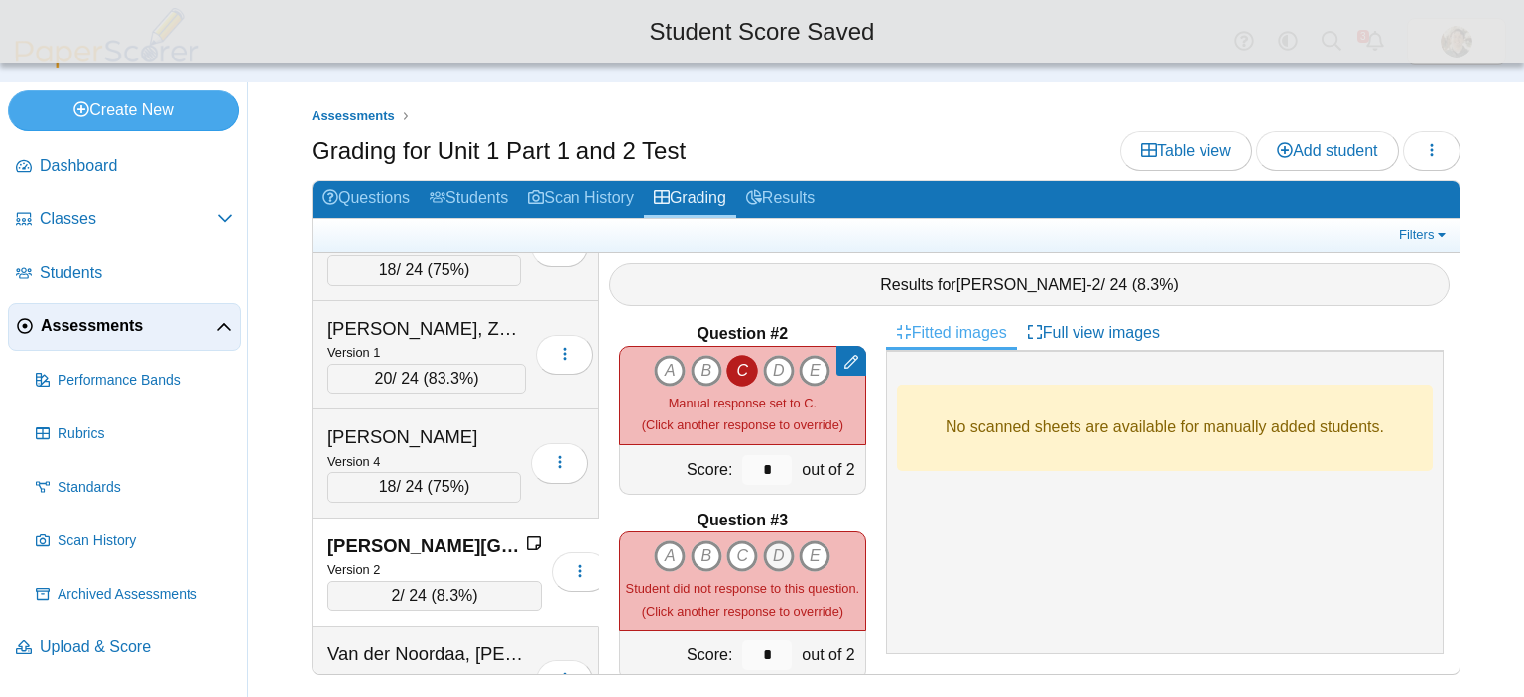
click at [764, 541] on icon "D" at bounding box center [779, 557] width 32 height 32
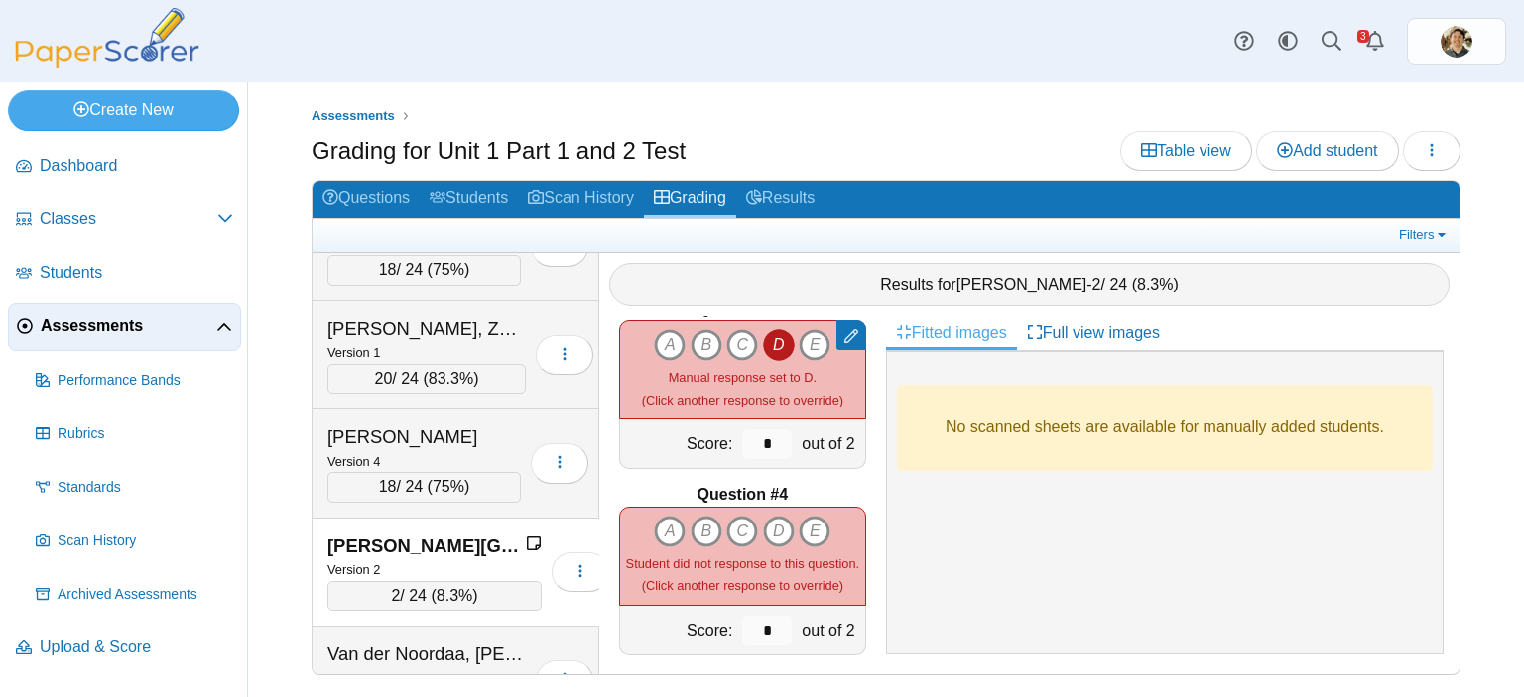
scroll to position [397, 0]
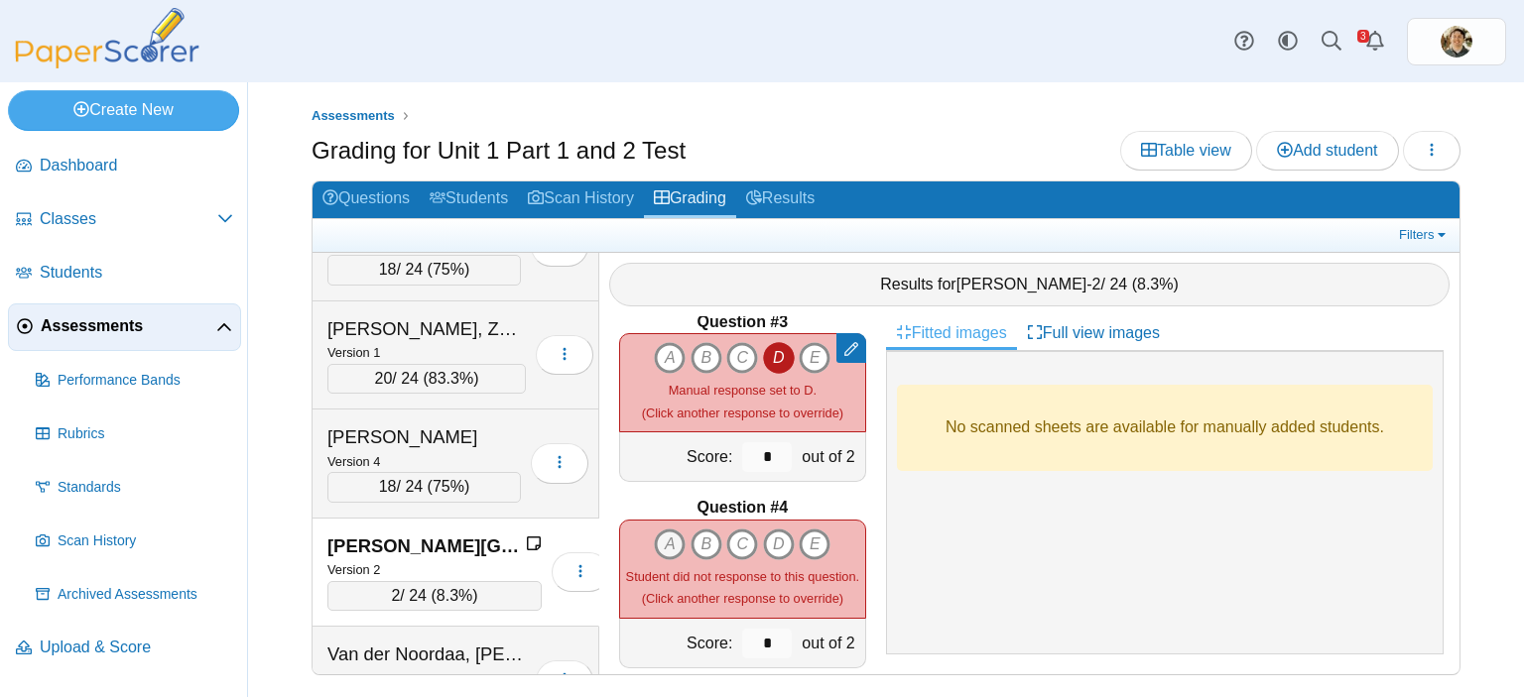
click at [666, 529] on icon "A" at bounding box center [670, 545] width 32 height 32
type input "*"
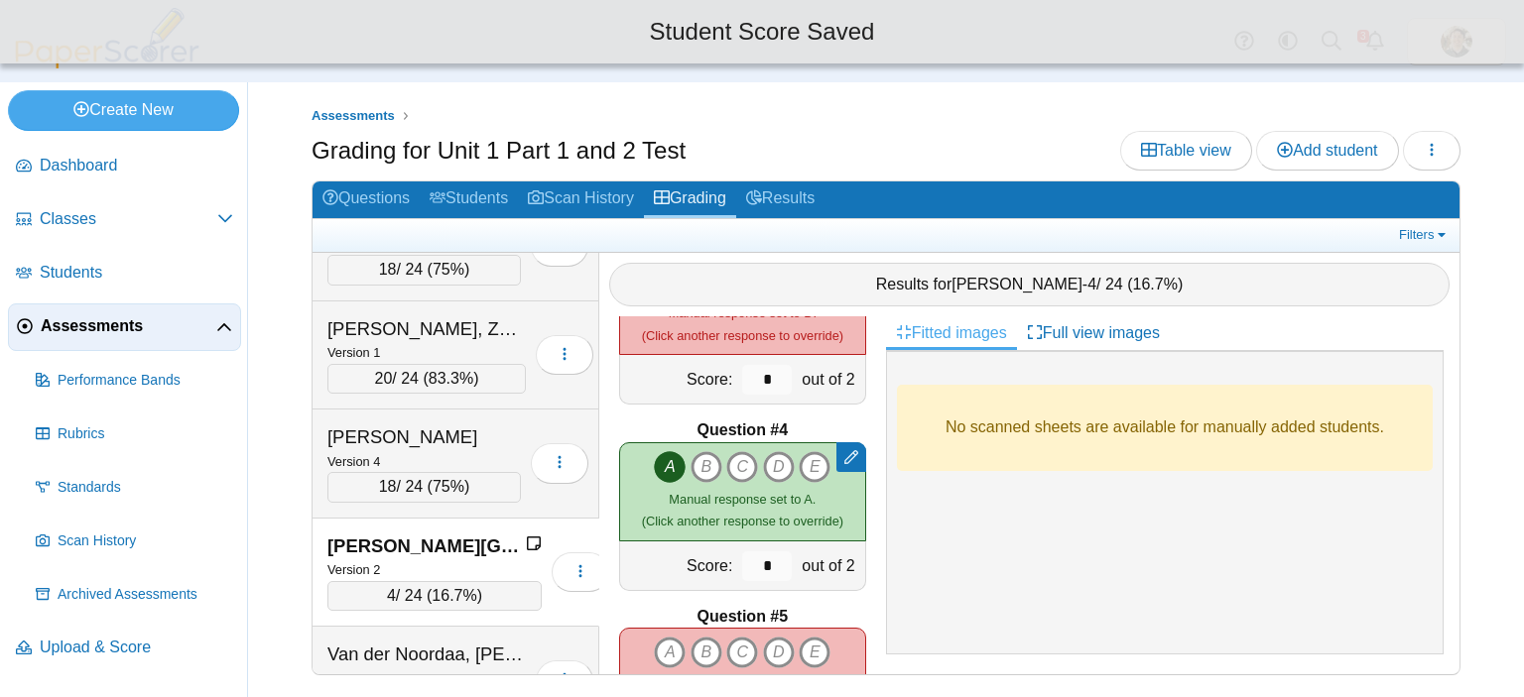
scroll to position [595, 0]
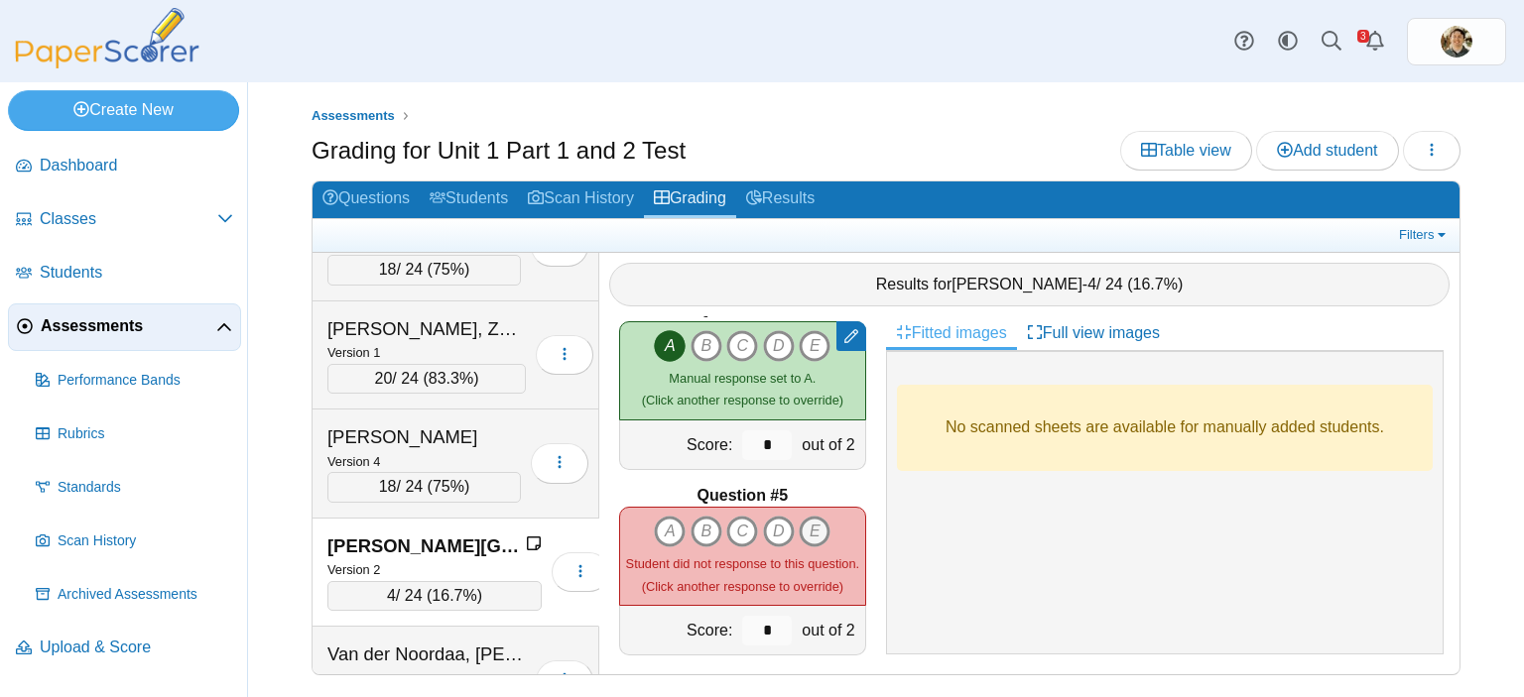
click at [812, 516] on icon "E" at bounding box center [815, 532] width 32 height 32
type input "*"
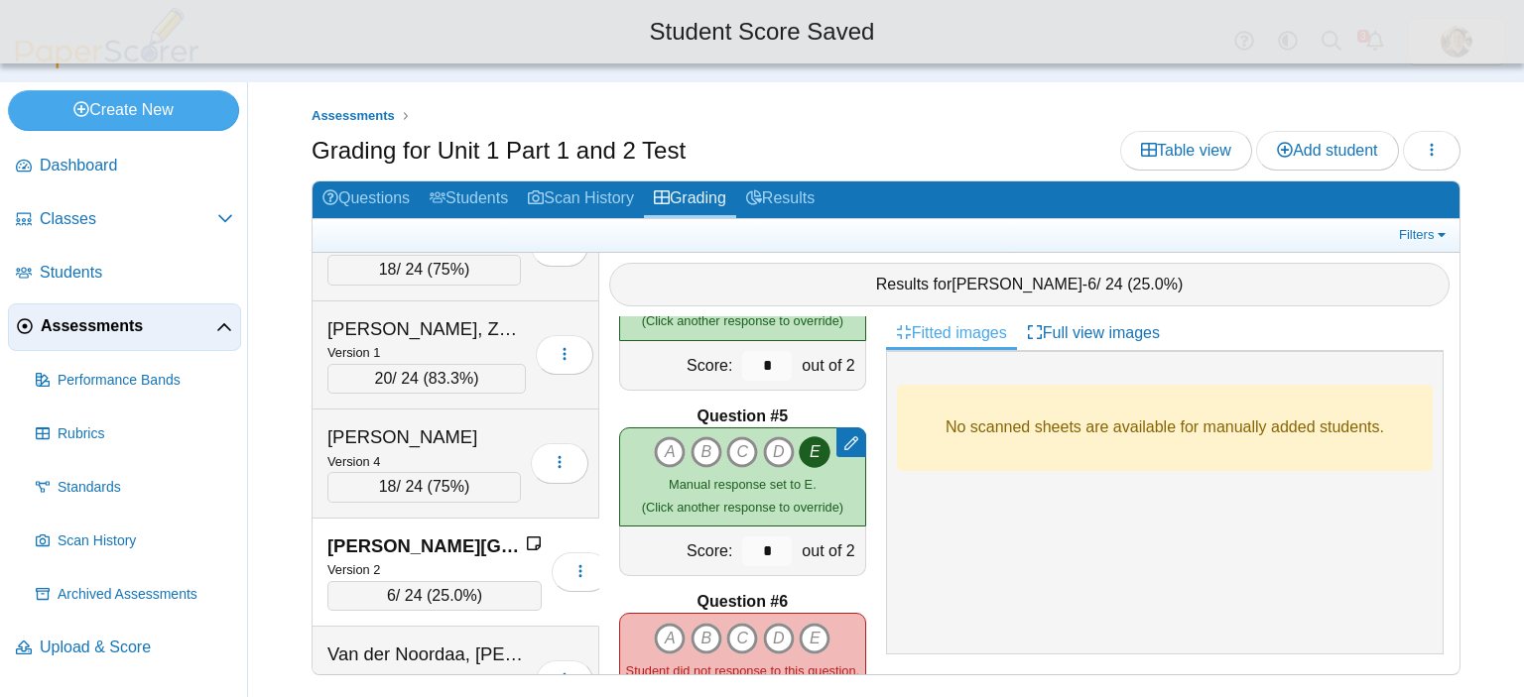
scroll to position [794, 0]
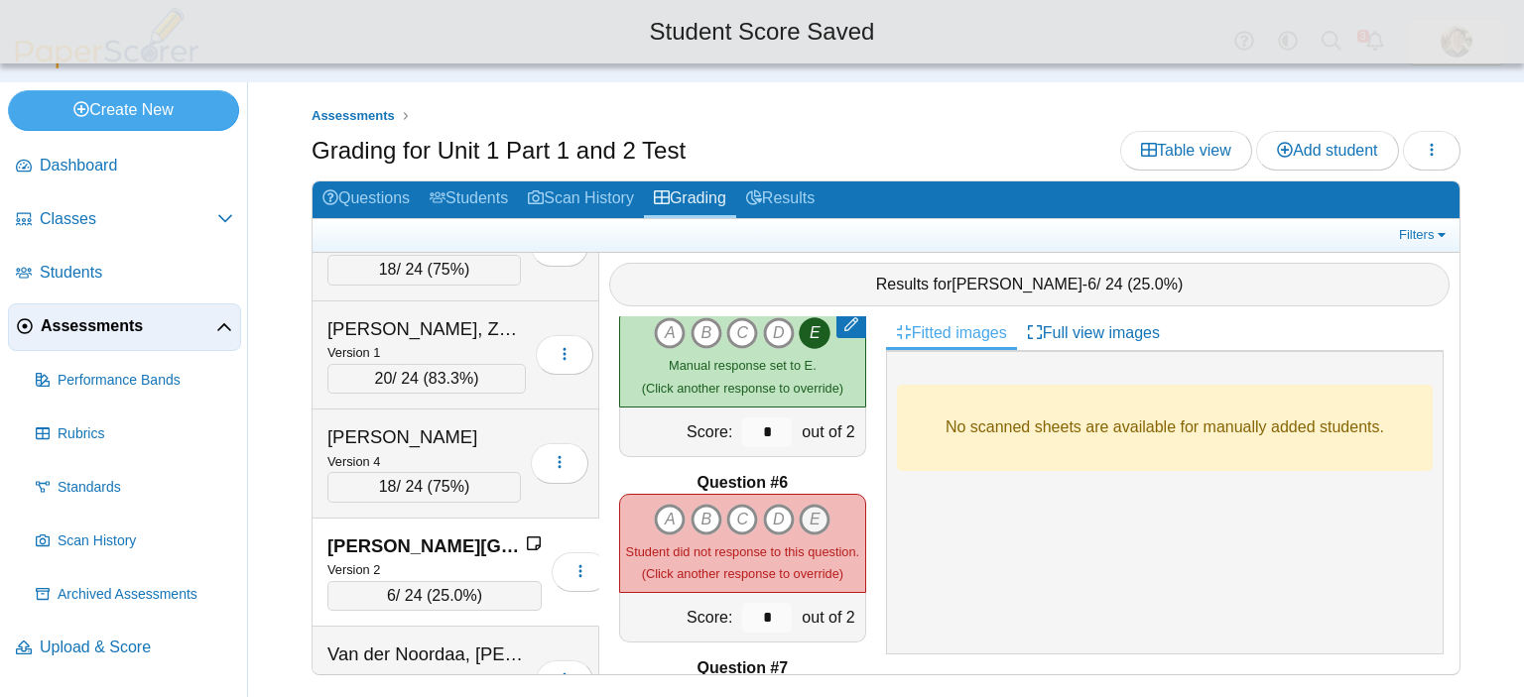
click at [809, 515] on icon "E" at bounding box center [815, 520] width 32 height 32
type input "*"
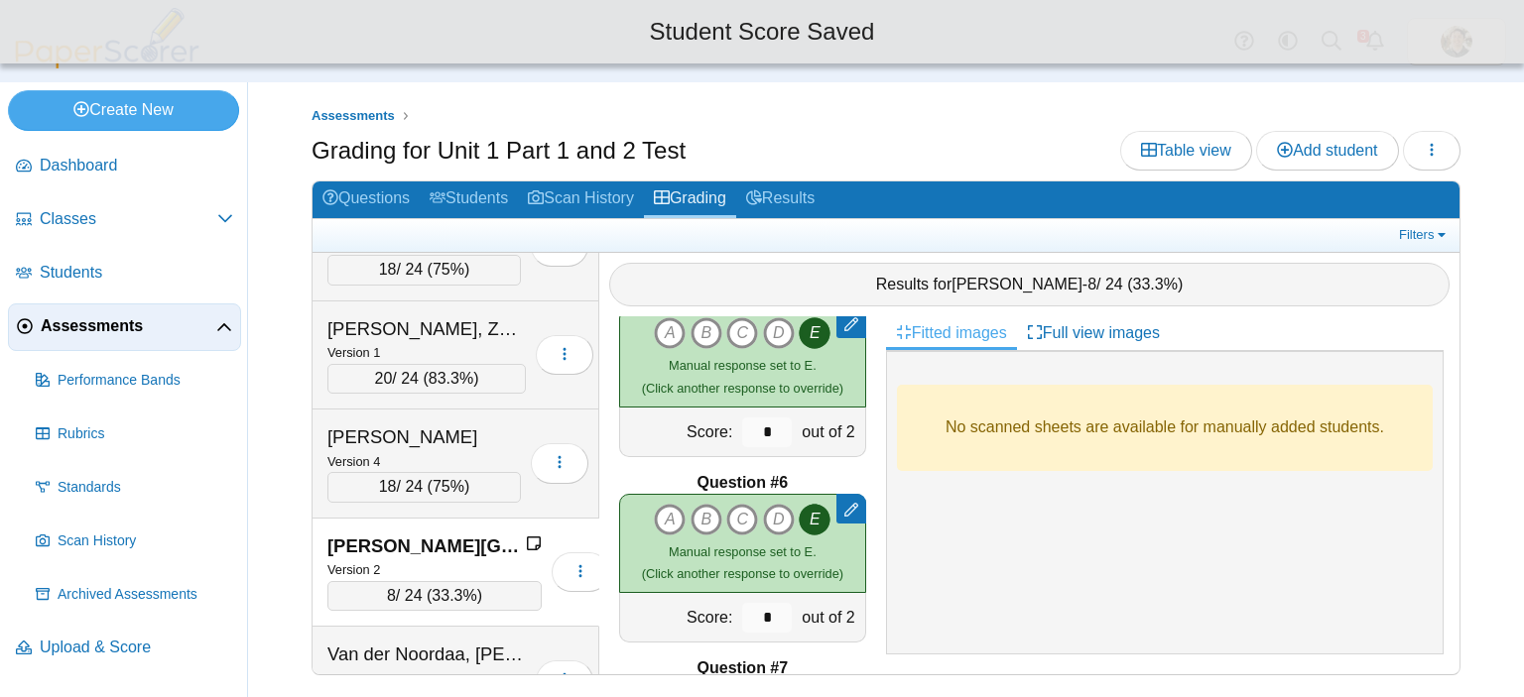
scroll to position [992, 0]
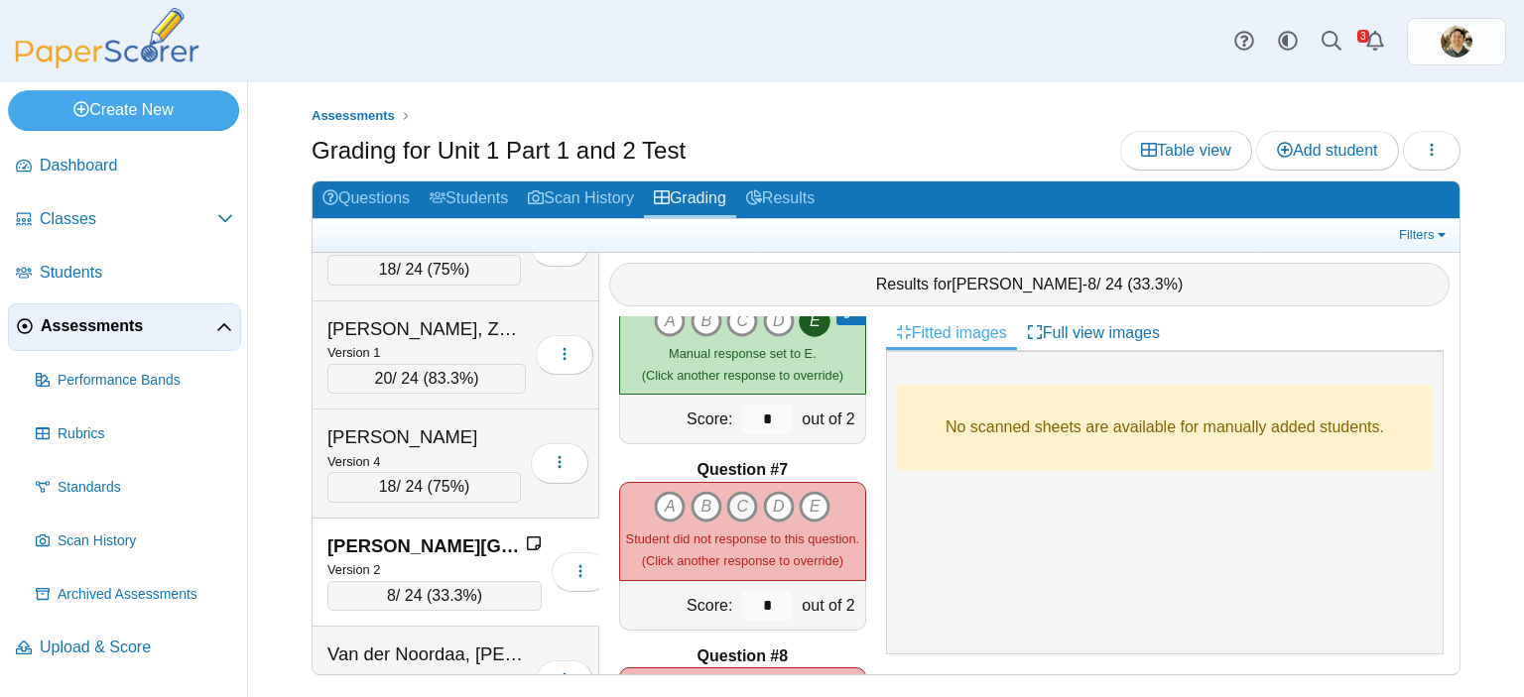
click at [738, 491] on icon "C" at bounding box center [742, 507] width 32 height 32
type input "*"
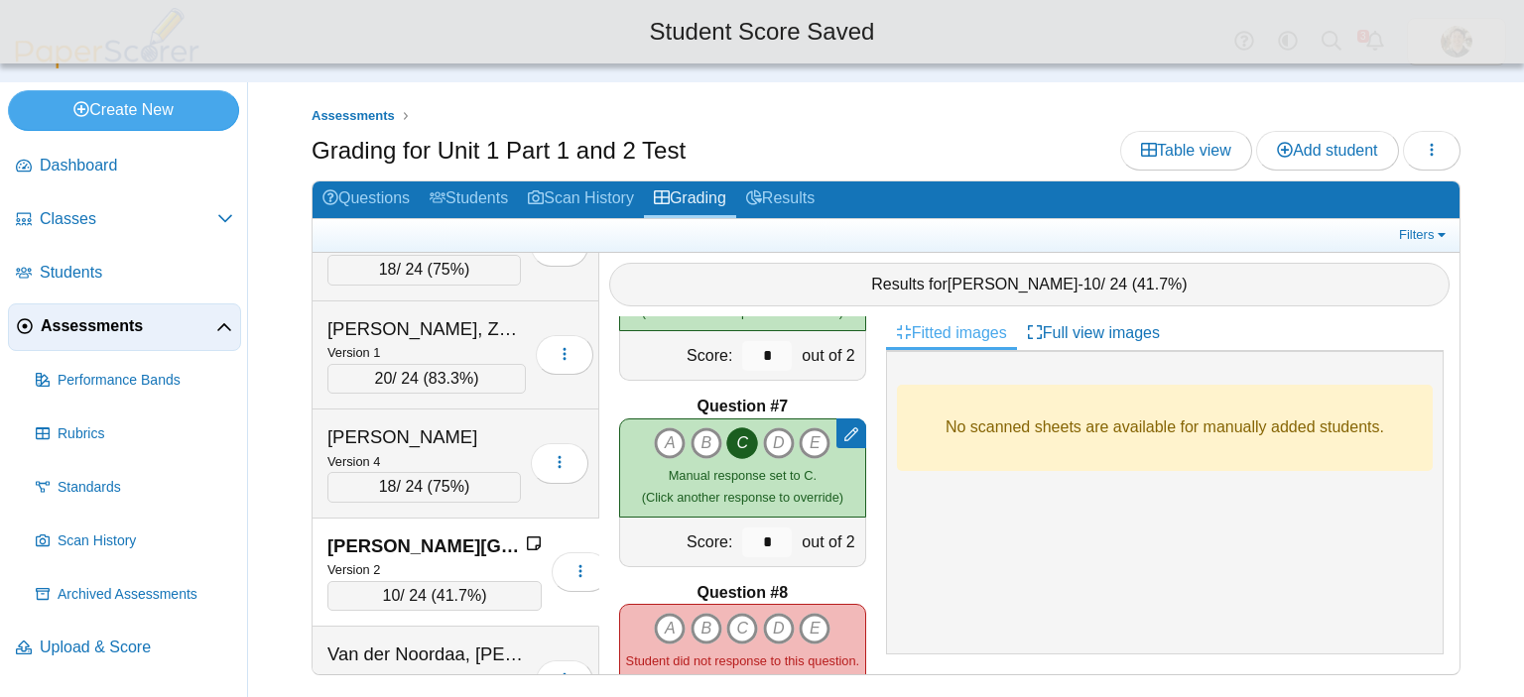
scroll to position [1091, 0]
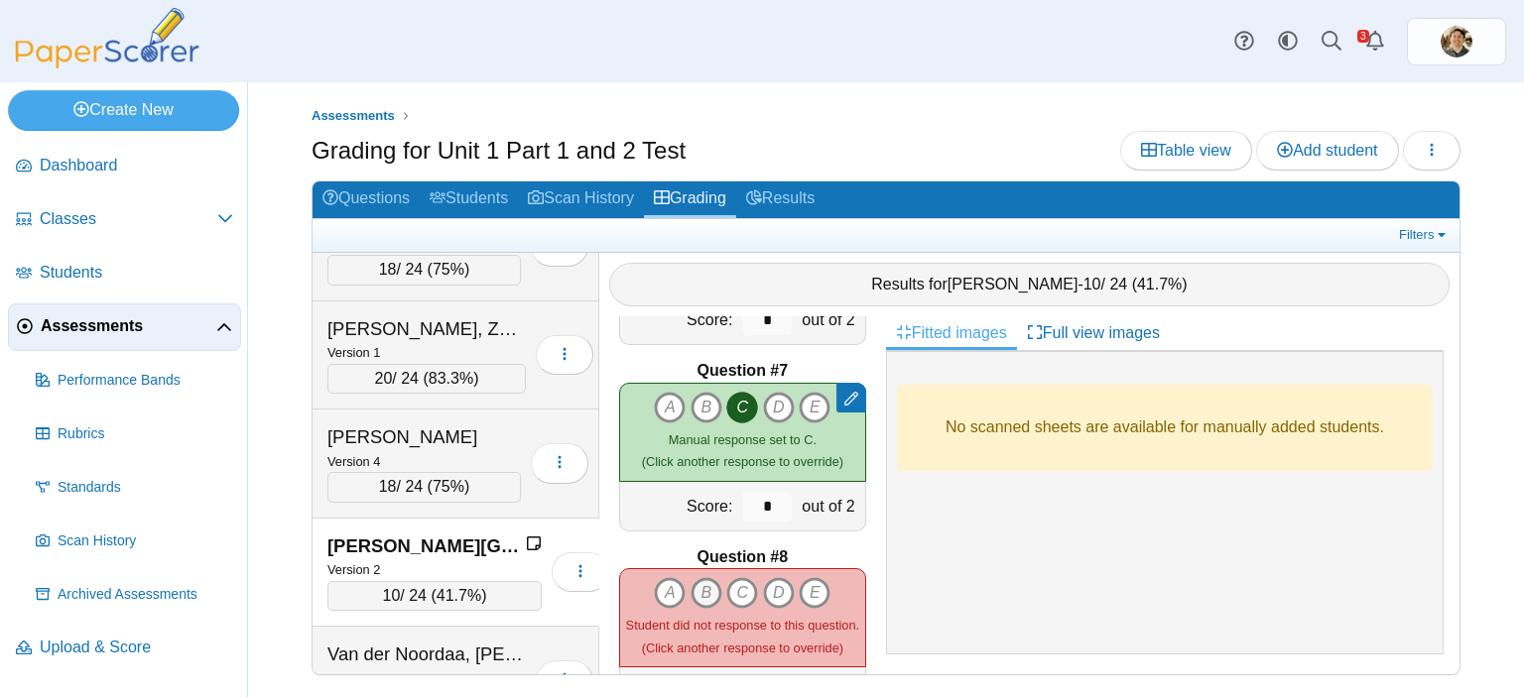
click at [695, 577] on icon "B" at bounding box center [706, 593] width 32 height 32
type input "*"
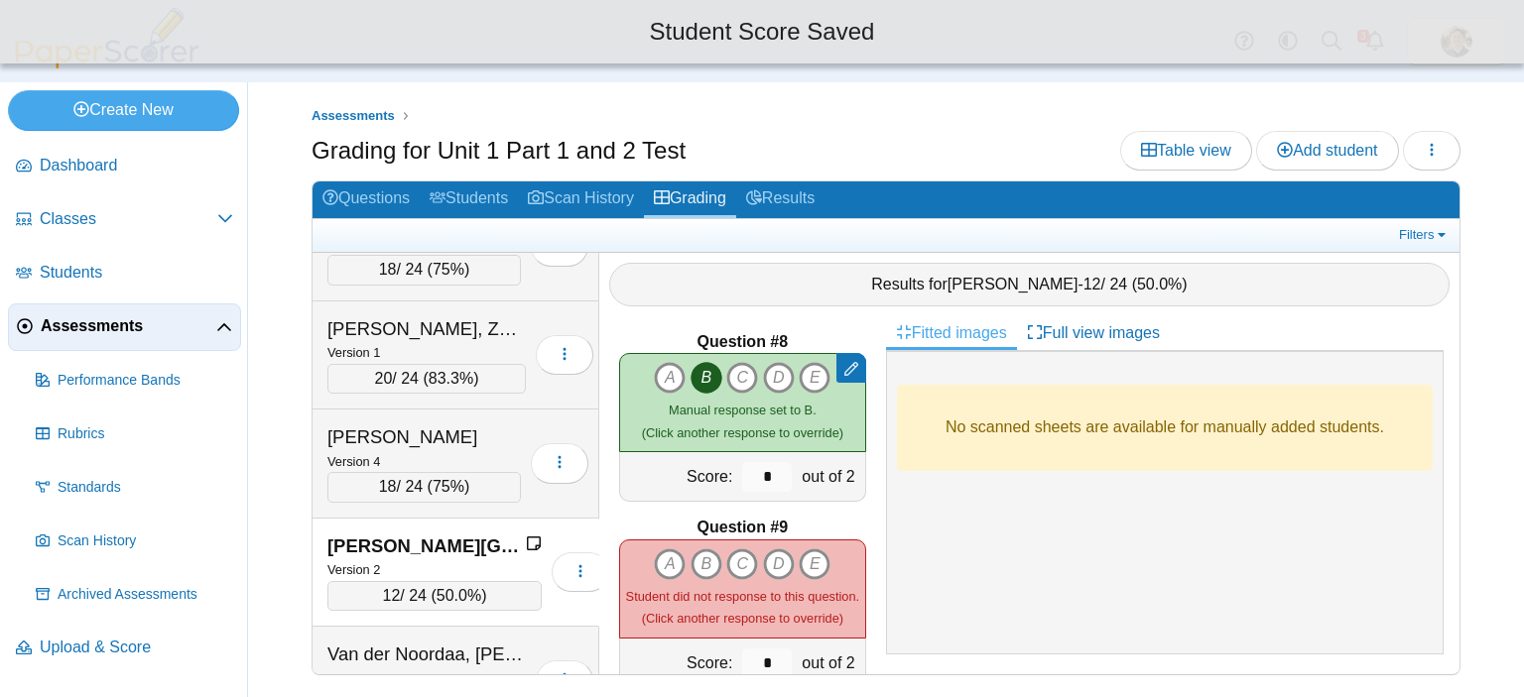
scroll to position [1389, 0]
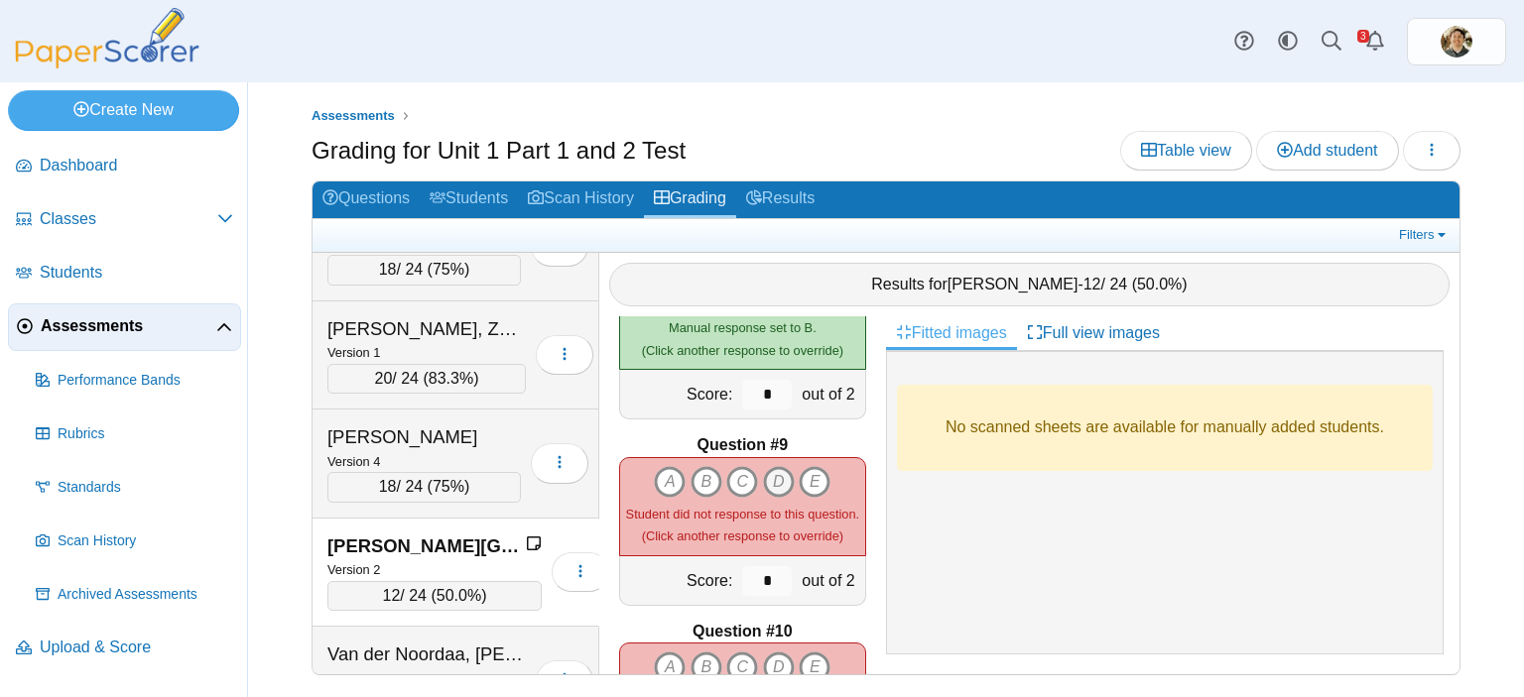
click at [774, 471] on icon "D" at bounding box center [779, 482] width 32 height 32
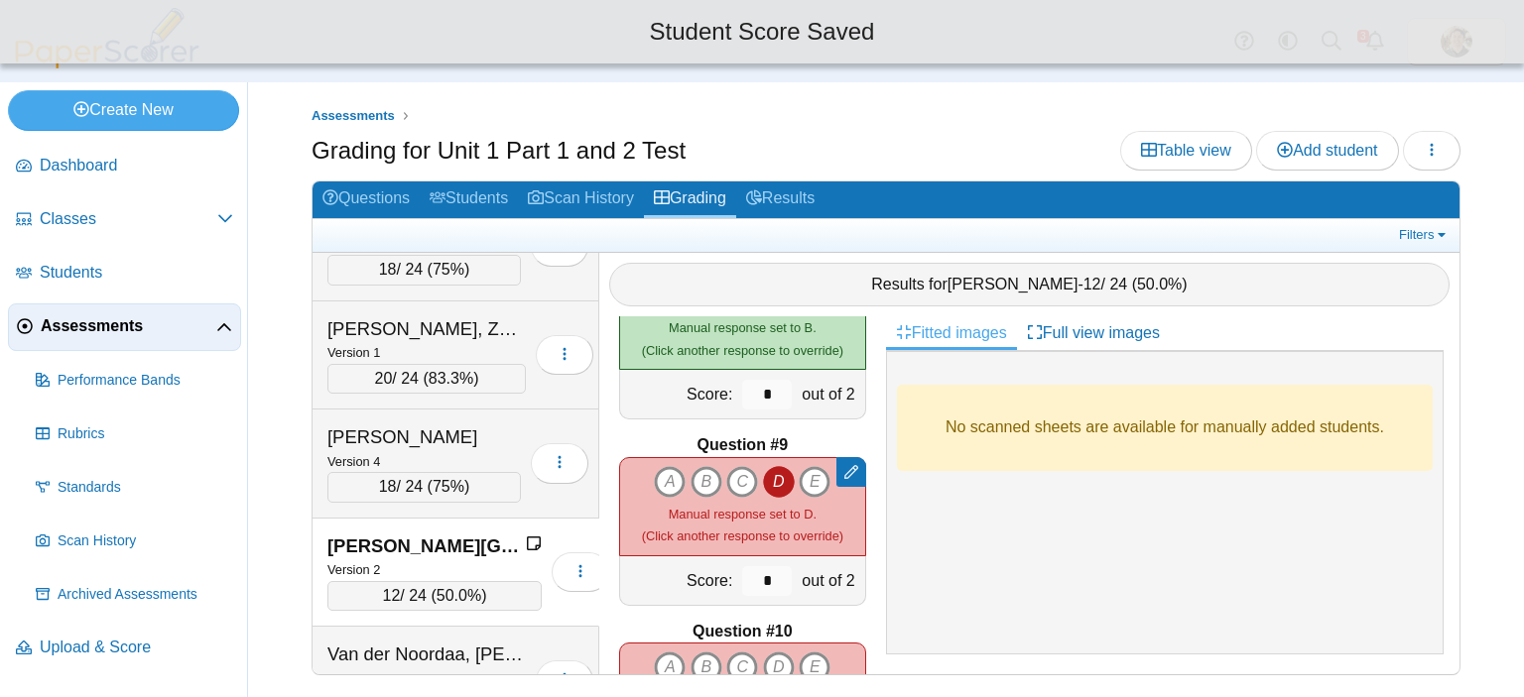
scroll to position [1587, 0]
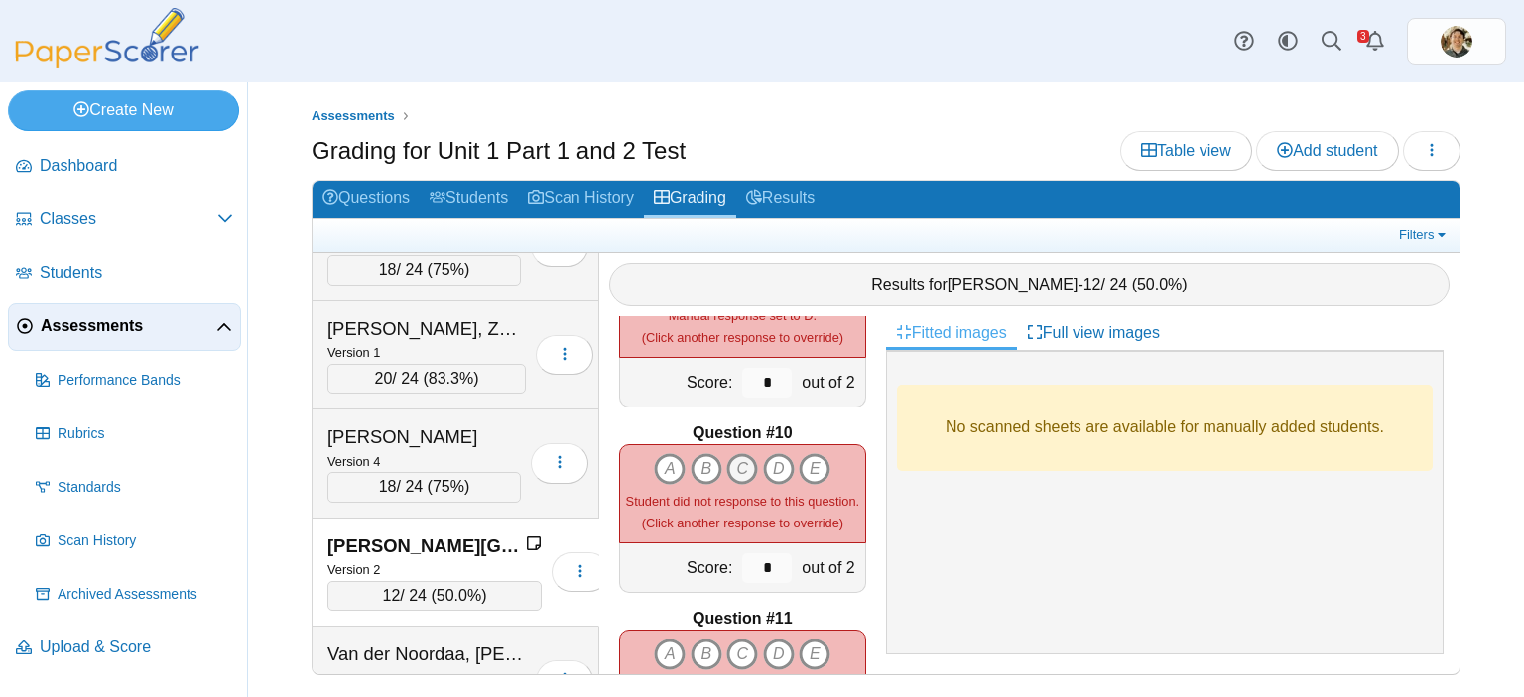
click at [740, 456] on icon "C" at bounding box center [742, 469] width 32 height 32
type input "*"
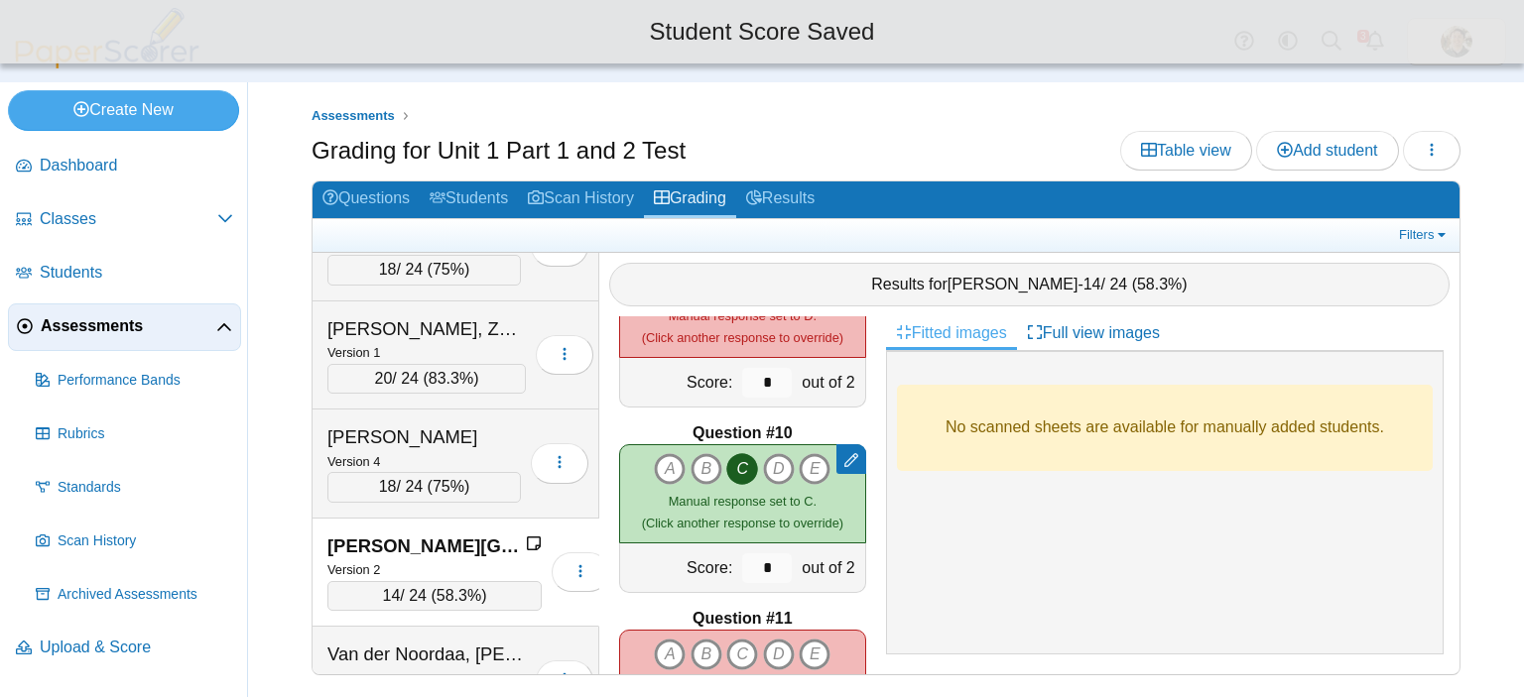
scroll to position [1786, 0]
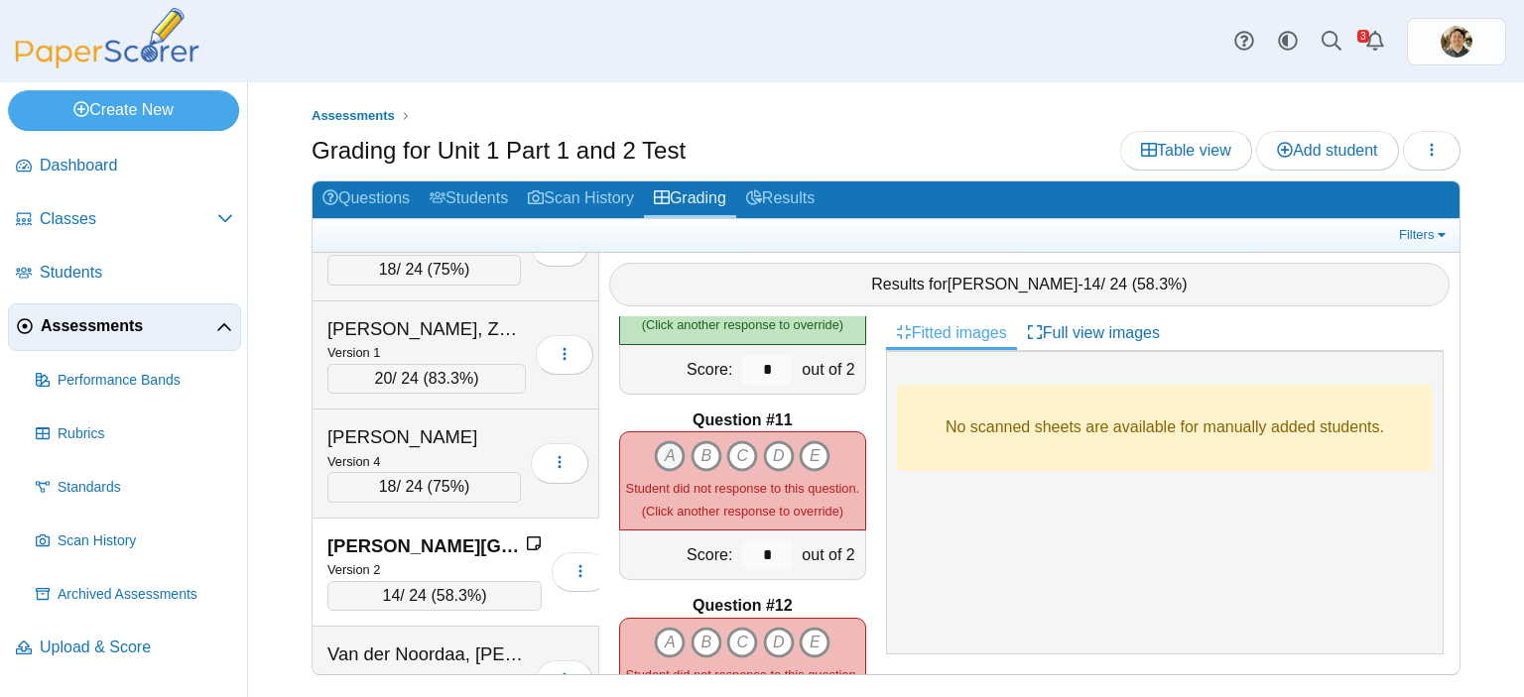
click at [667, 440] on icon "A" at bounding box center [670, 456] width 32 height 32
type input "*"
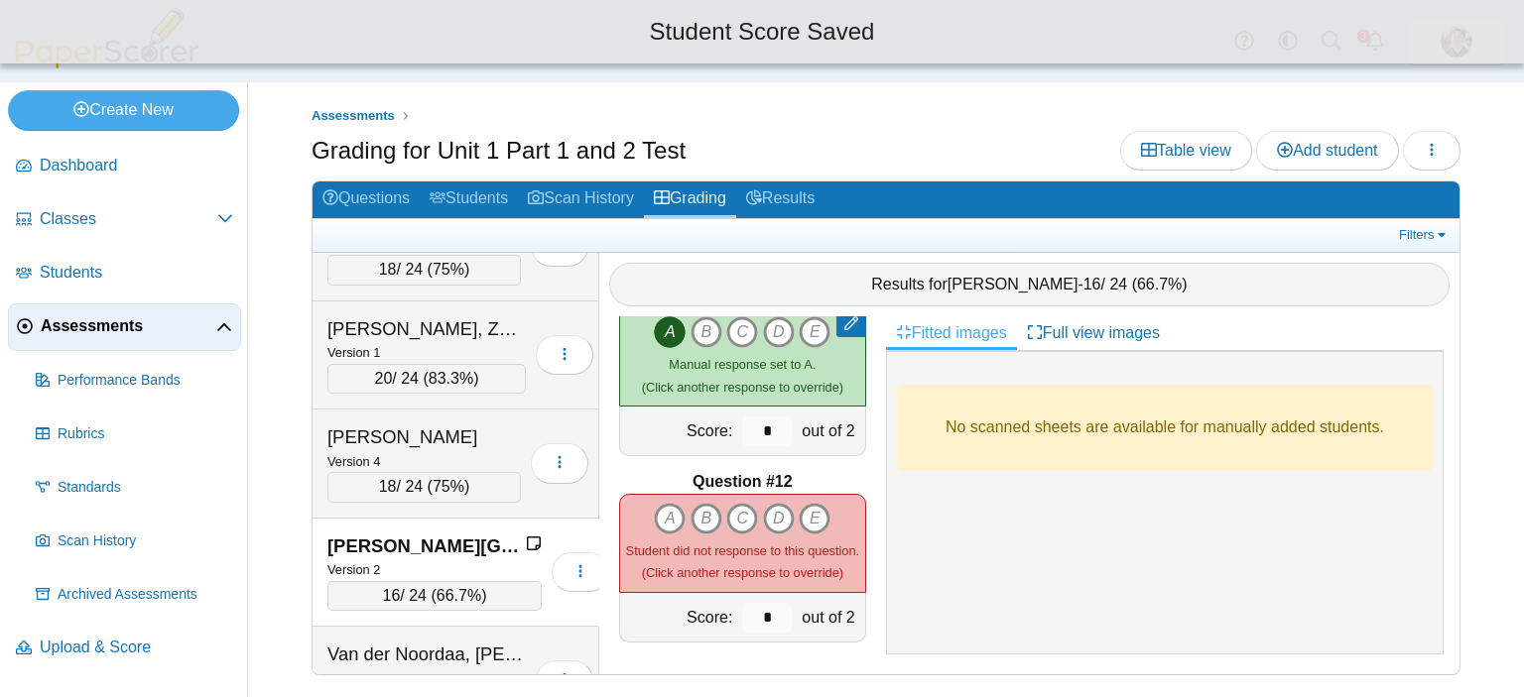
scroll to position [1911, 0]
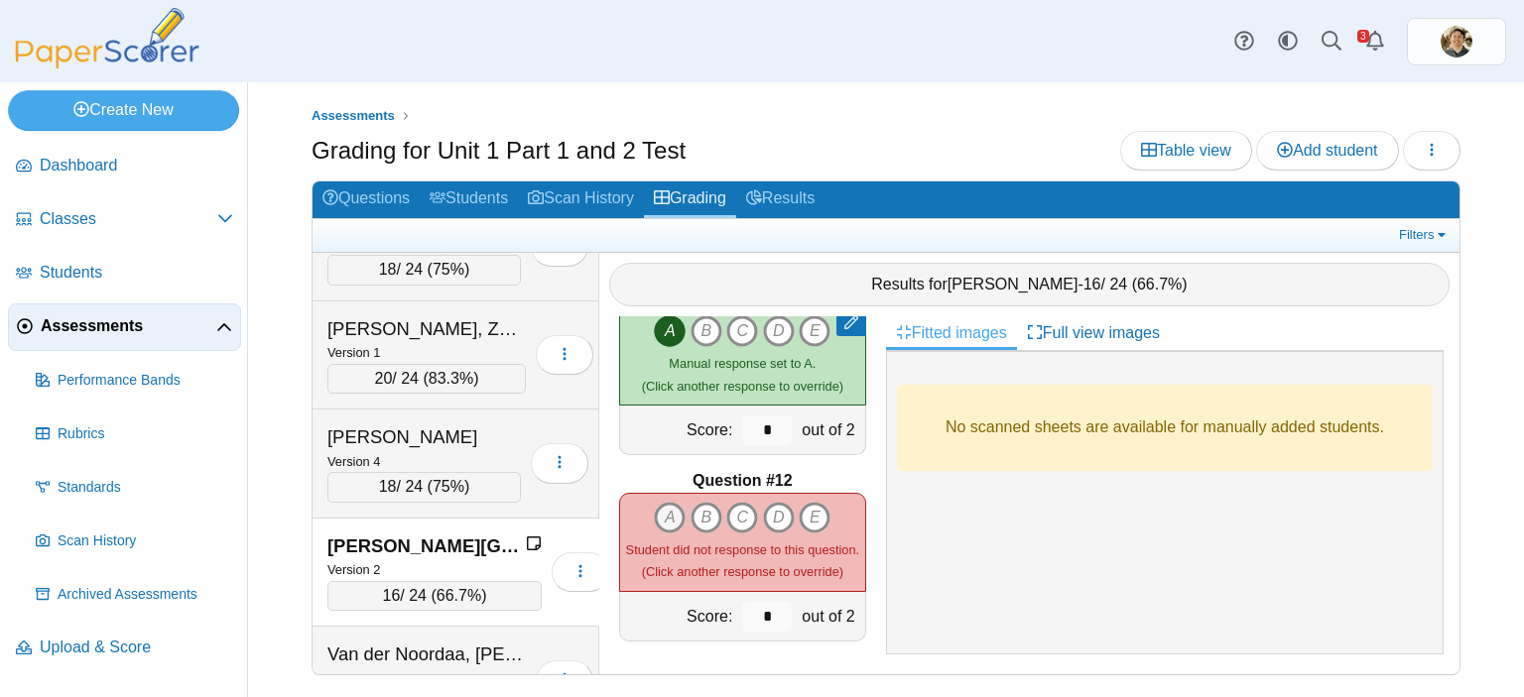
click at [668, 502] on icon "A" at bounding box center [670, 518] width 32 height 32
type input "*"
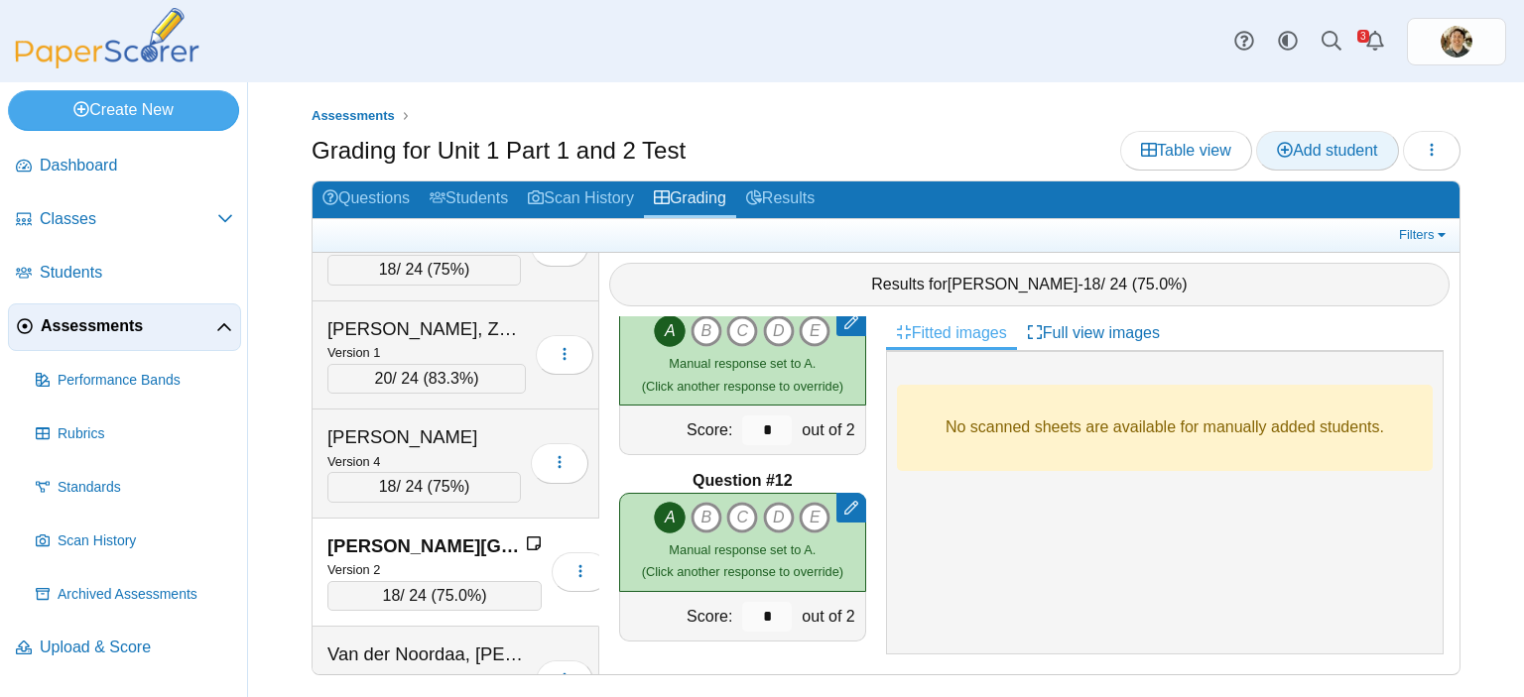
click at [1303, 146] on span "Add student" at bounding box center [1327, 150] width 100 height 17
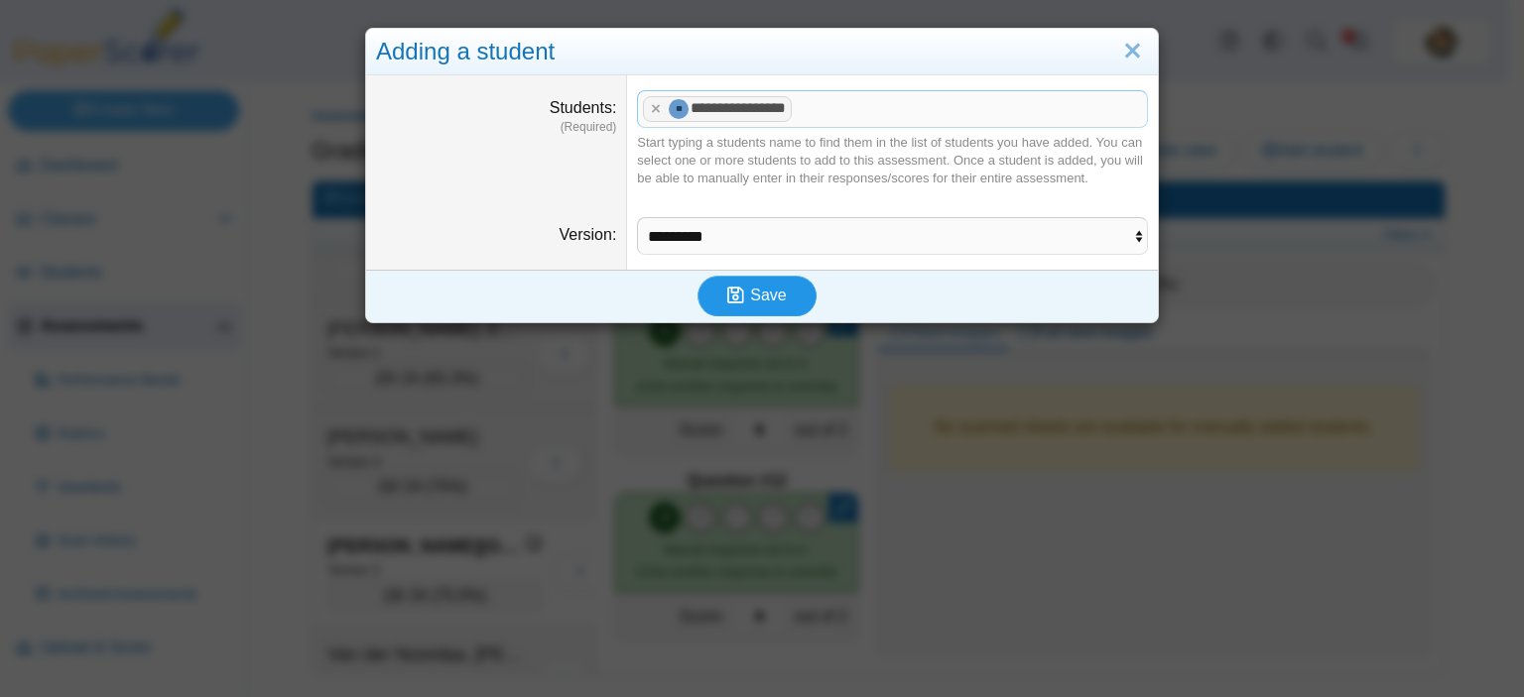
click at [756, 293] on span "Save" at bounding box center [768, 295] width 36 height 17
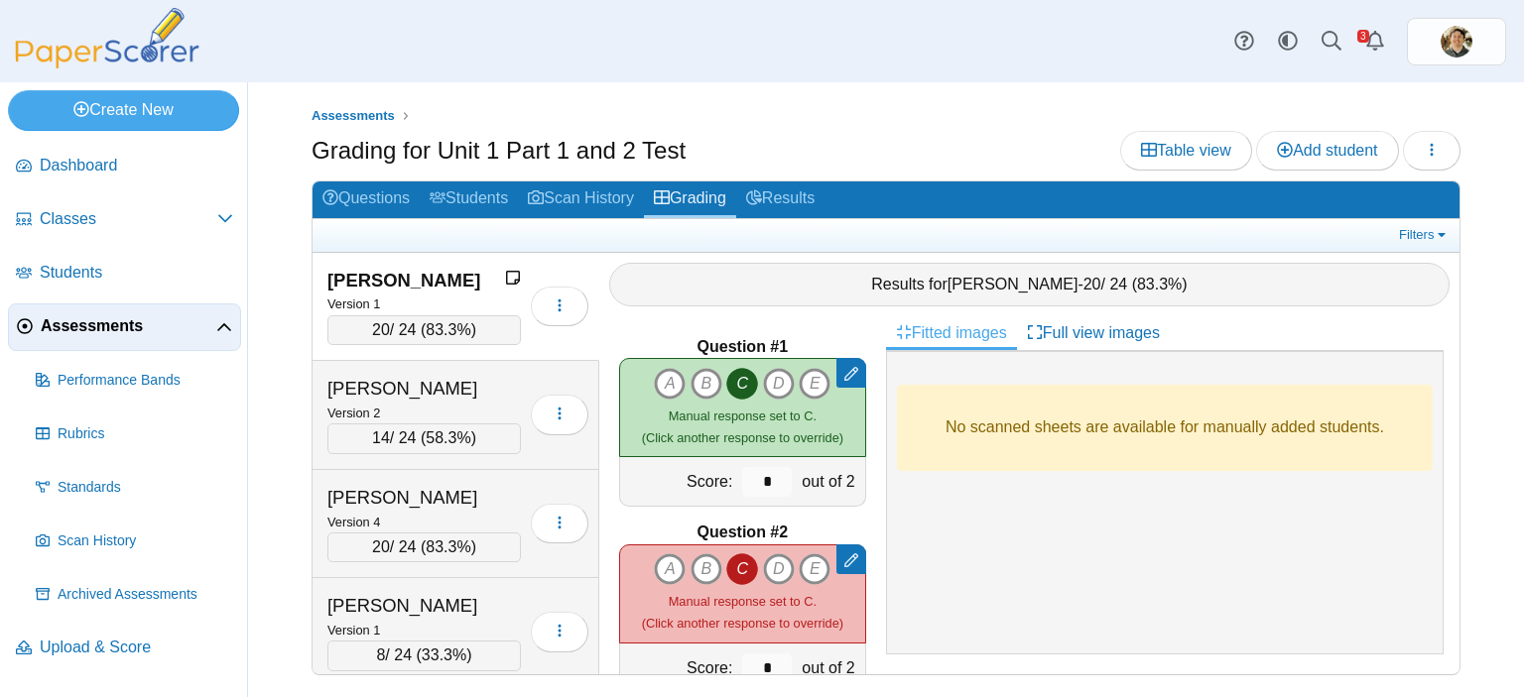
scroll to position [13218, 0]
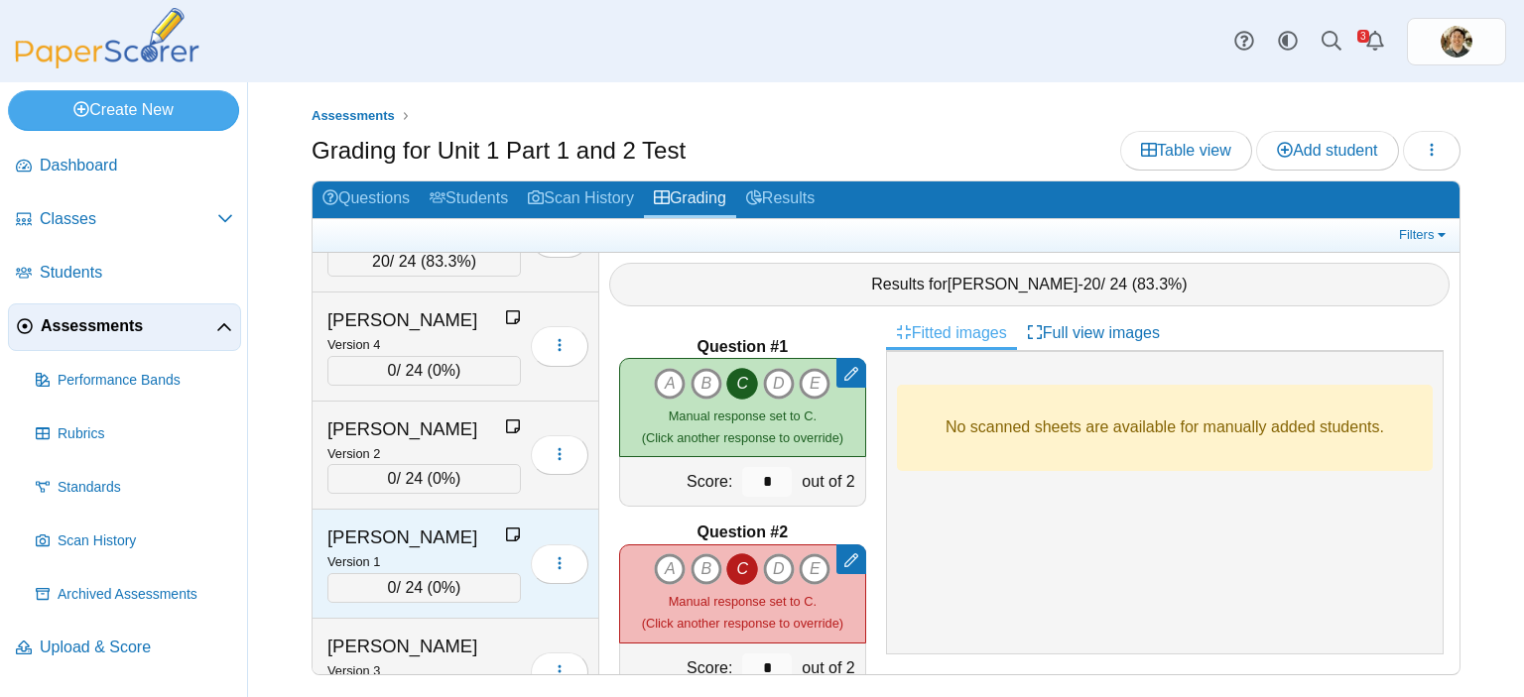
click at [505, 527] on icon at bounding box center [513, 535] width 16 height 16
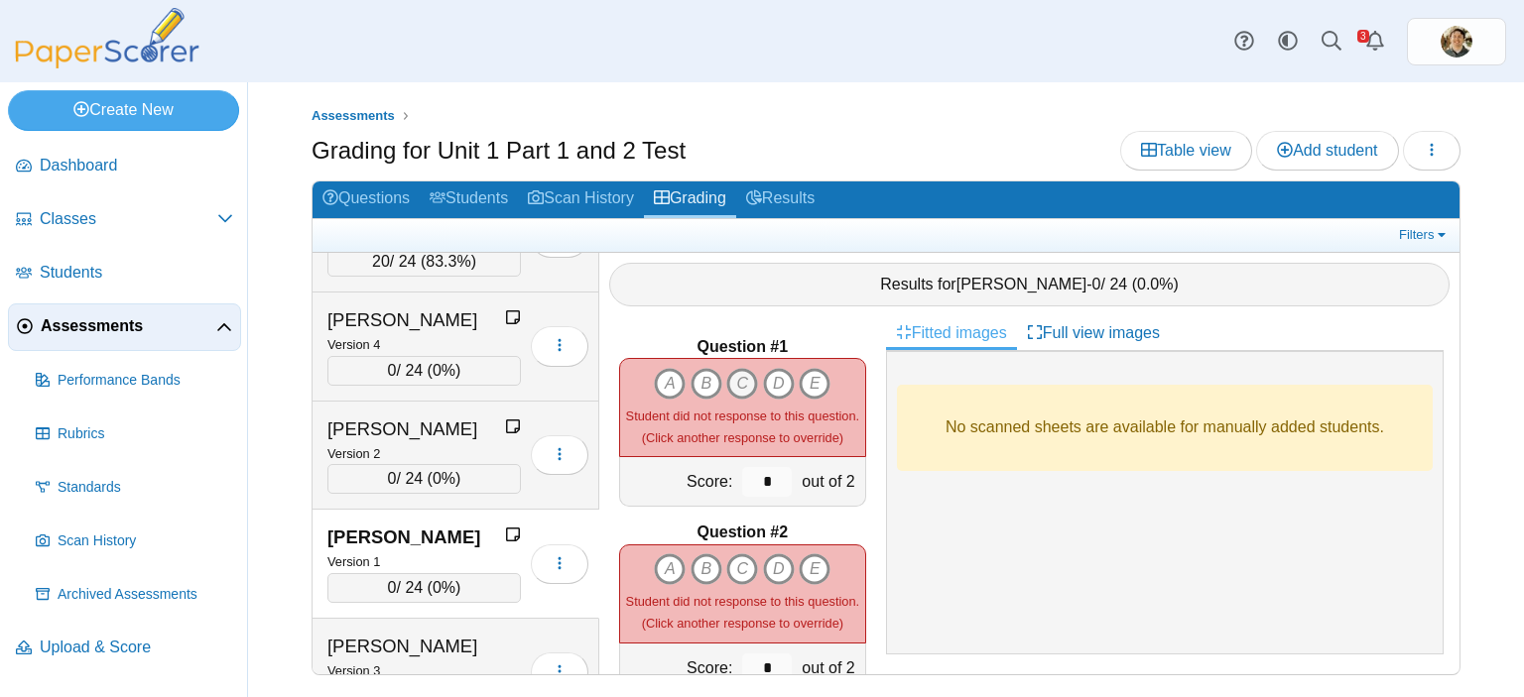
click at [734, 368] on icon "C" at bounding box center [742, 384] width 32 height 32
type input "*"
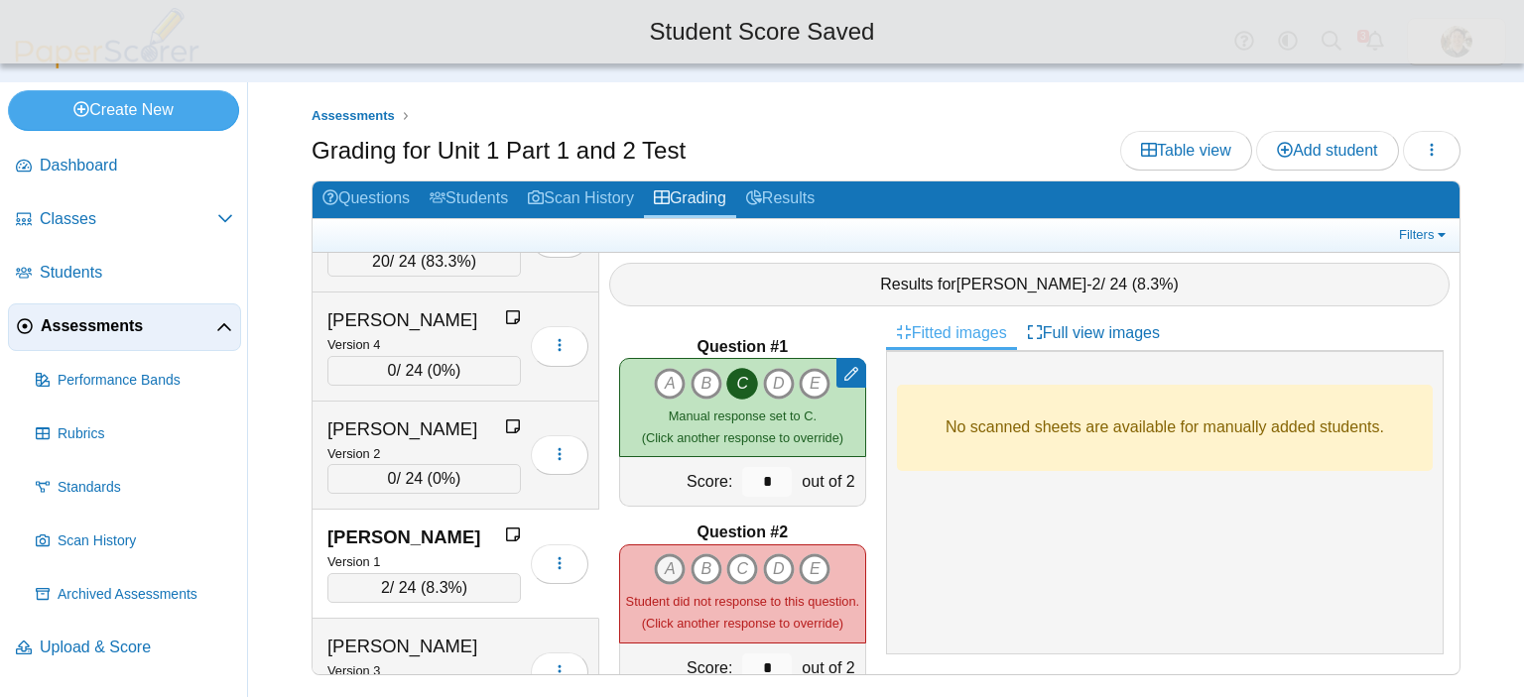
click at [667, 555] on icon "A" at bounding box center [670, 570] width 32 height 32
type input "*"
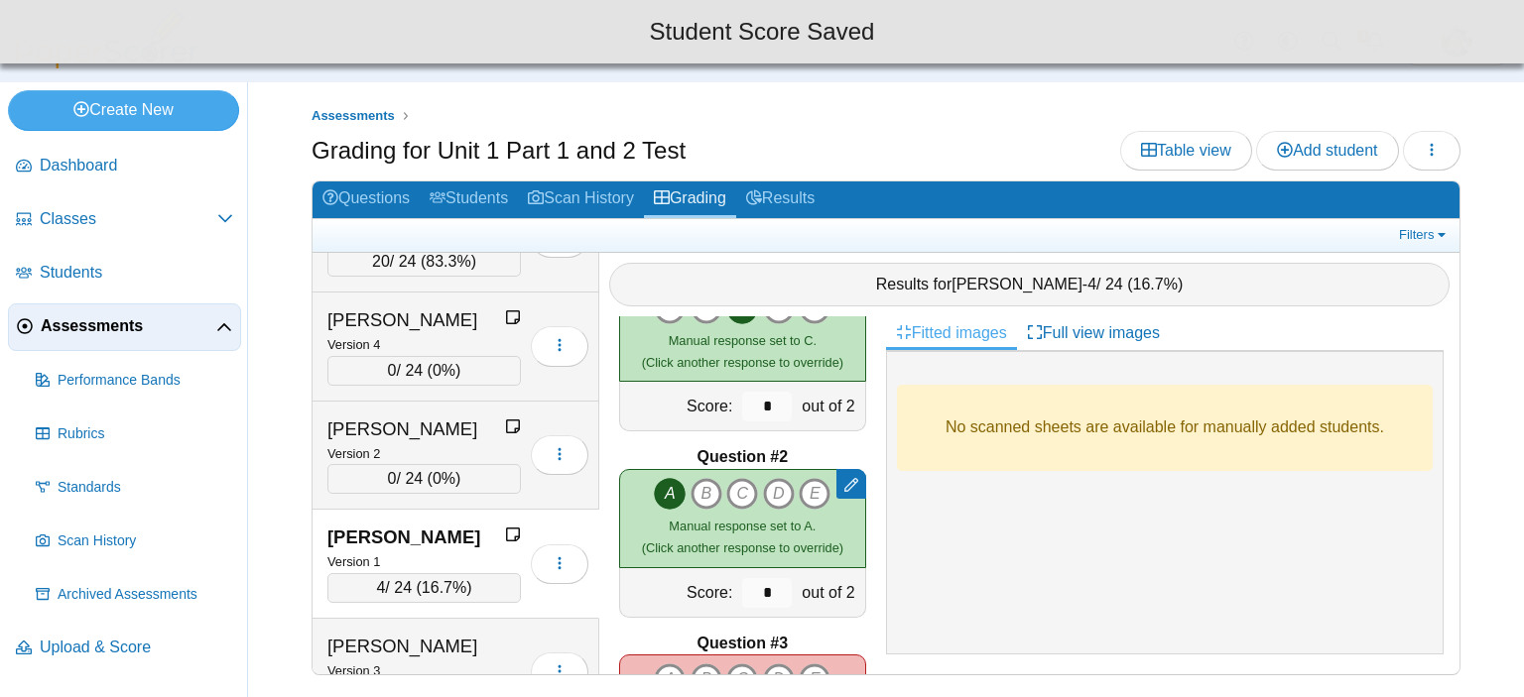
scroll to position [198, 0]
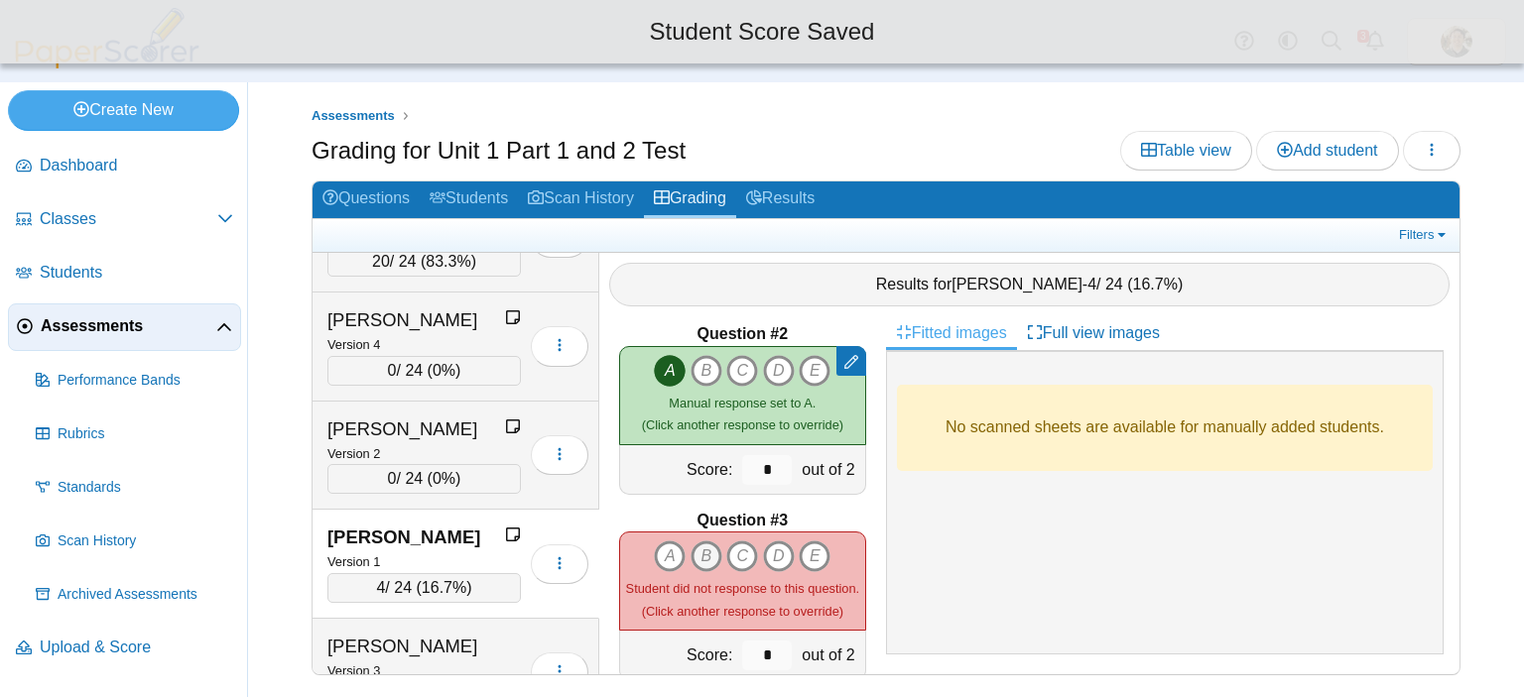
click at [690, 547] on icon "B" at bounding box center [706, 557] width 32 height 32
type input "*"
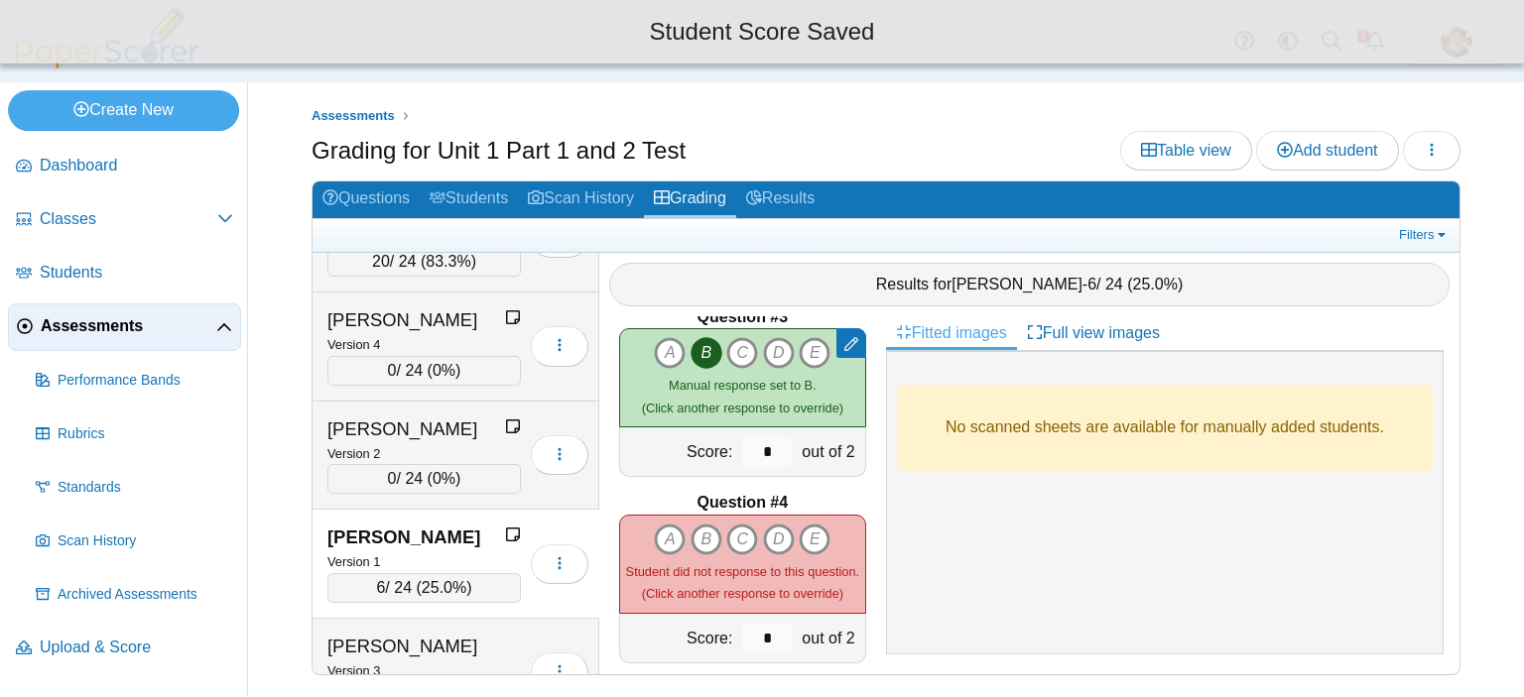
scroll to position [496, 0]
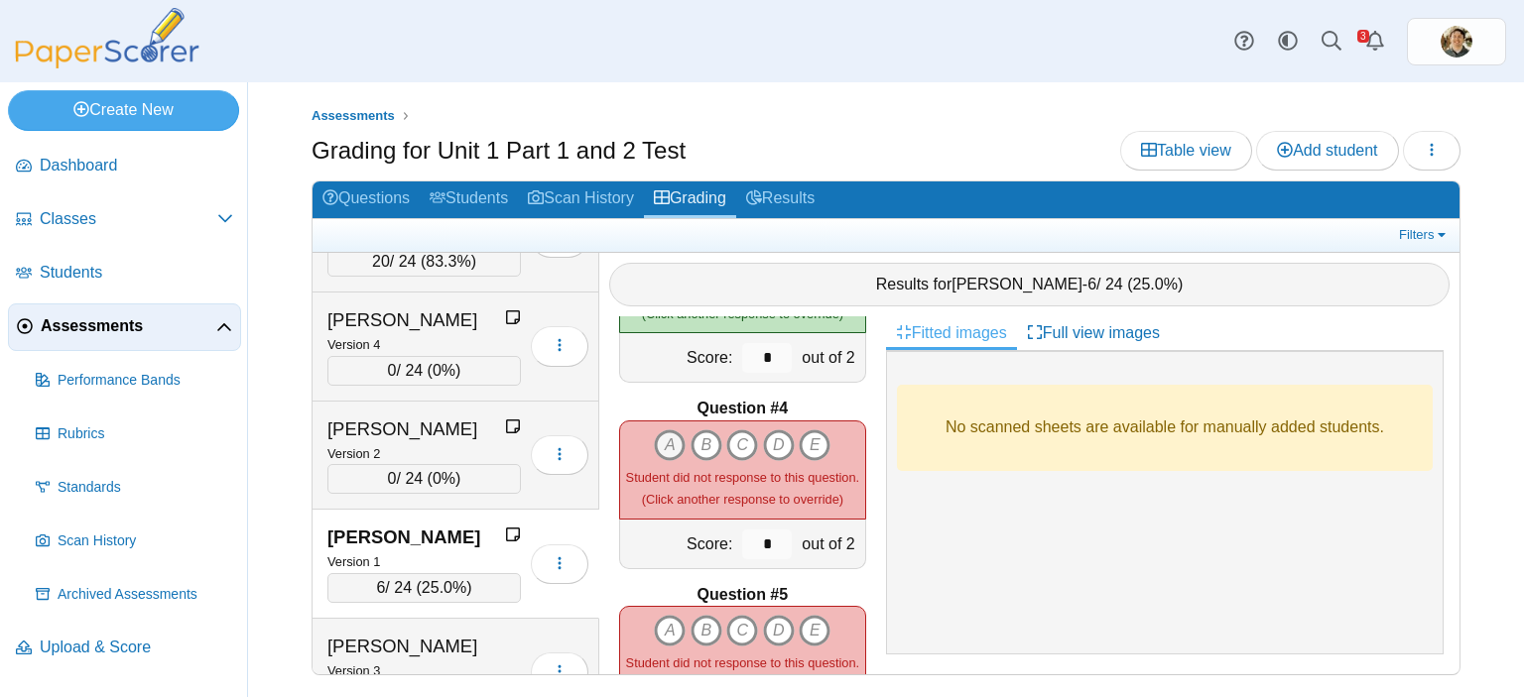
click at [658, 437] on icon "A" at bounding box center [670, 446] width 32 height 32
type input "*"
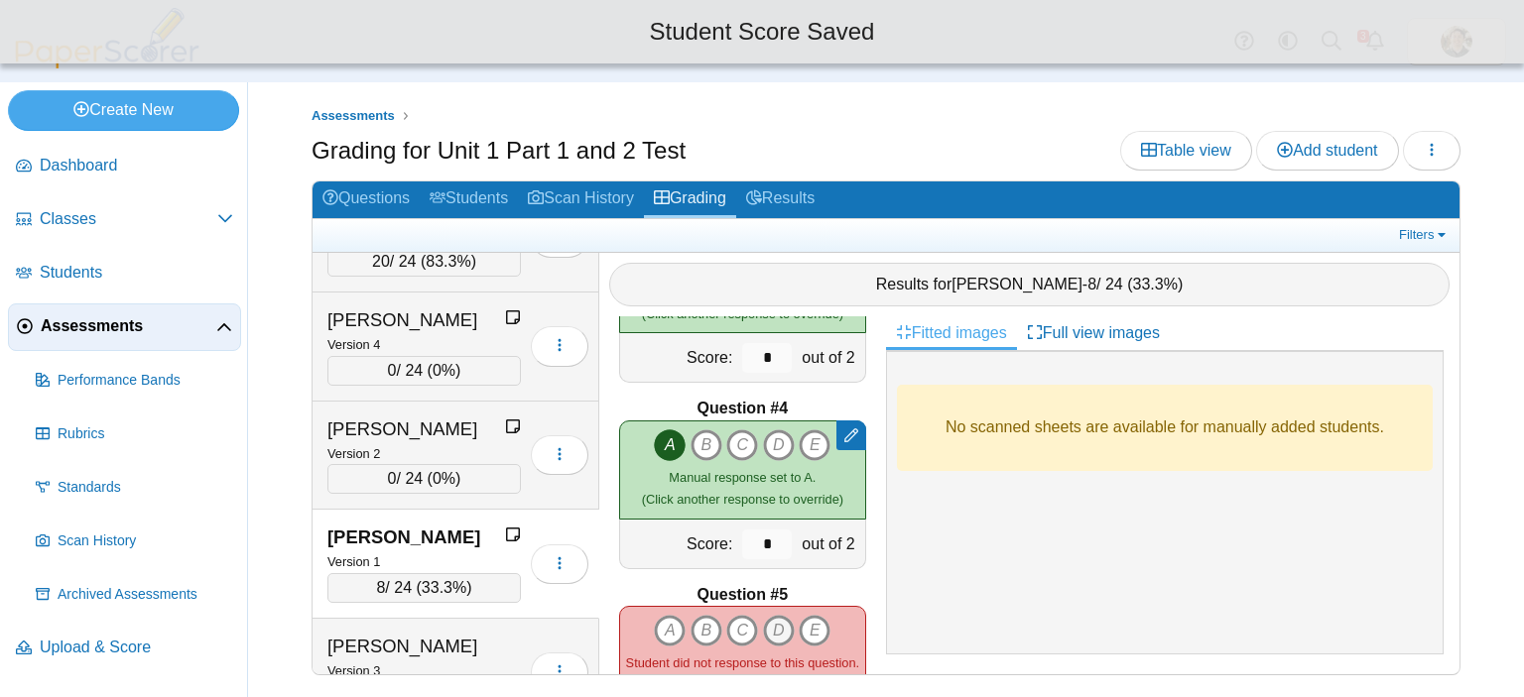
click at [774, 620] on icon "D" at bounding box center [779, 631] width 32 height 32
type input "*"
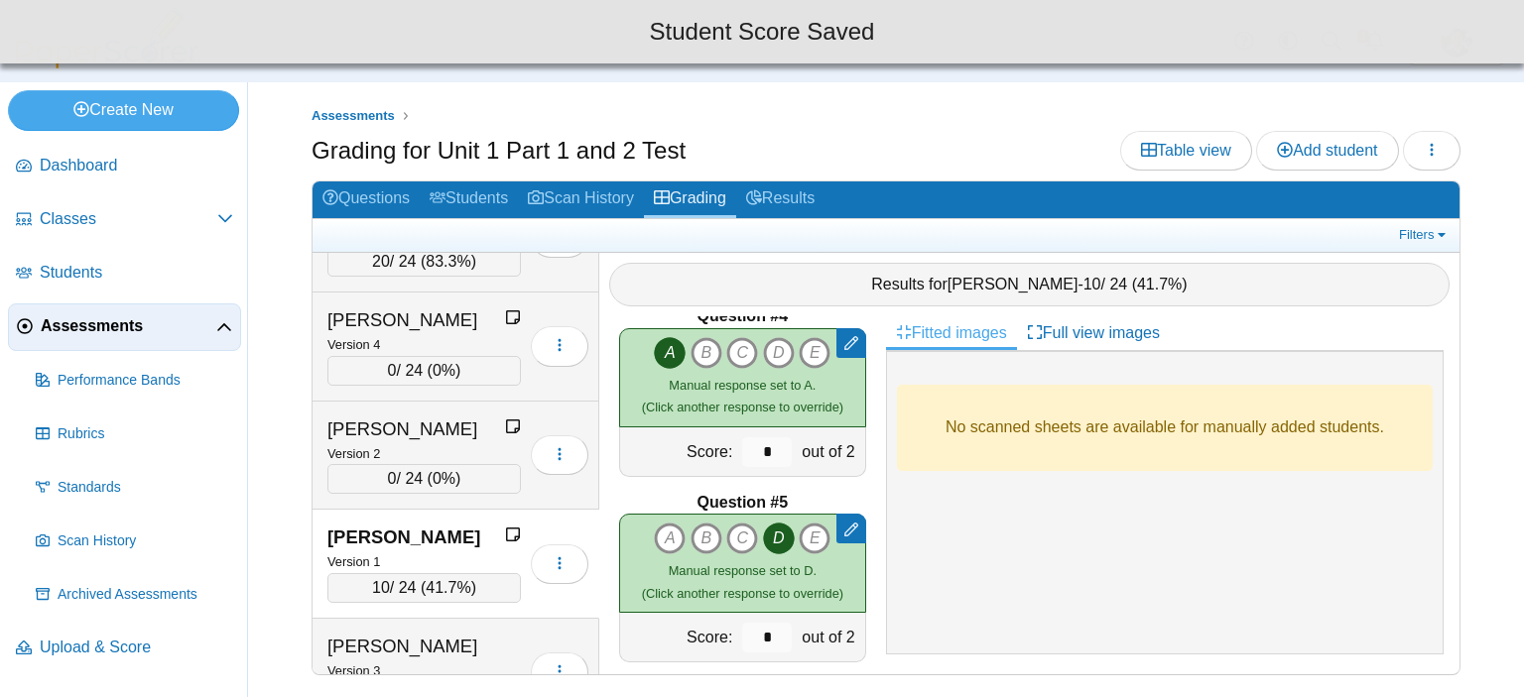
scroll to position [694, 0]
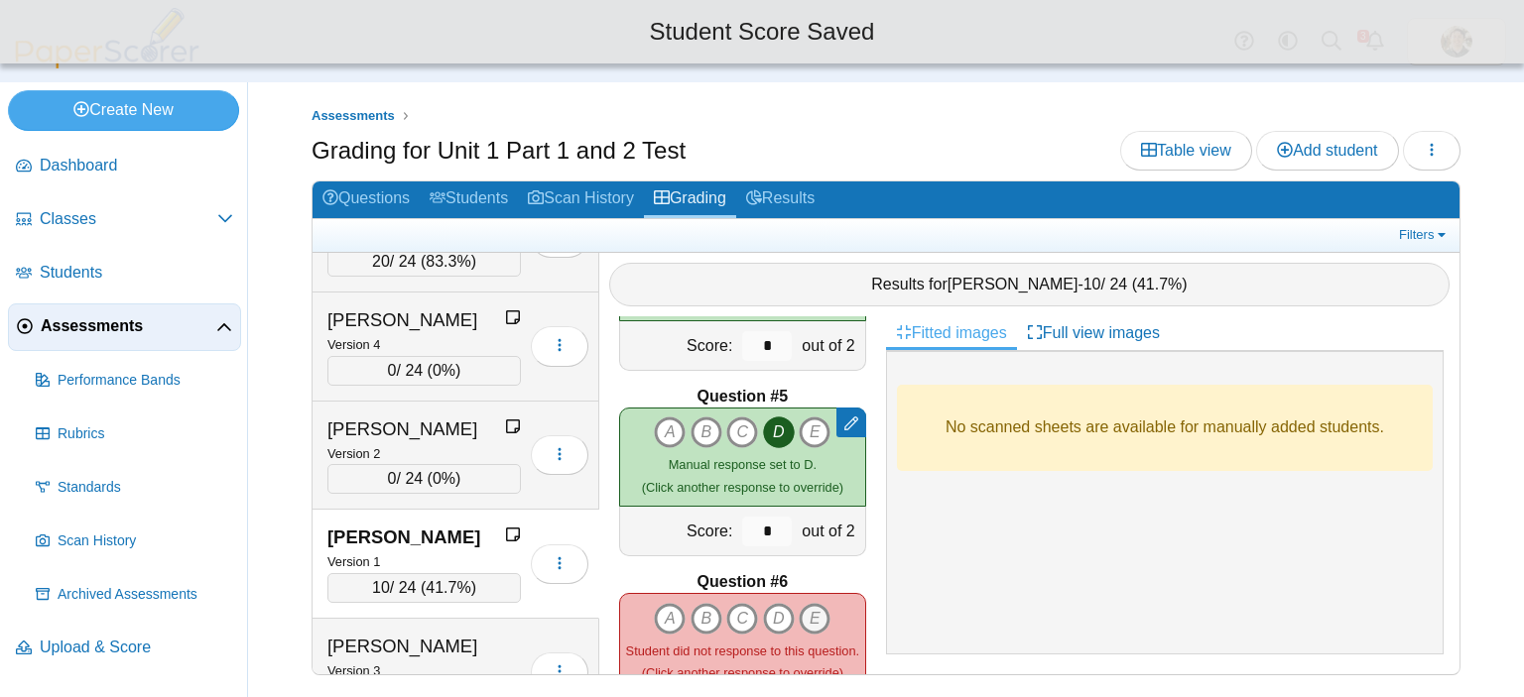
click at [806, 603] on icon "E" at bounding box center [815, 619] width 32 height 32
type input "*"
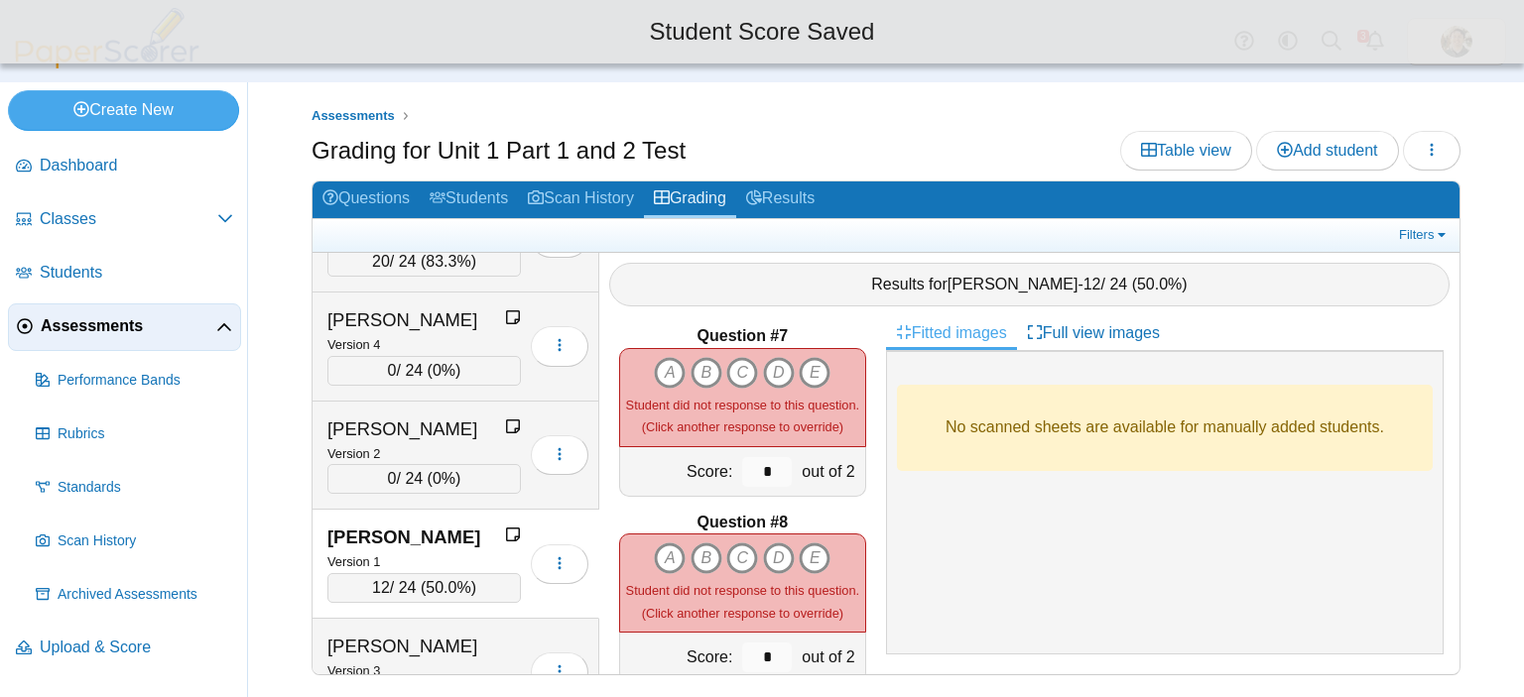
scroll to position [1091, 0]
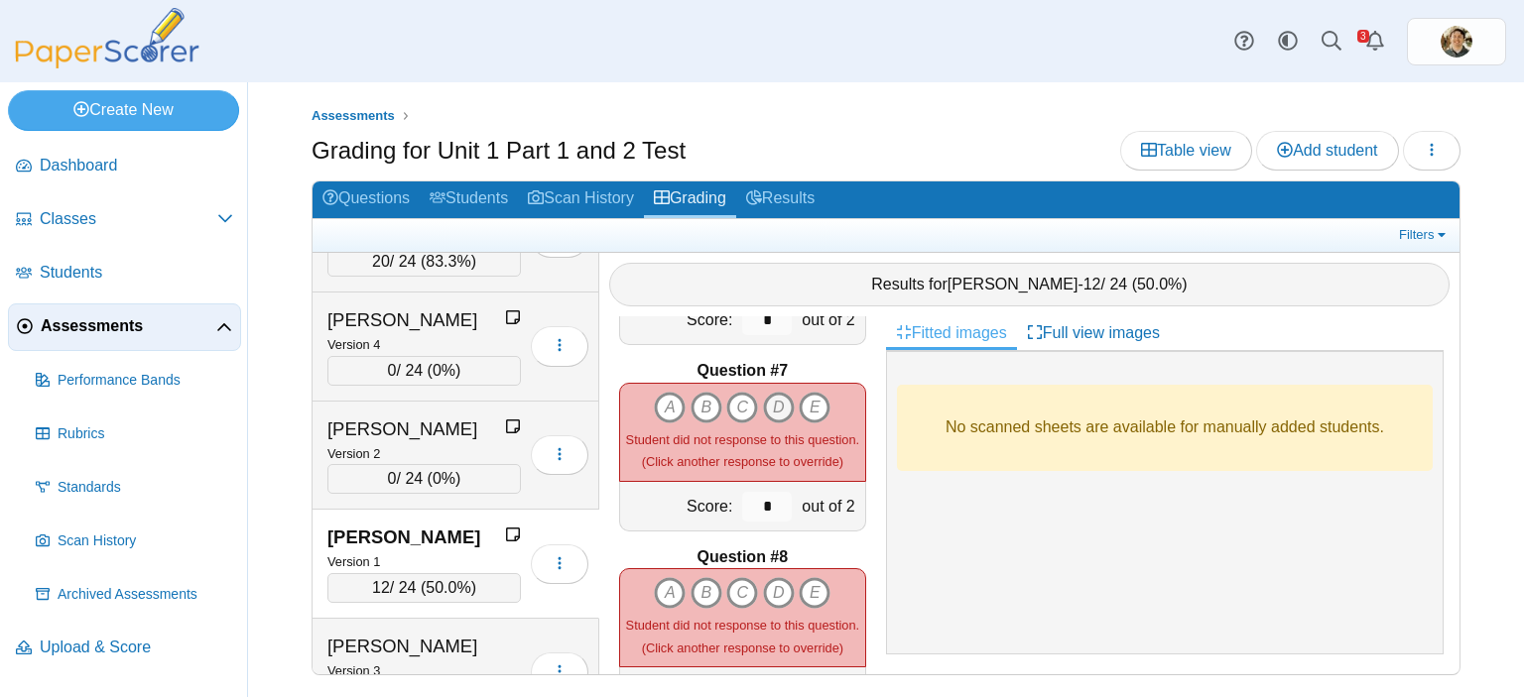
click at [769, 396] on icon "D" at bounding box center [779, 408] width 32 height 32
type input "*"
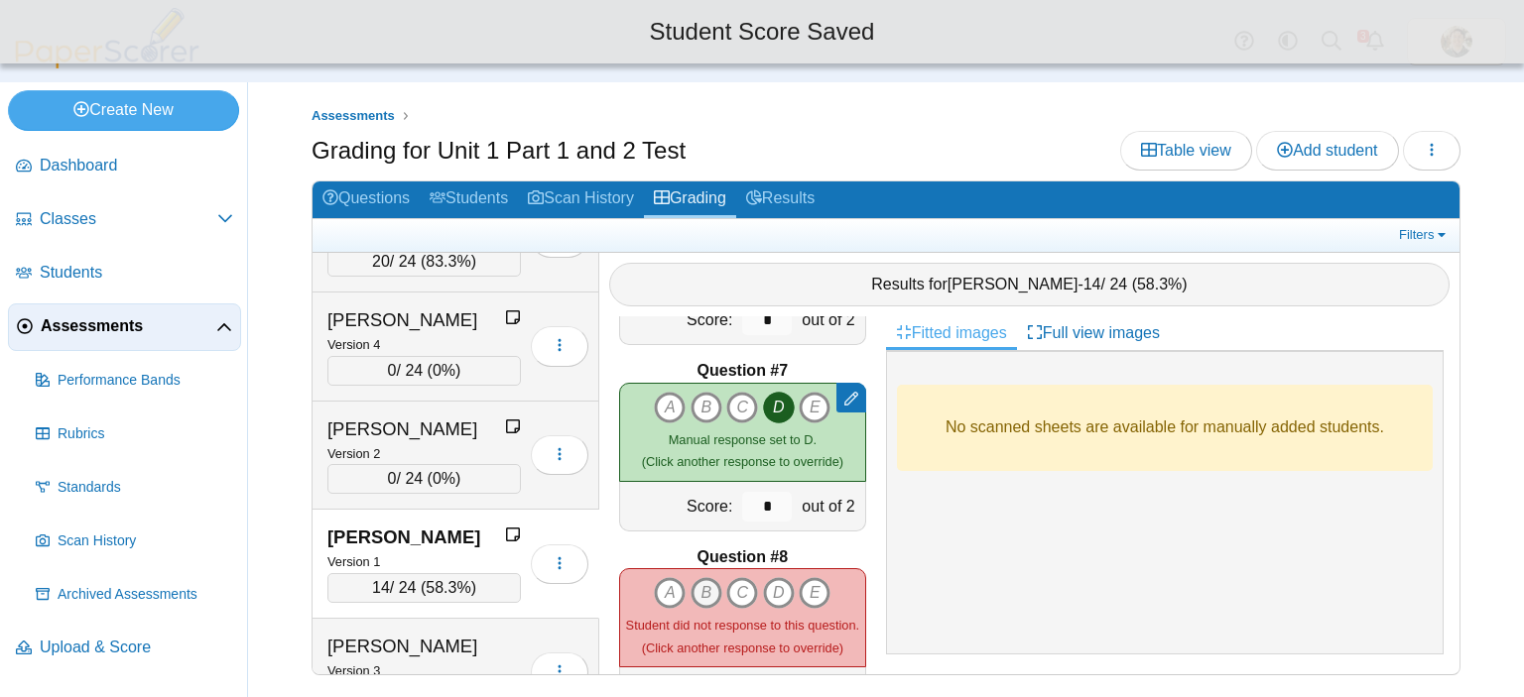
click at [706, 579] on icon "B" at bounding box center [706, 593] width 32 height 32
type input "*"
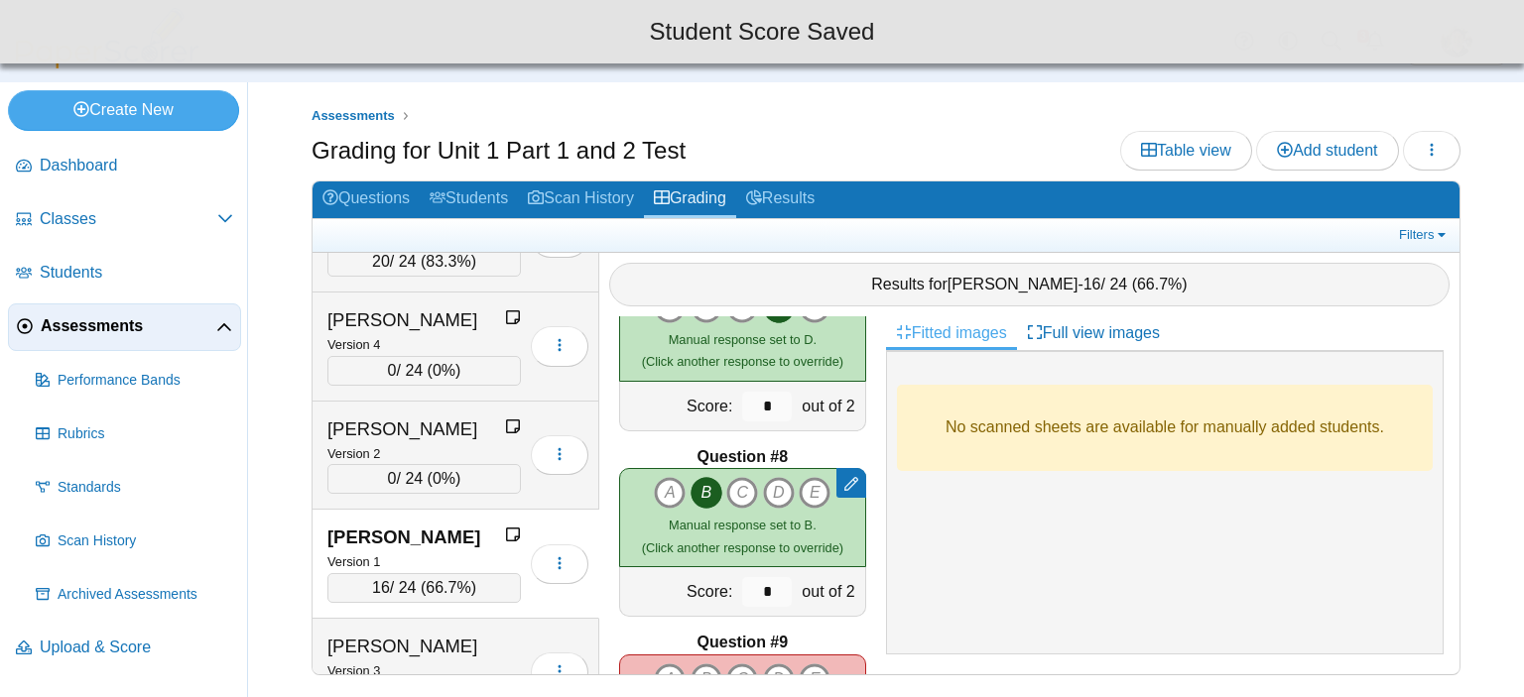
scroll to position [1389, 0]
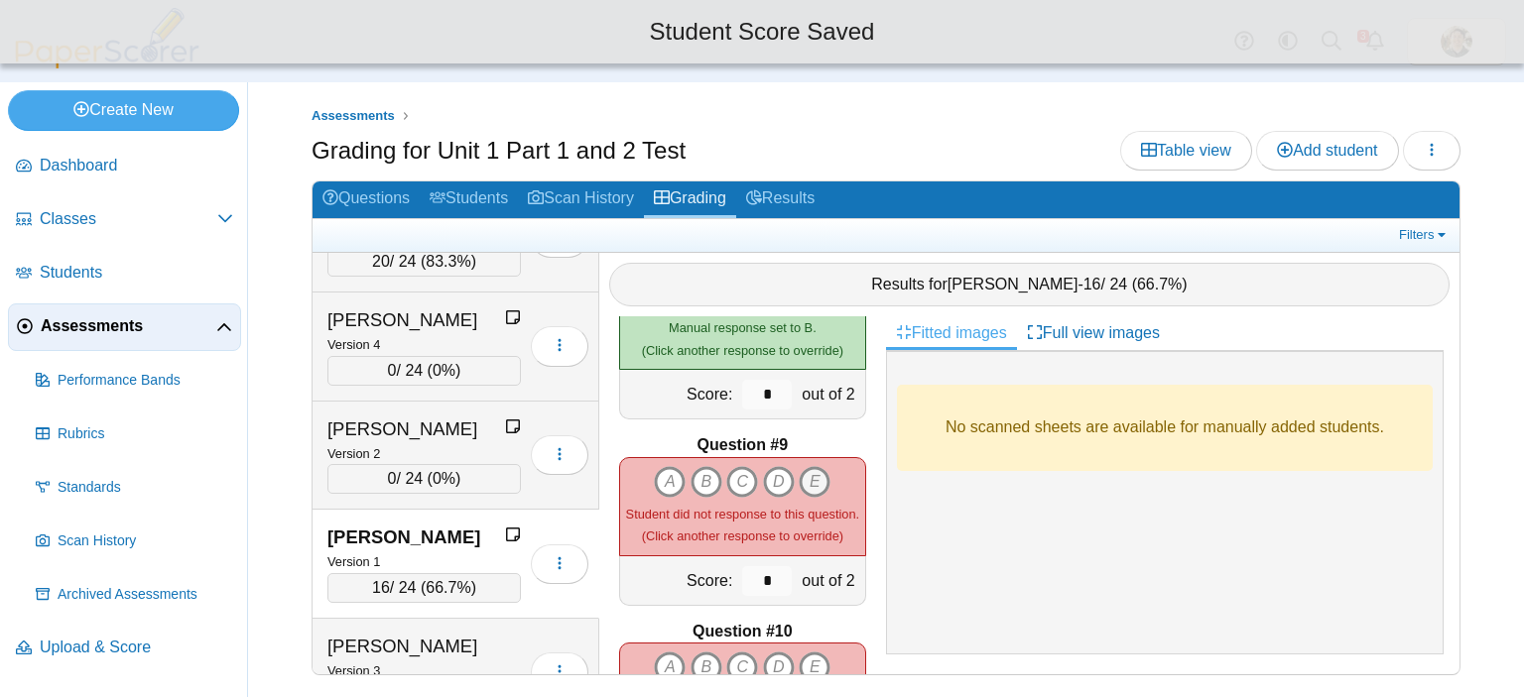
click at [807, 466] on icon "E" at bounding box center [815, 482] width 32 height 32
type input "*"
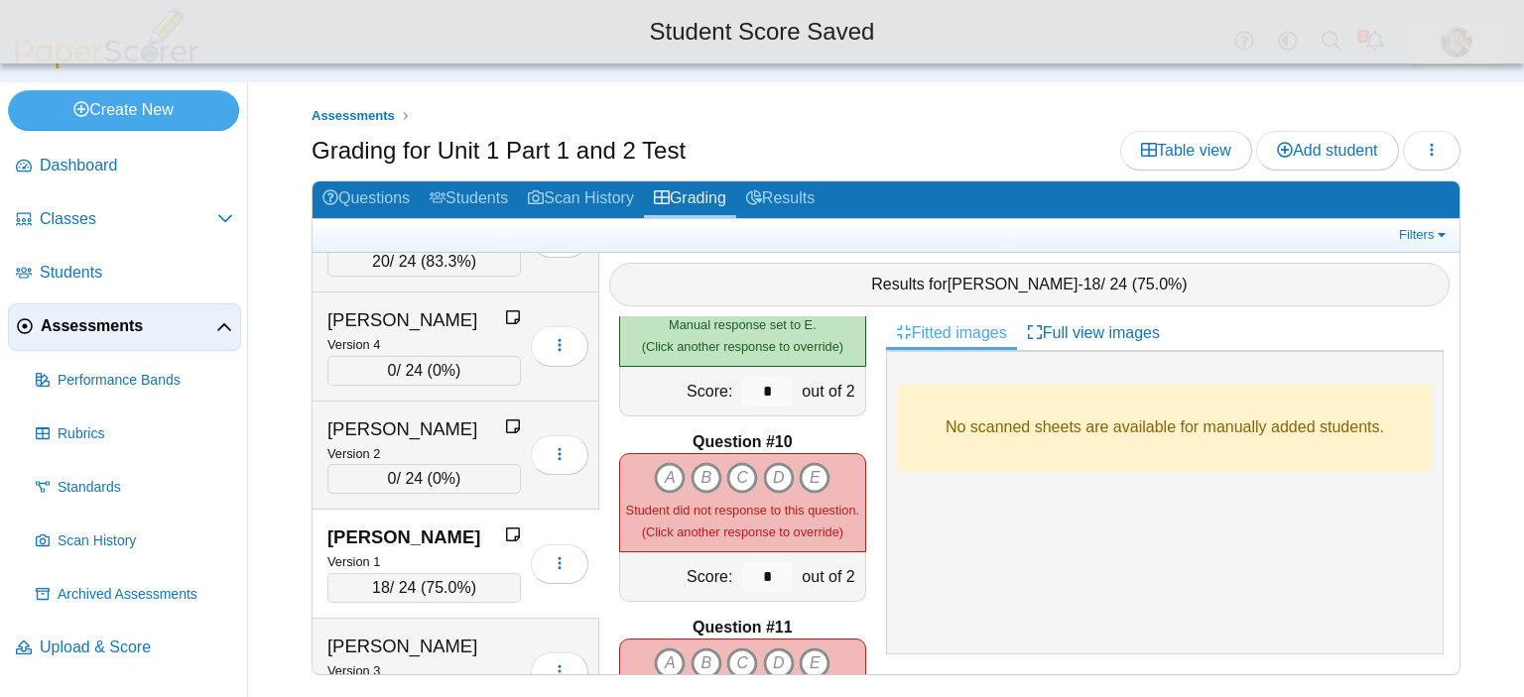
scroll to position [1587, 0]
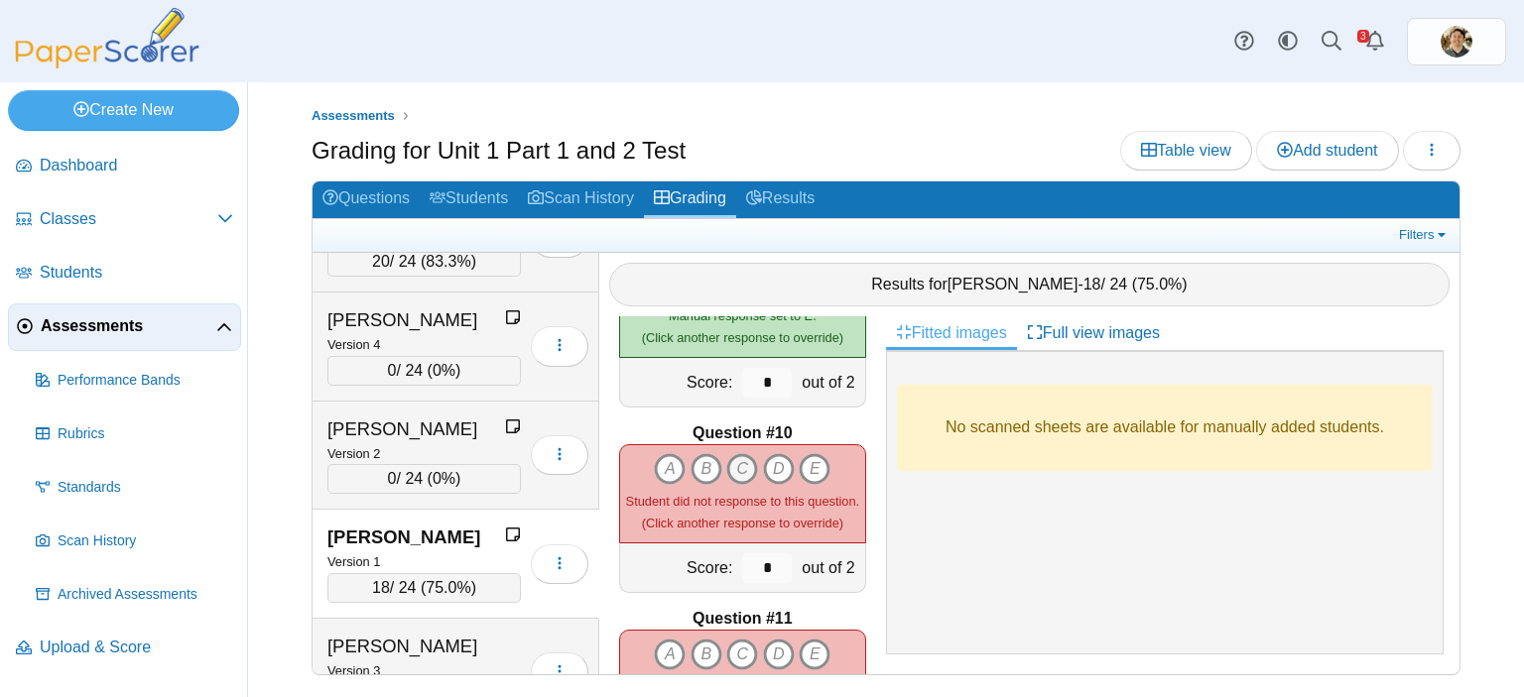
click at [731, 463] on icon "C" at bounding box center [742, 469] width 32 height 32
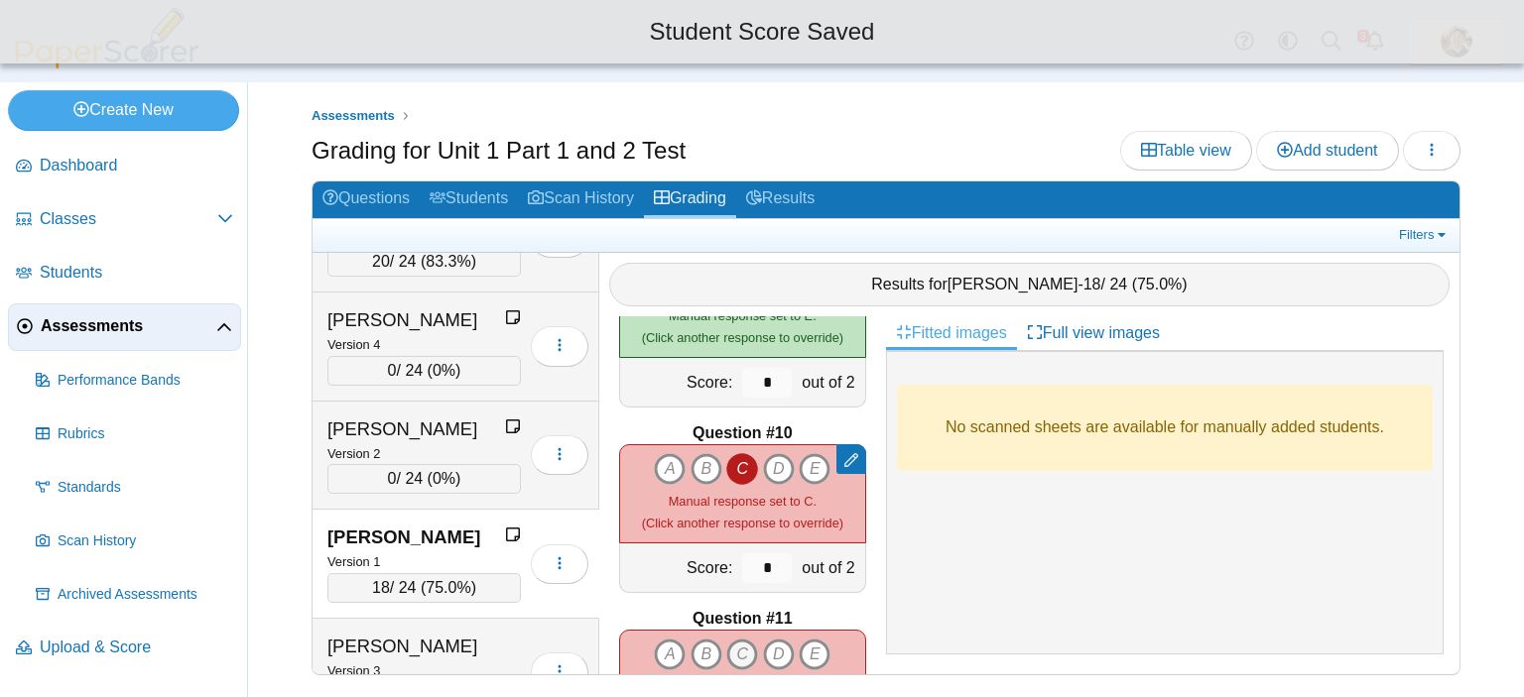
click at [739, 639] on icon "C" at bounding box center [742, 655] width 32 height 32
type input "*"
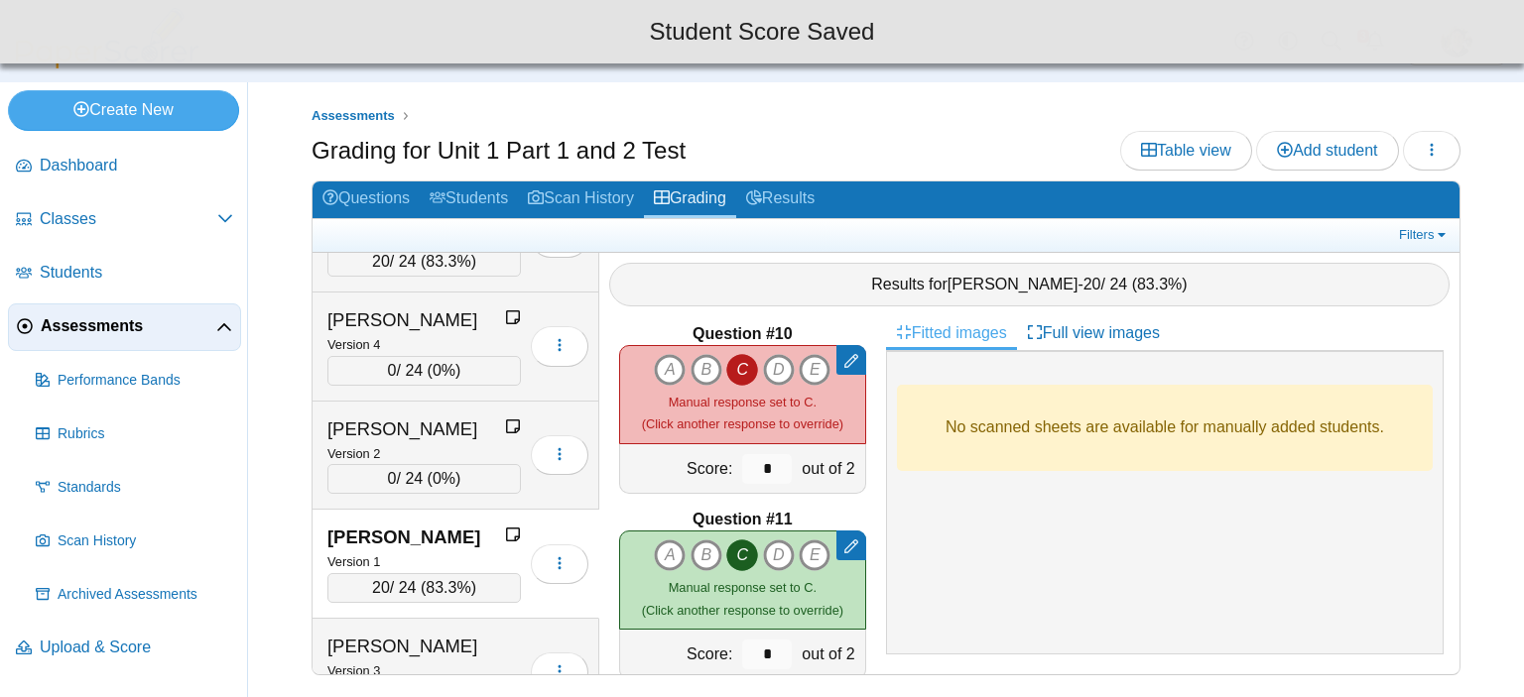
scroll to position [1885, 0]
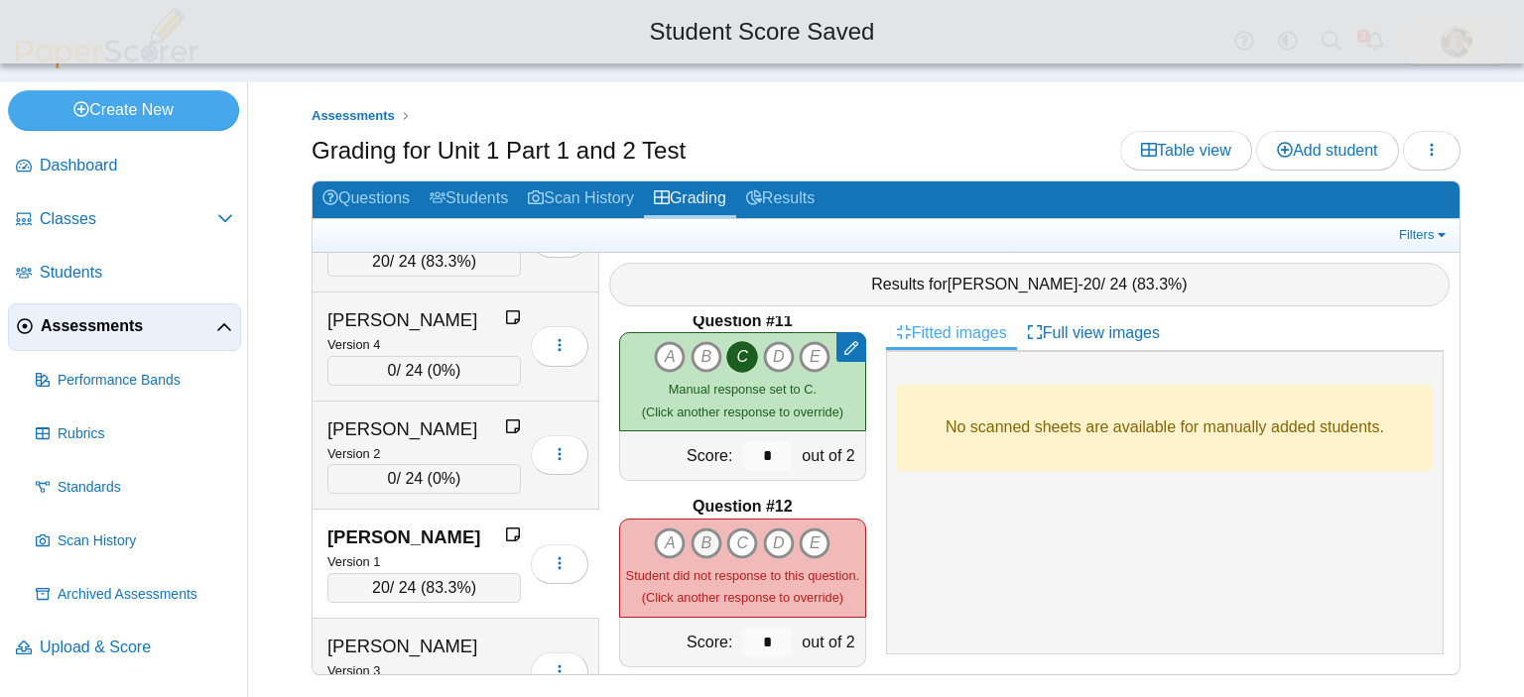
click at [702, 534] on icon "B" at bounding box center [706, 544] width 32 height 32
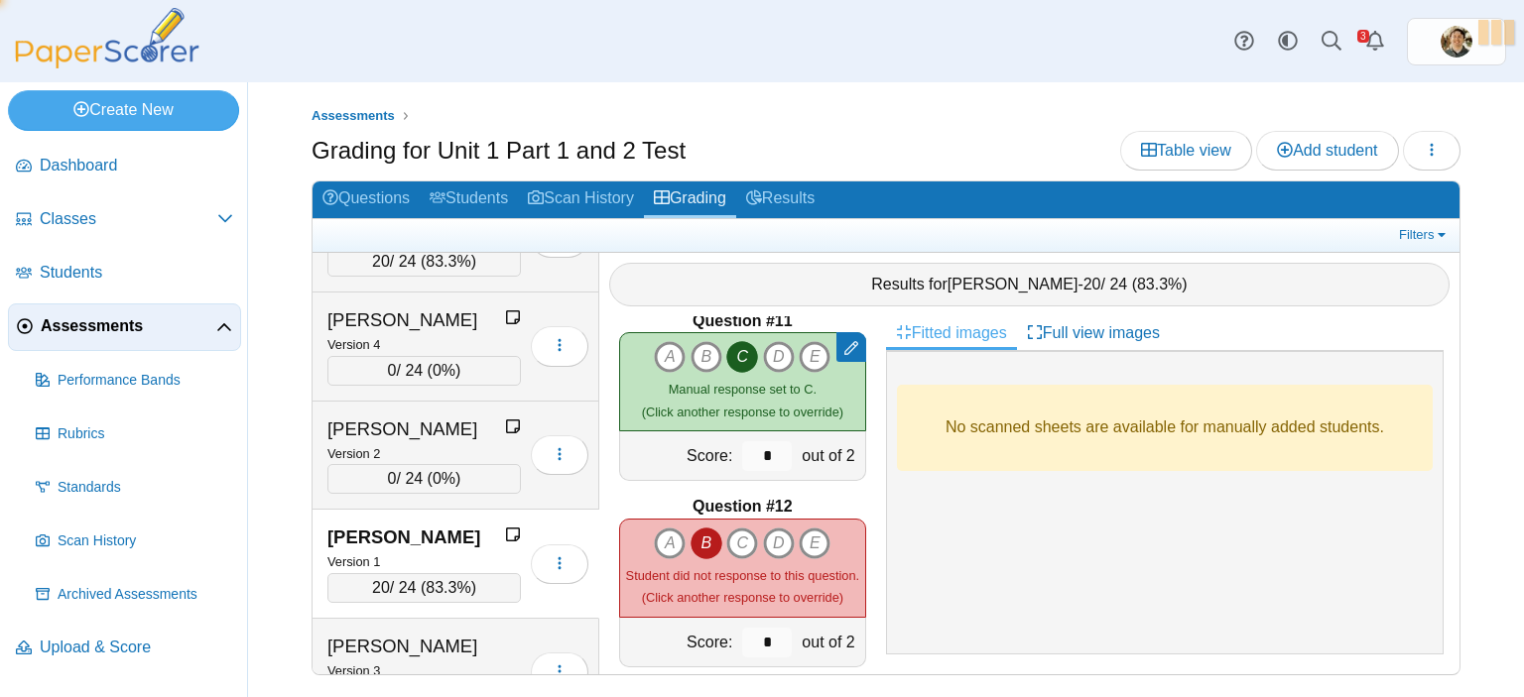
type input "*"
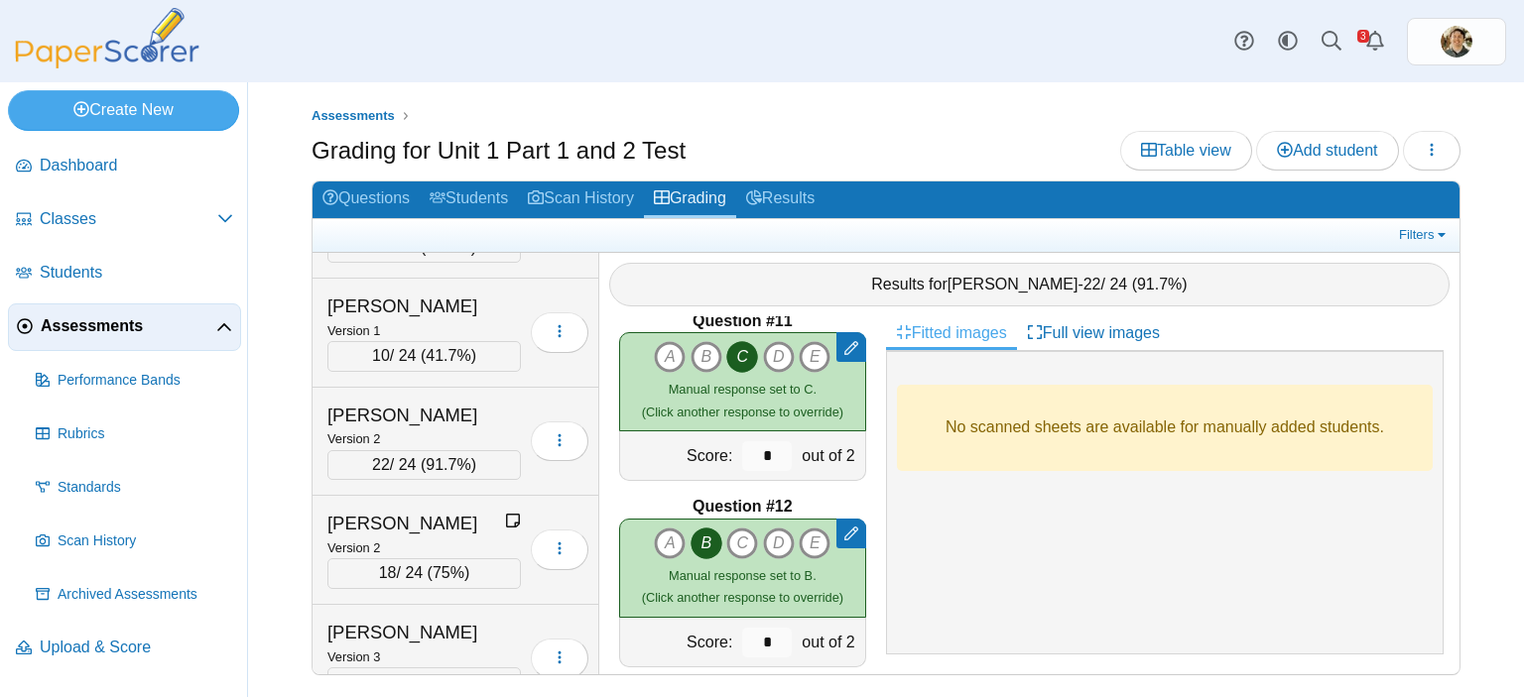
scroll to position [3486, 0]
